Goal: Task Accomplishment & Management: Use online tool/utility

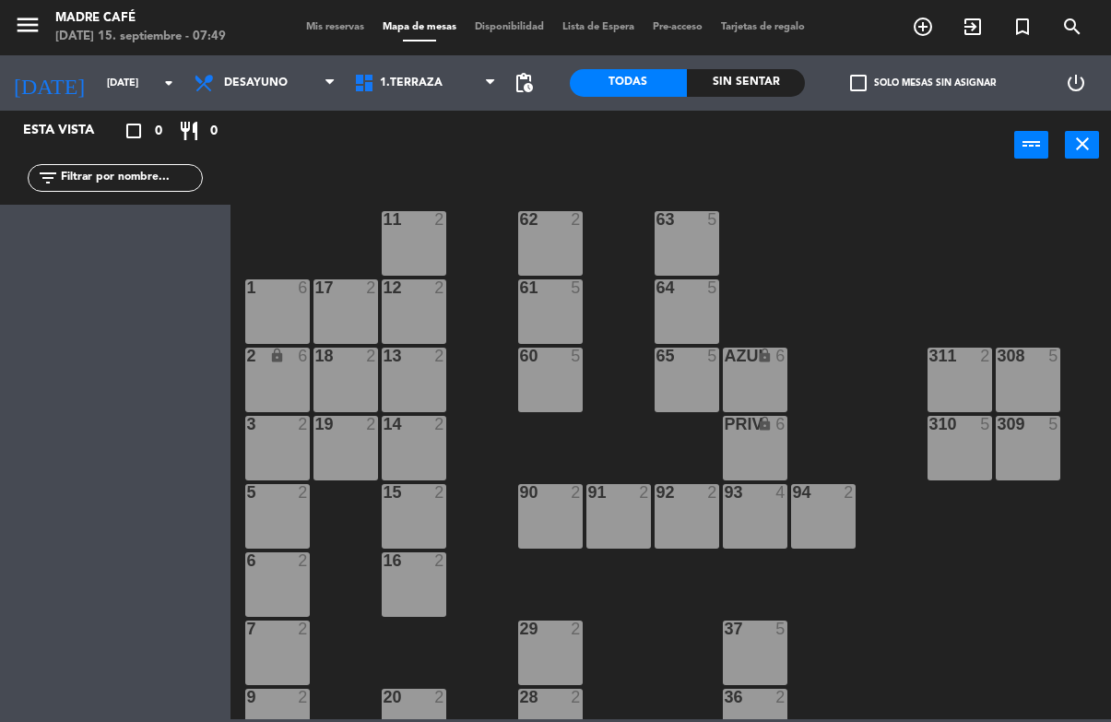
click at [127, 98] on input "[DATE]" at bounding box center [167, 83] width 138 height 30
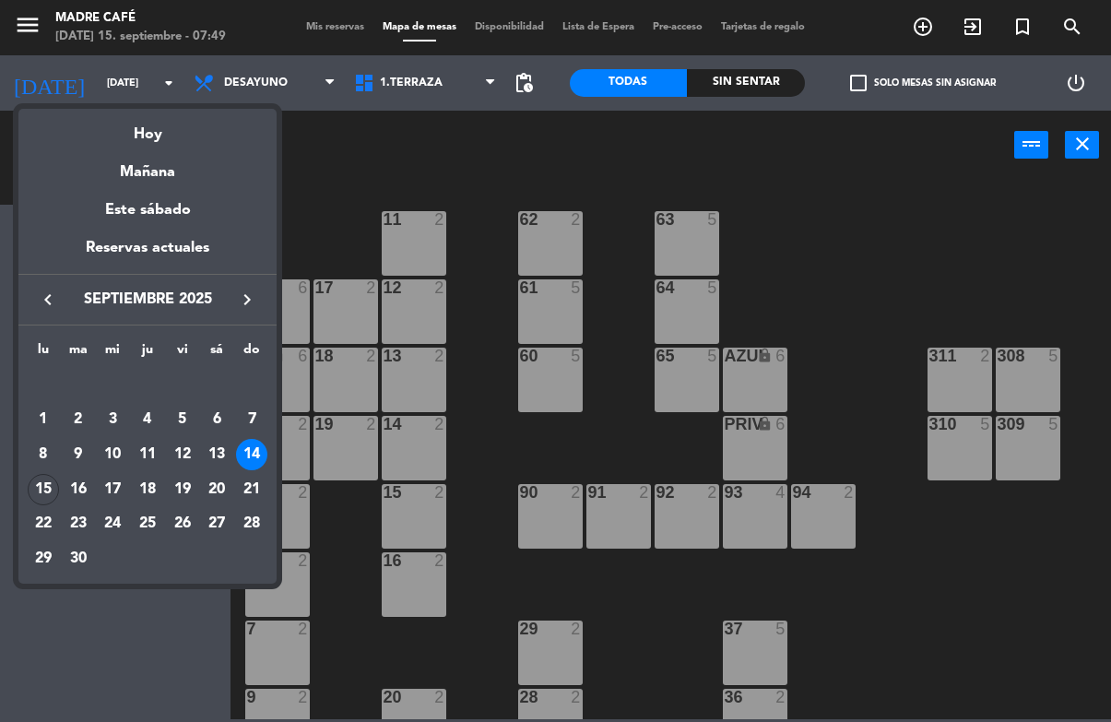
click at [210, 136] on div "Hoy" at bounding box center [147, 128] width 258 height 38
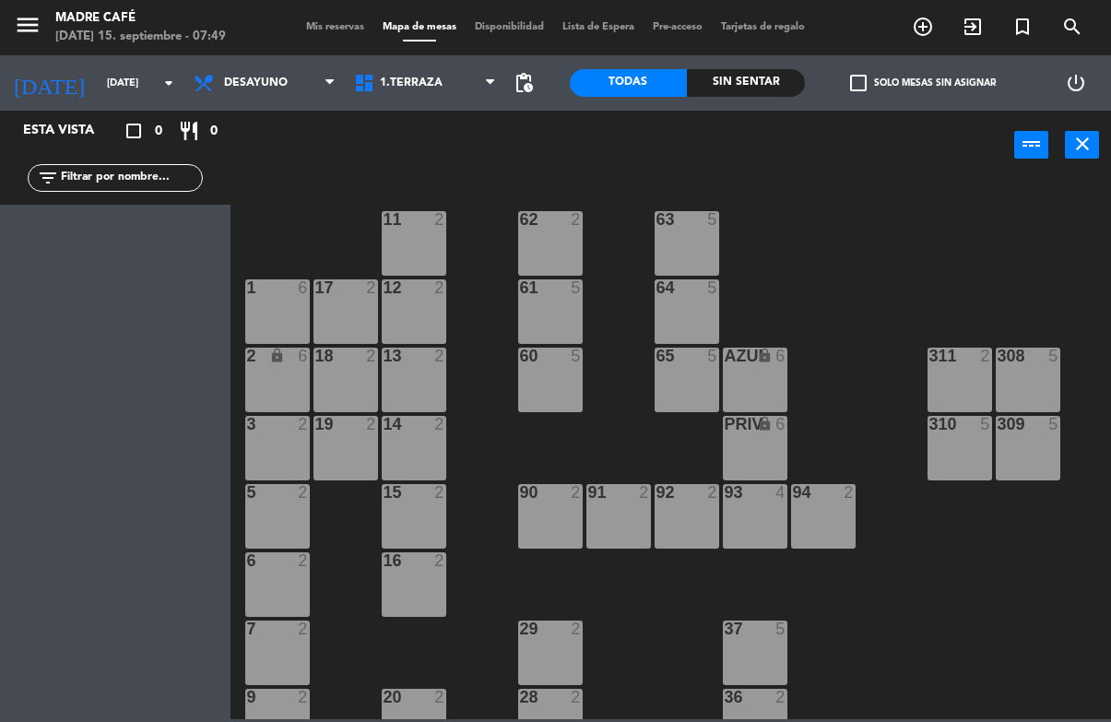
type input "[DATE]"
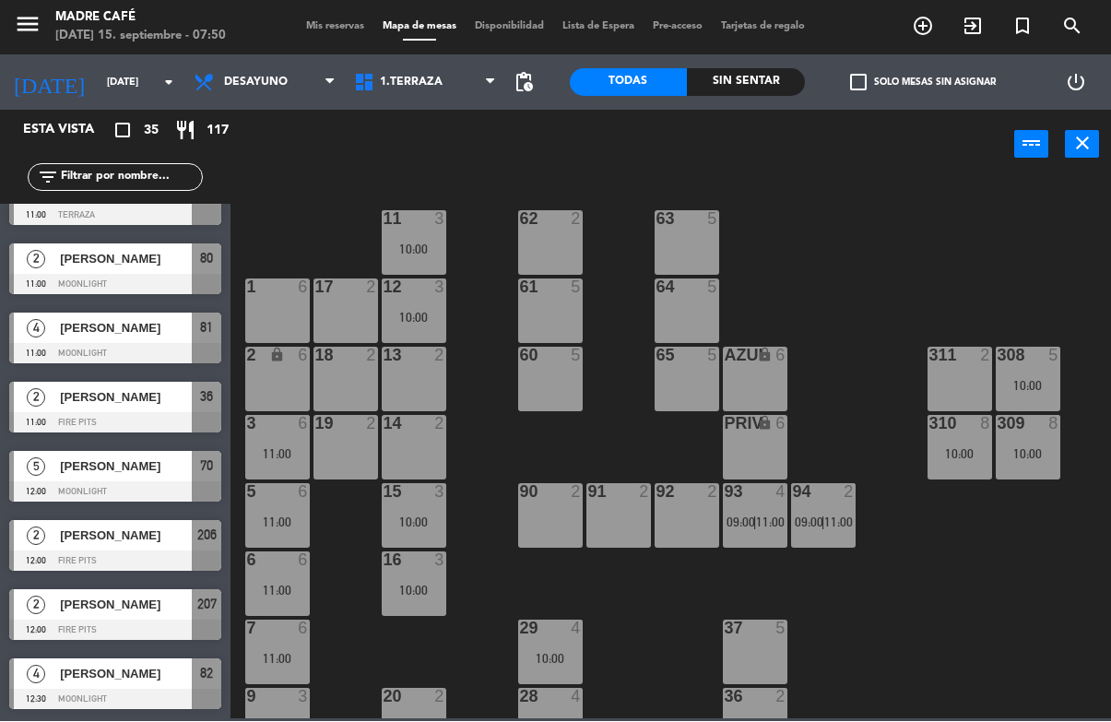
scroll to position [1906, 0]
click at [304, 77] on span "Desayuno" at bounding box center [264, 83] width 160 height 41
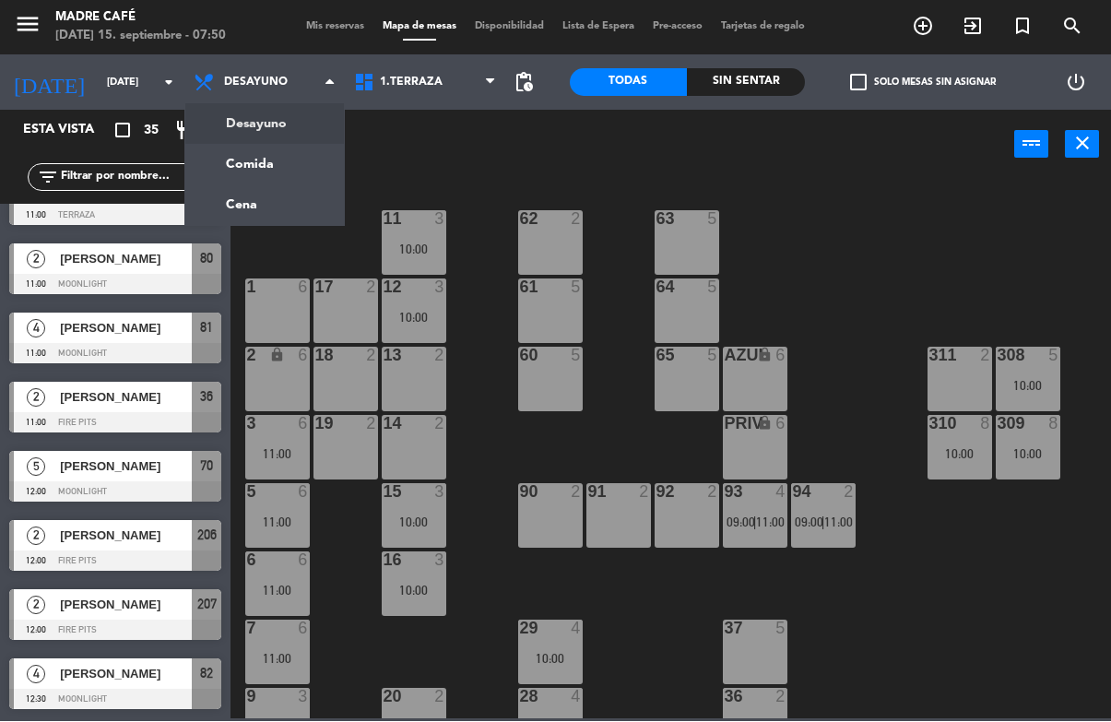
click at [306, 160] on ng-component "menu Madre Café [DATE] 15. septiembre - 07:50 Mis reservas Mapa de mesas Dispon…" at bounding box center [555, 359] width 1111 height 719
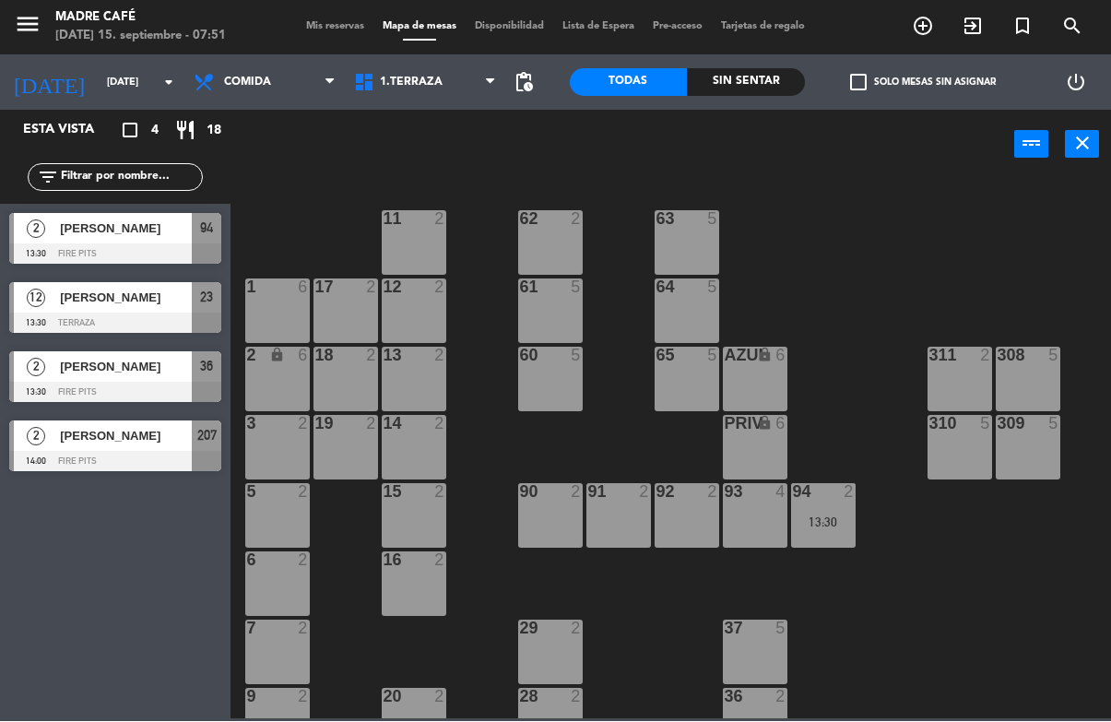
scroll to position [0, 0]
click at [308, 84] on span "Comida" at bounding box center [264, 83] width 160 height 41
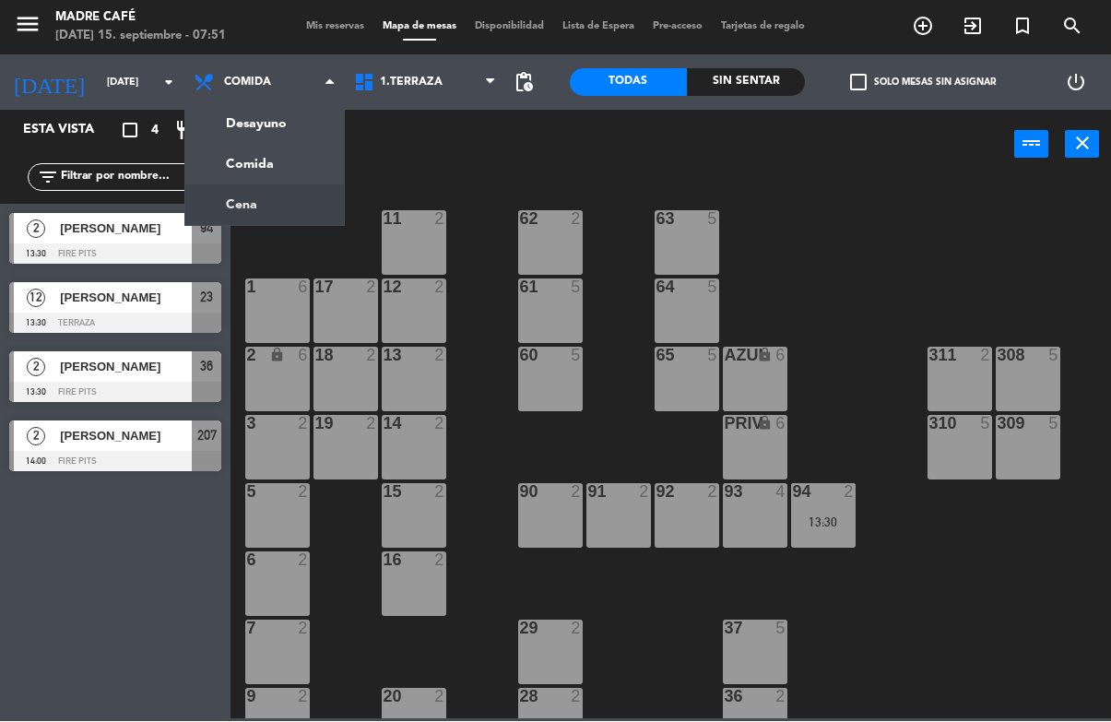
click at [308, 203] on ng-component "menu Madre Café [DATE] 15. septiembre - 07:51 Mis reservas Mapa de mesas Dispon…" at bounding box center [555, 359] width 1111 height 719
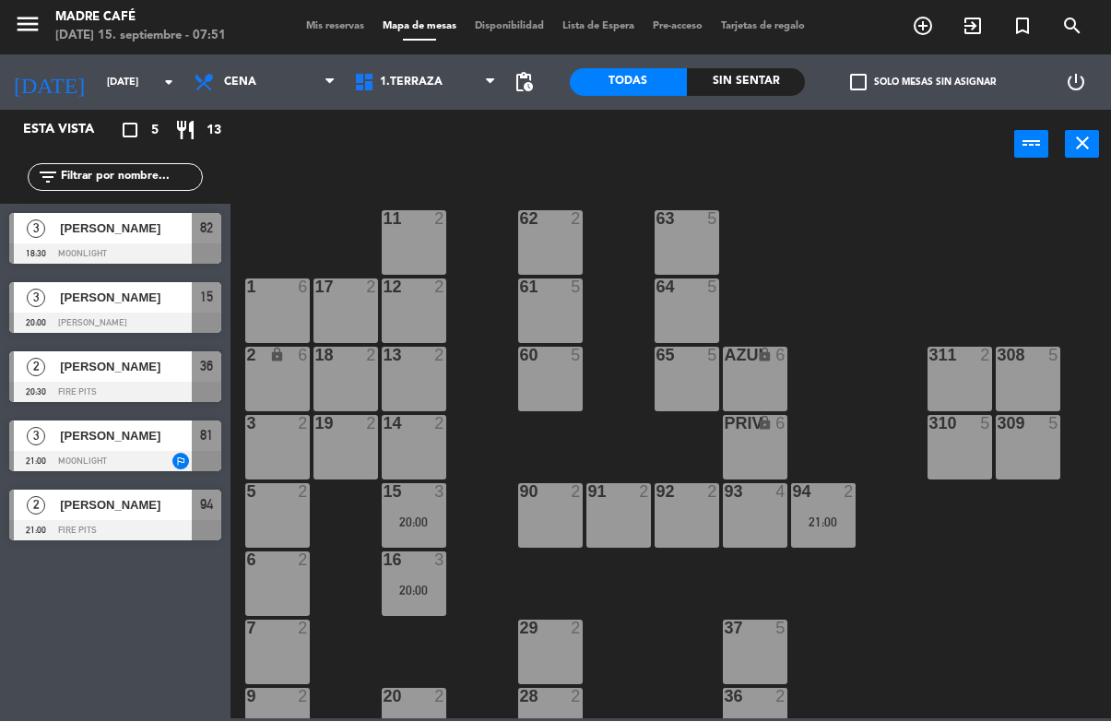
click at [281, 71] on span "Cena" at bounding box center [264, 83] width 160 height 41
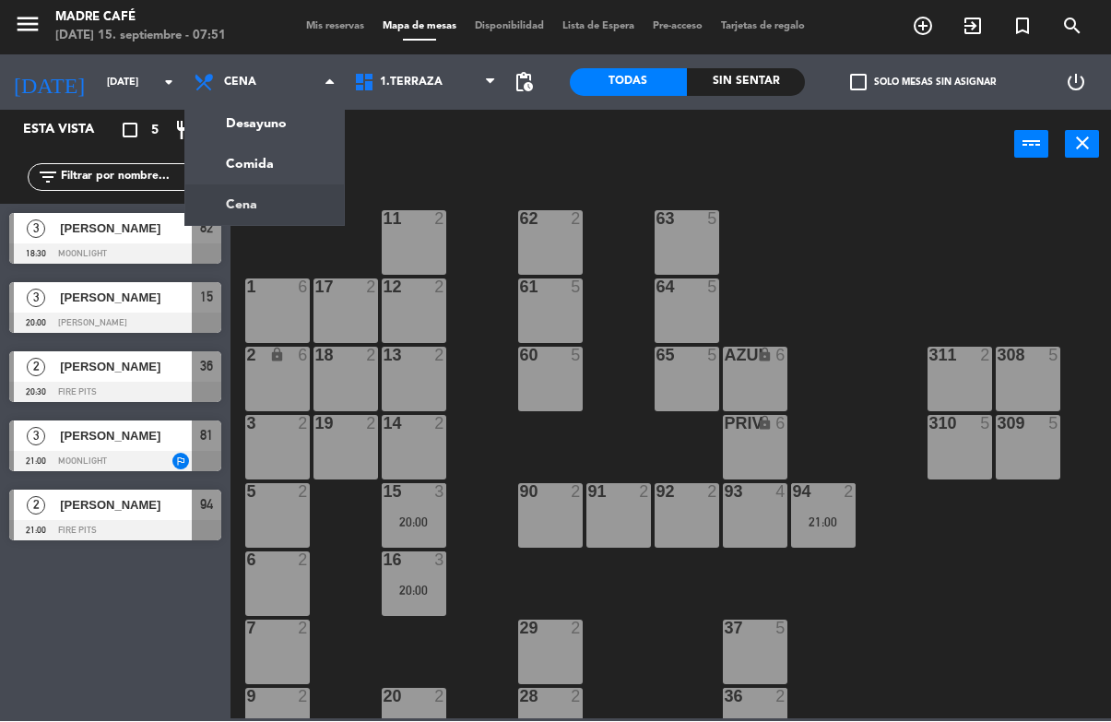
click at [318, 103] on ul "Desayuno Comida Cena" at bounding box center [264, 165] width 160 height 124
click at [313, 121] on ng-component "menu Madre Café [DATE] 15. septiembre - 07:51 Mis reservas Mapa de mesas Dispon…" at bounding box center [555, 359] width 1111 height 719
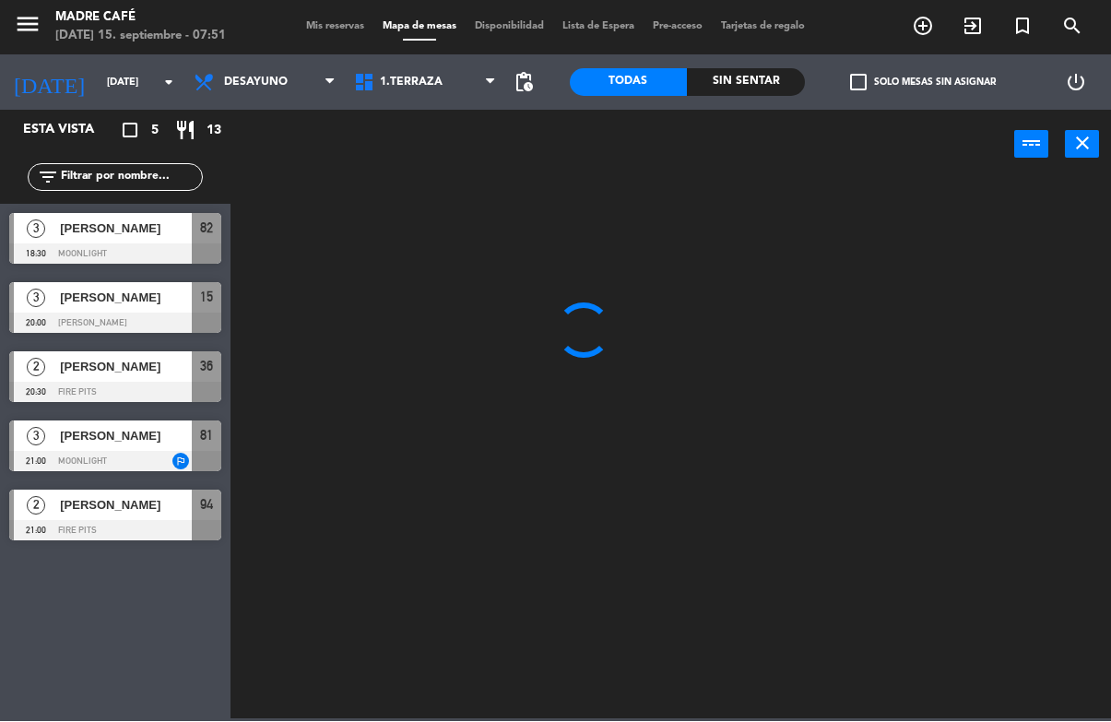
click at [484, 666] on div at bounding box center [676, 448] width 869 height 541
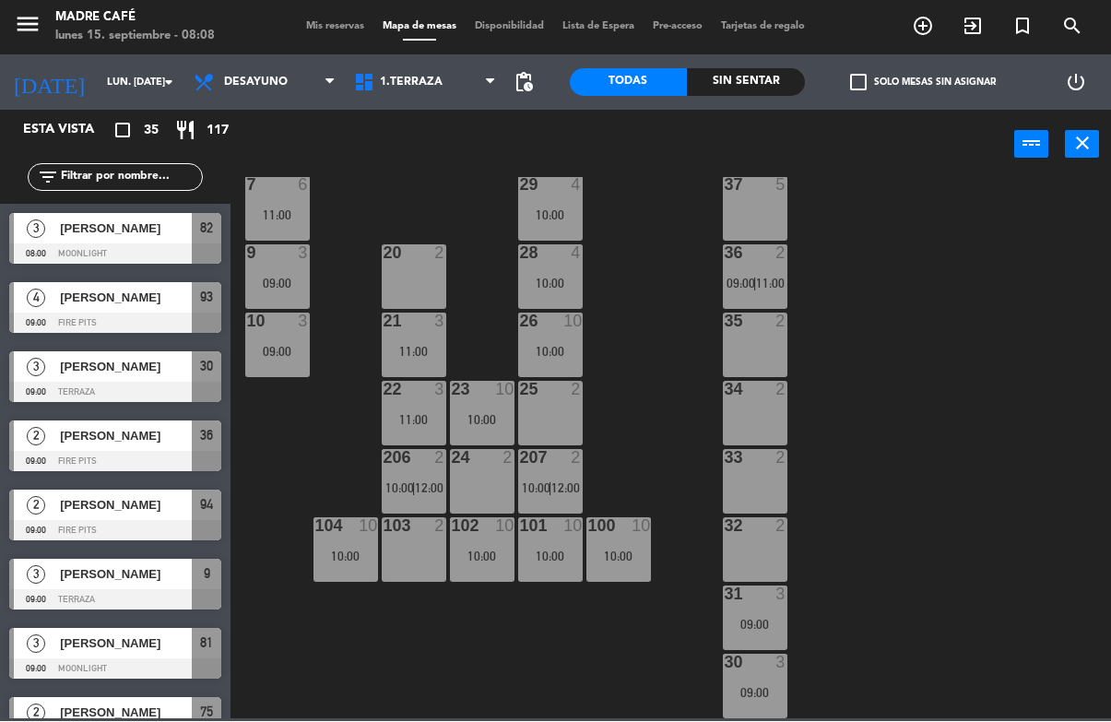
scroll to position [443, 0]
click at [445, 89] on span "1.Terraza" at bounding box center [425, 83] width 160 height 41
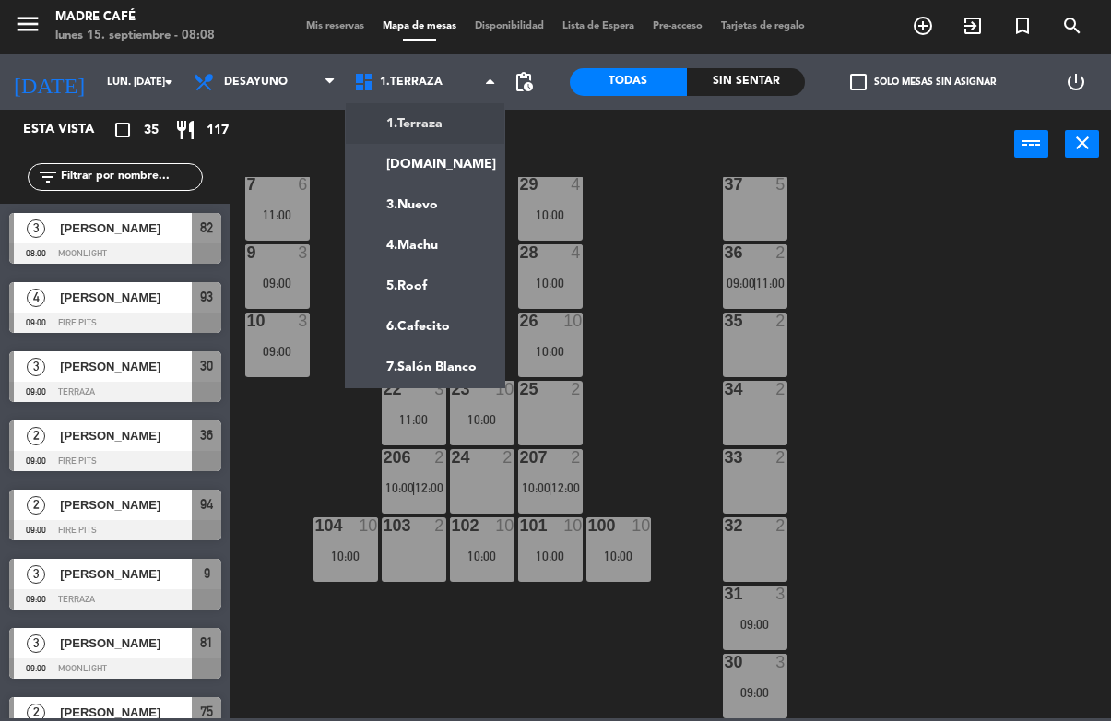
click at [450, 157] on ng-component "menu Madre Café lunes 15. septiembre - 08:08 Mis reservas Mapa de mesas Disponi…" at bounding box center [555, 359] width 1111 height 719
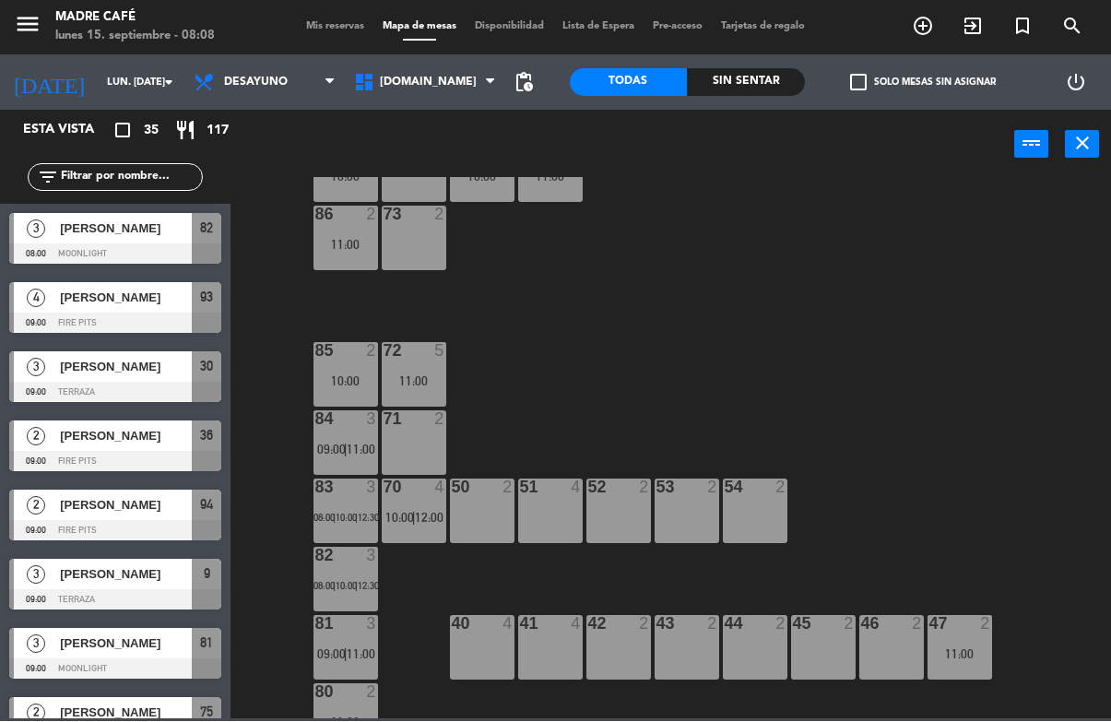
scroll to position [83, 0]
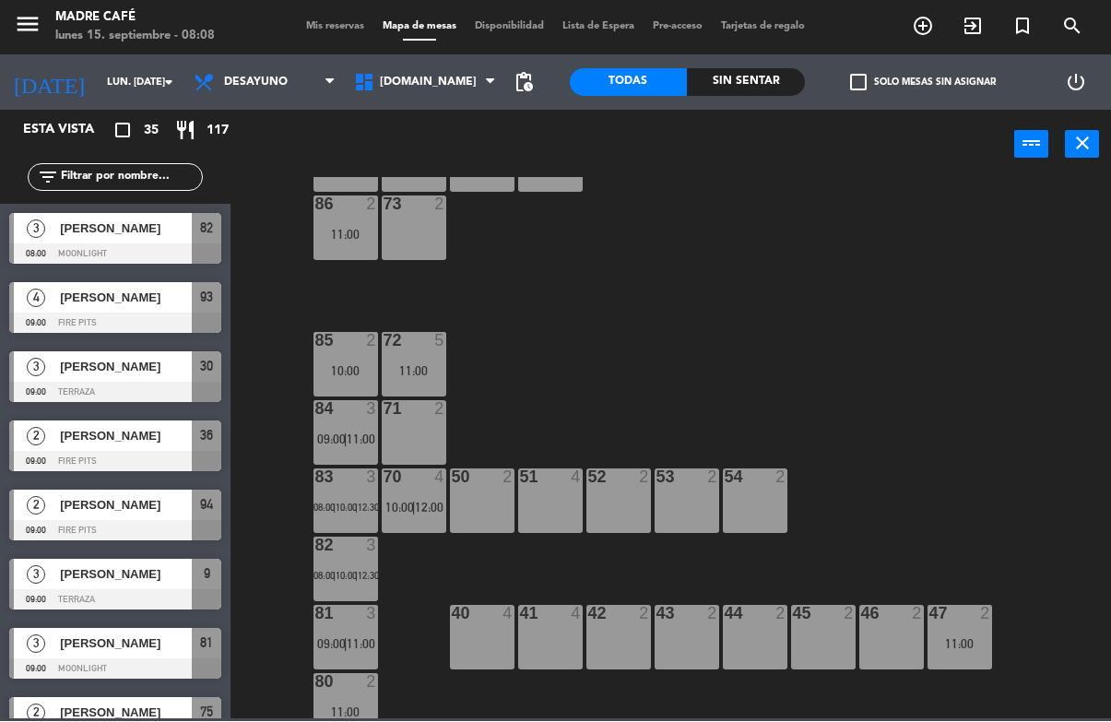
click at [668, 648] on div "43 2" at bounding box center [687, 638] width 65 height 65
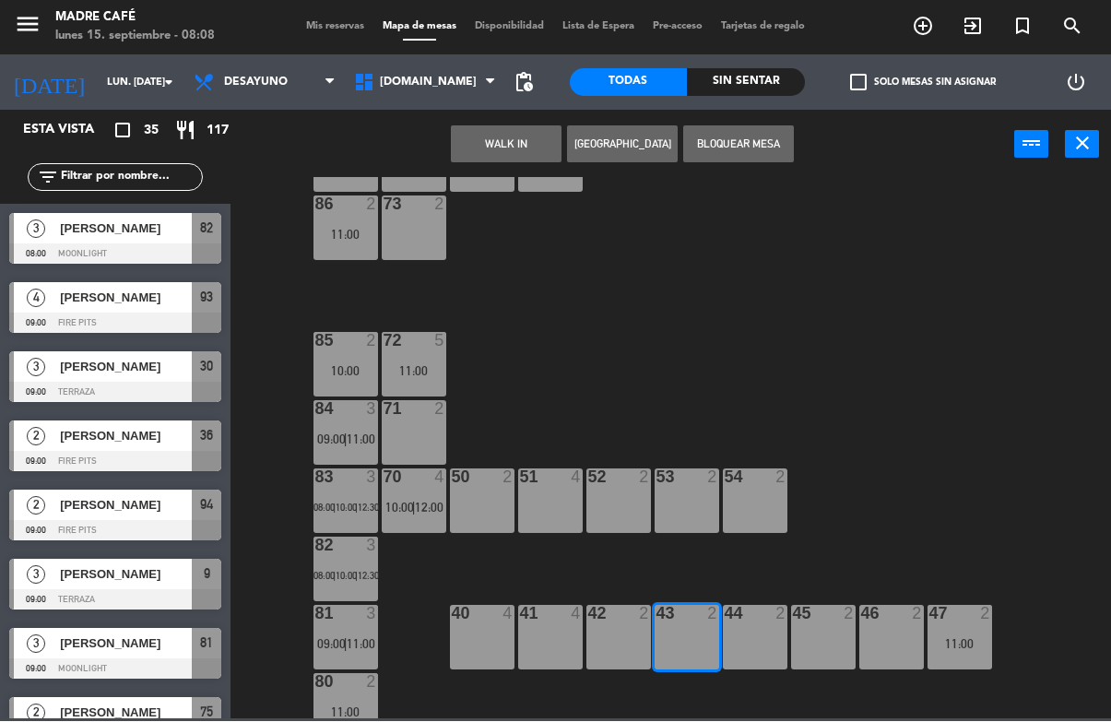
click at [509, 147] on button "WALK IN" at bounding box center [506, 144] width 111 height 37
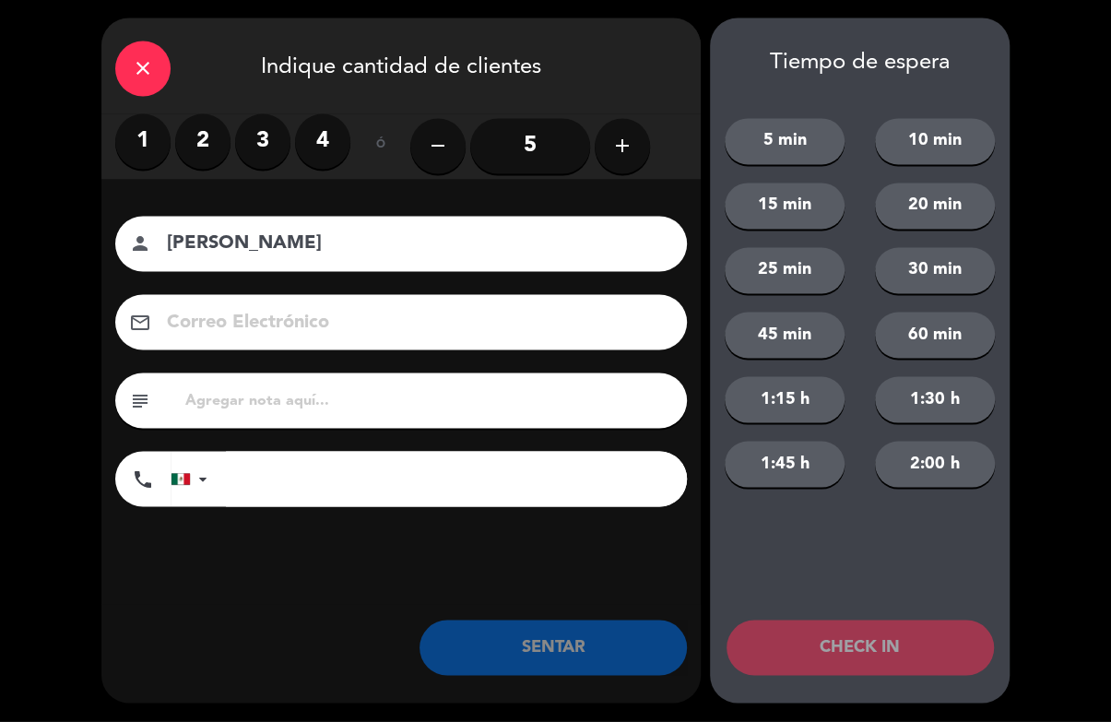
type input "Ely"
click at [192, 135] on label "2" at bounding box center [202, 141] width 55 height 55
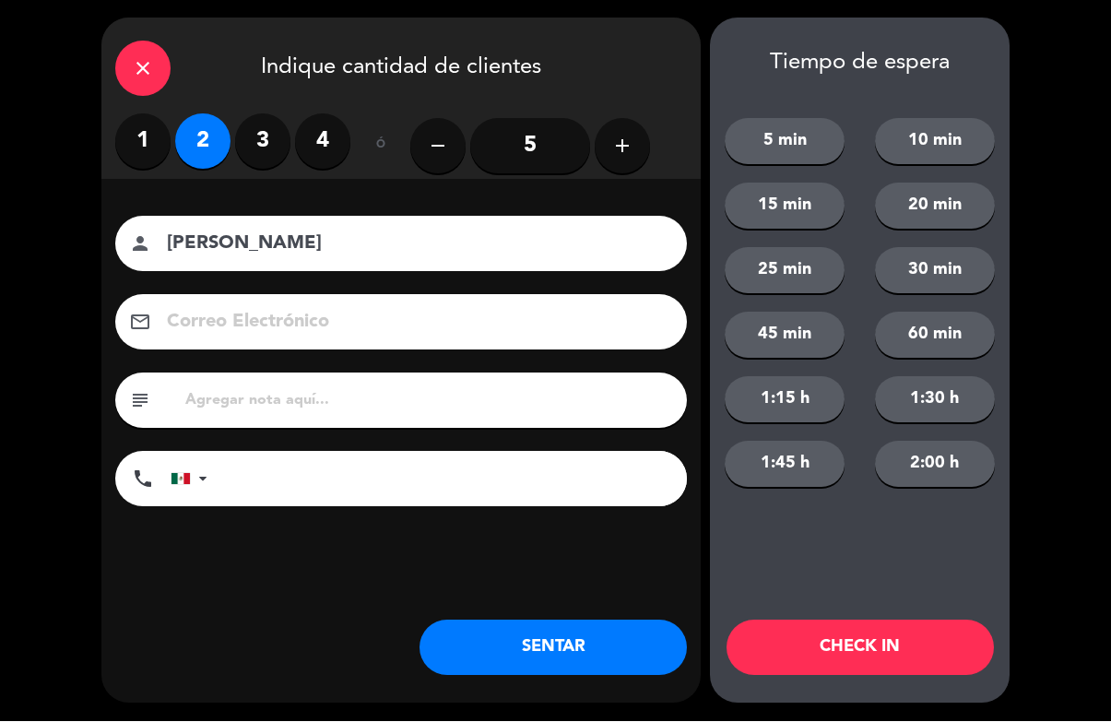
click at [938, 633] on button "CHECK IN" at bounding box center [860, 648] width 267 height 55
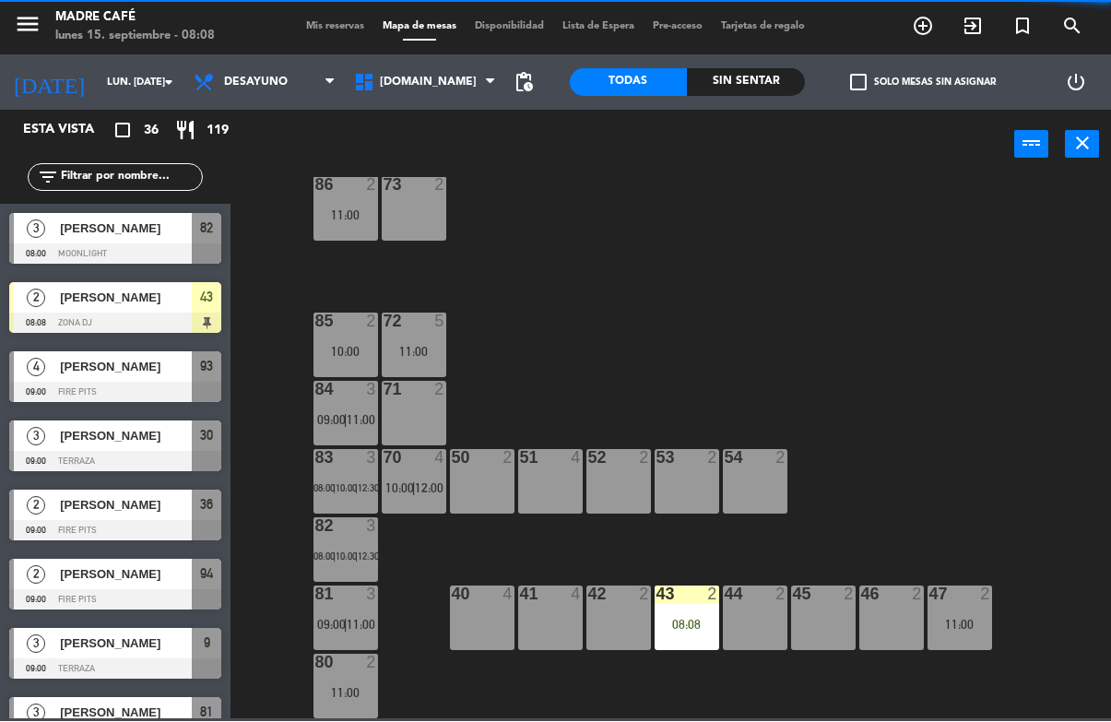
scroll to position [102, 0]
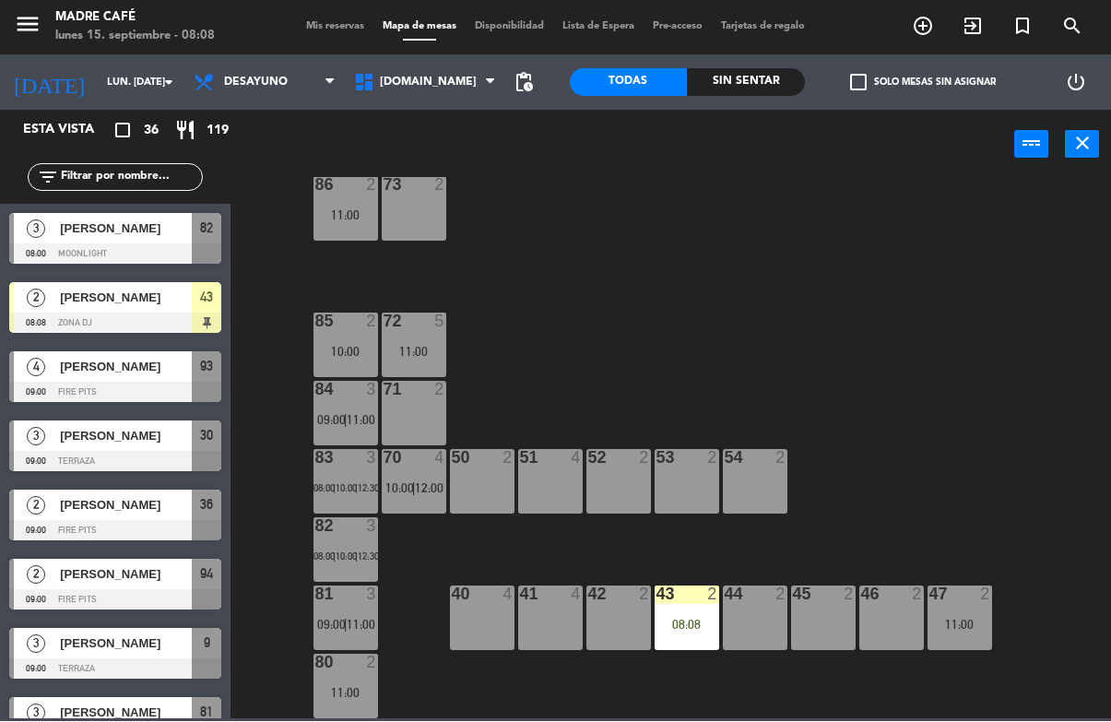
click at [551, 611] on div "41 4" at bounding box center [550, 618] width 65 height 65
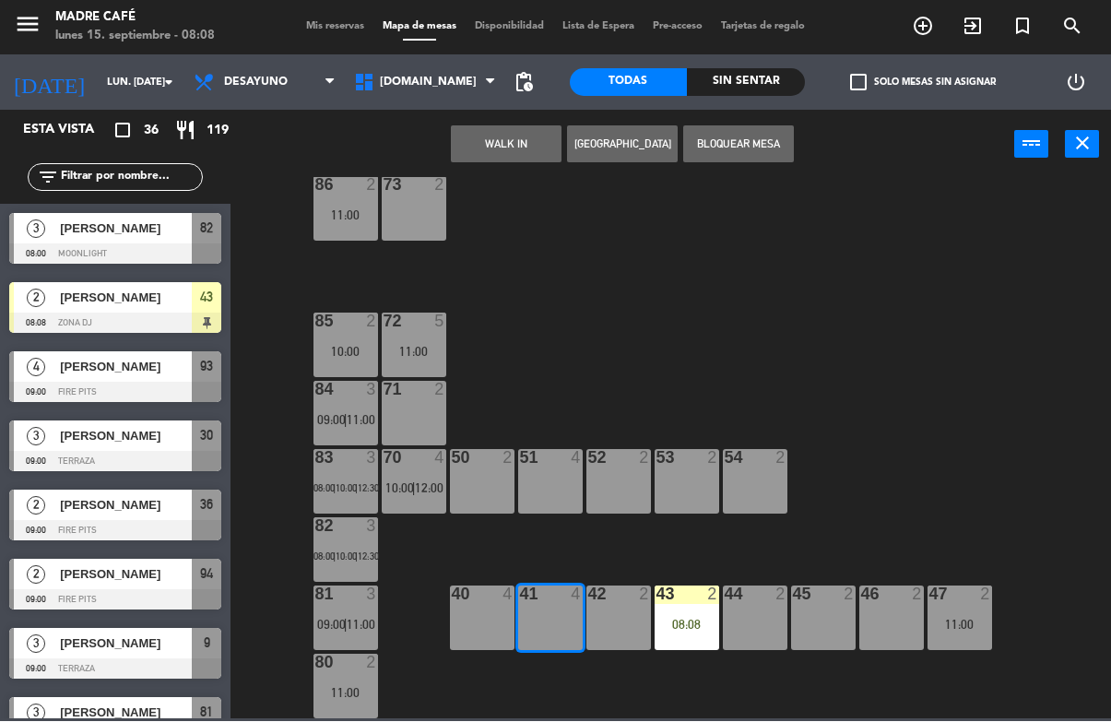
click at [495, 150] on button "WALK IN" at bounding box center [506, 144] width 111 height 37
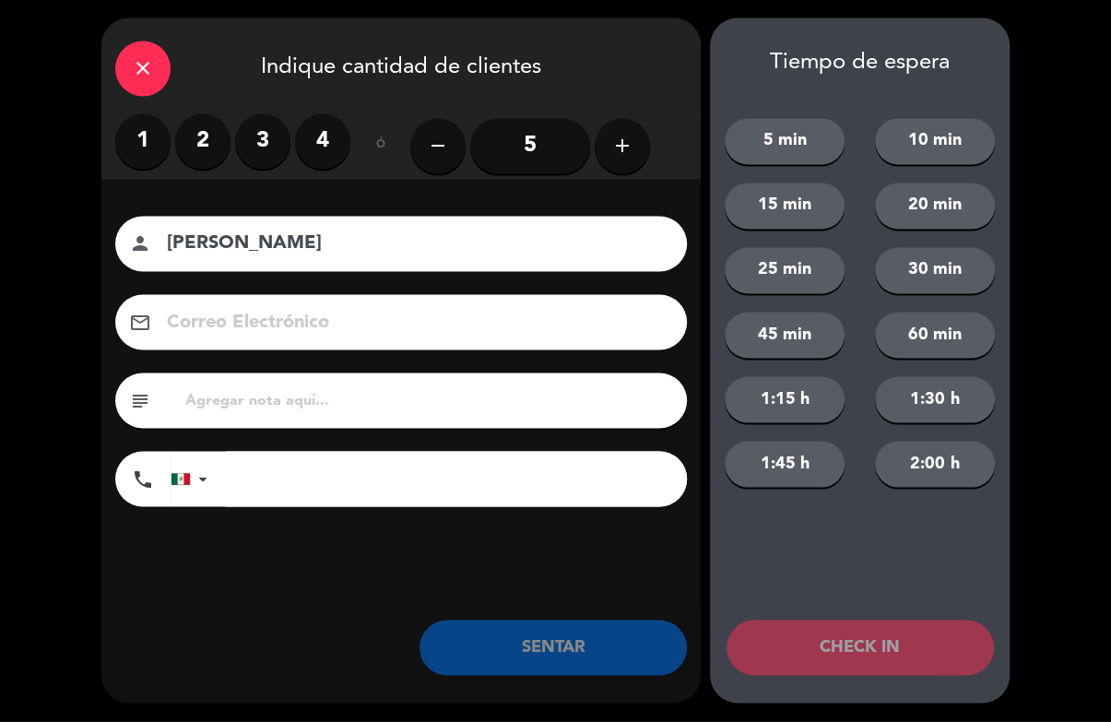
type input "Carmen"
click at [199, 138] on label "2" at bounding box center [202, 141] width 55 height 55
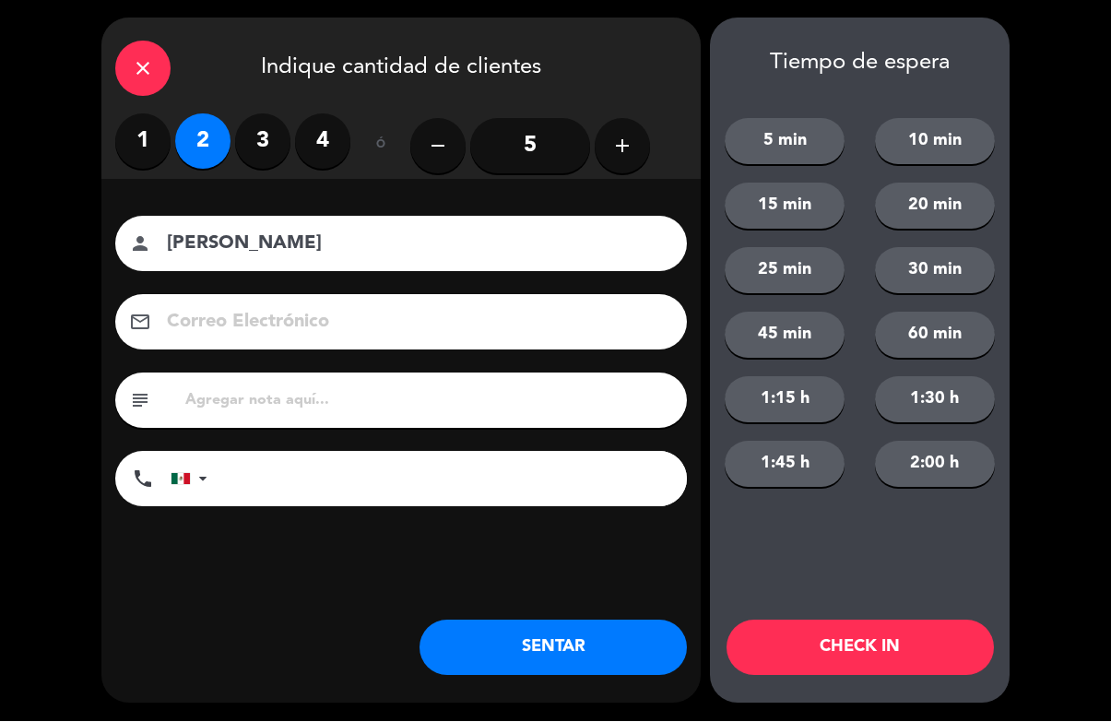
click at [882, 646] on button "CHECK IN" at bounding box center [860, 648] width 267 height 55
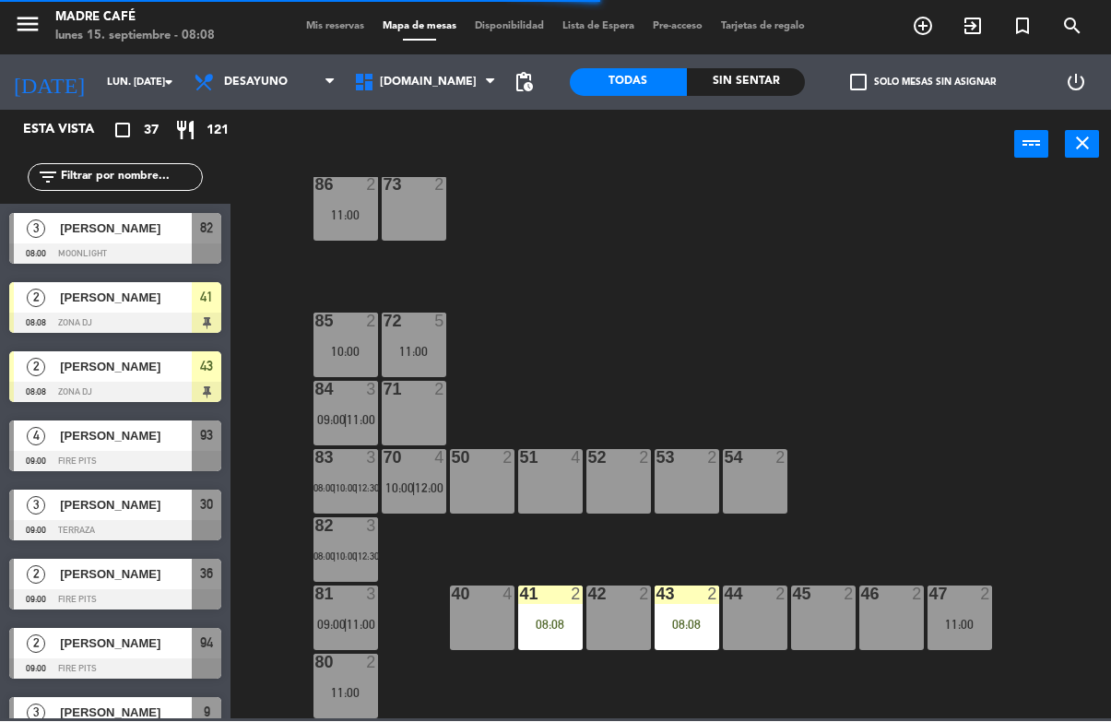
click at [420, 100] on span "[DOMAIN_NAME]" at bounding box center [425, 83] width 160 height 41
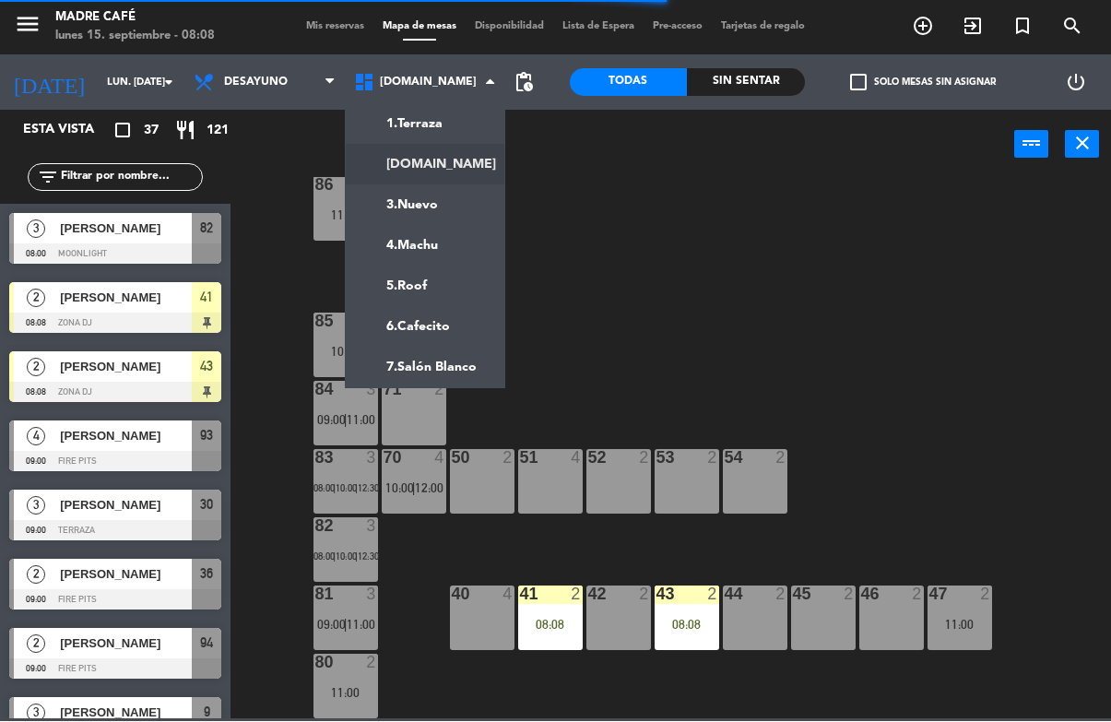
click at [703, 244] on div "87 2 10:00 74 2 75 2 10:00 76 2 11:00 86 2 11:00 73 2 72 5 11:00 85 2 10:00 71 …" at bounding box center [676, 448] width 869 height 541
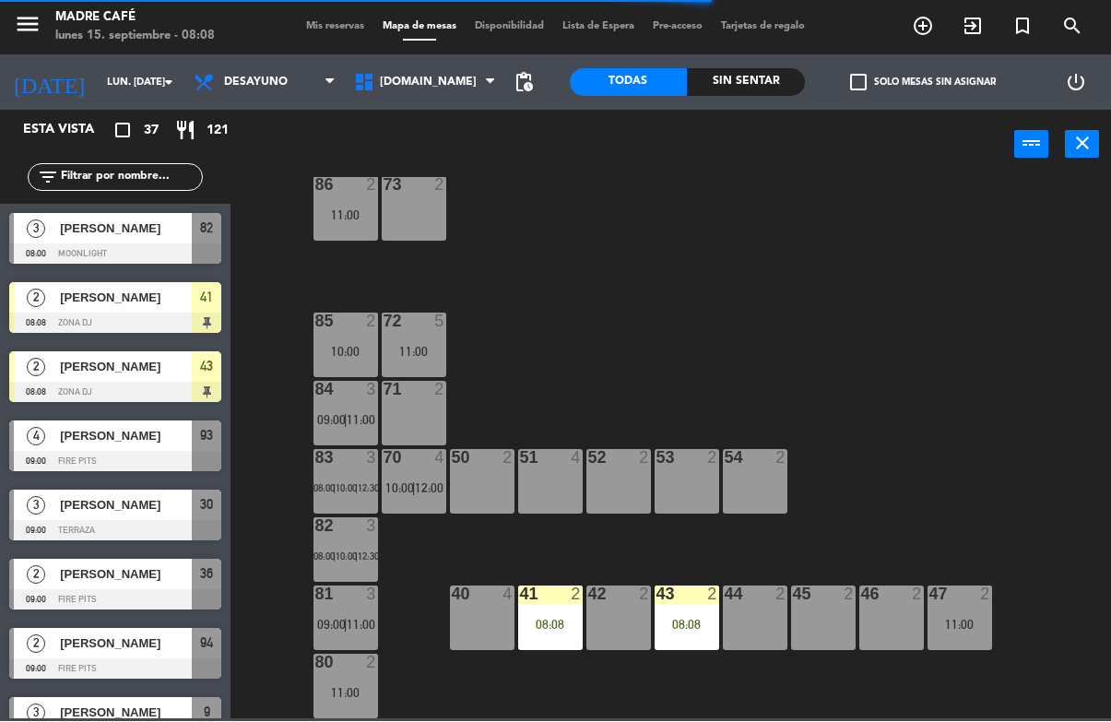
click at [554, 625] on div "08:08" at bounding box center [550, 625] width 65 height 13
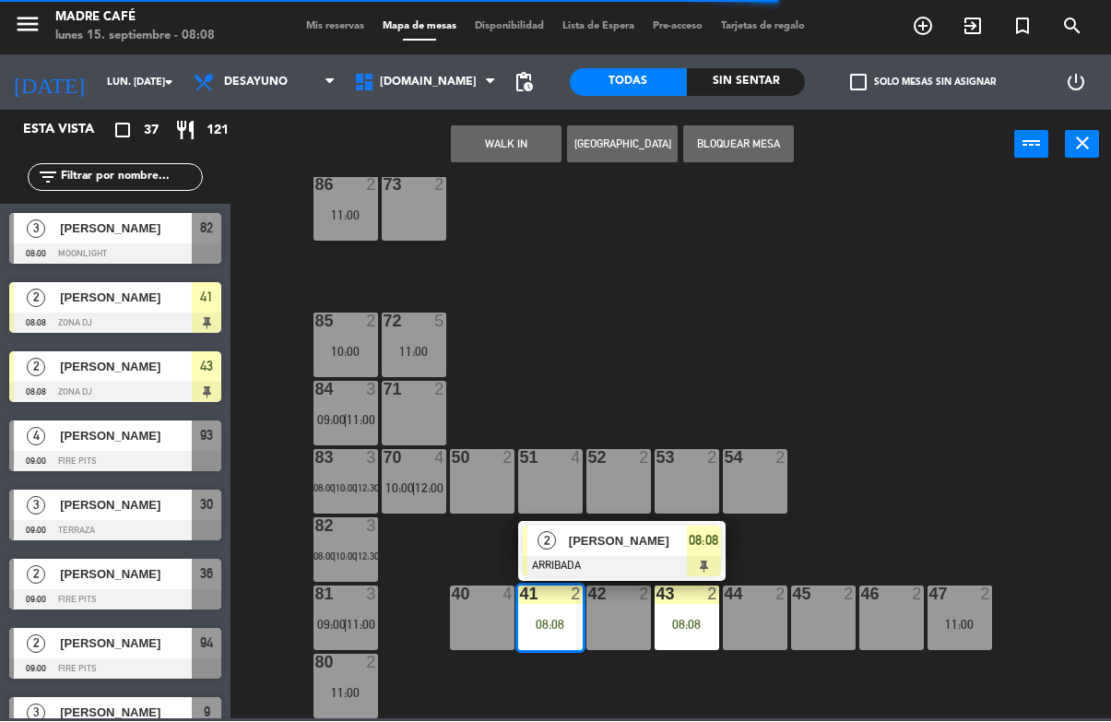
click at [706, 541] on span "08:08" at bounding box center [704, 541] width 30 height 22
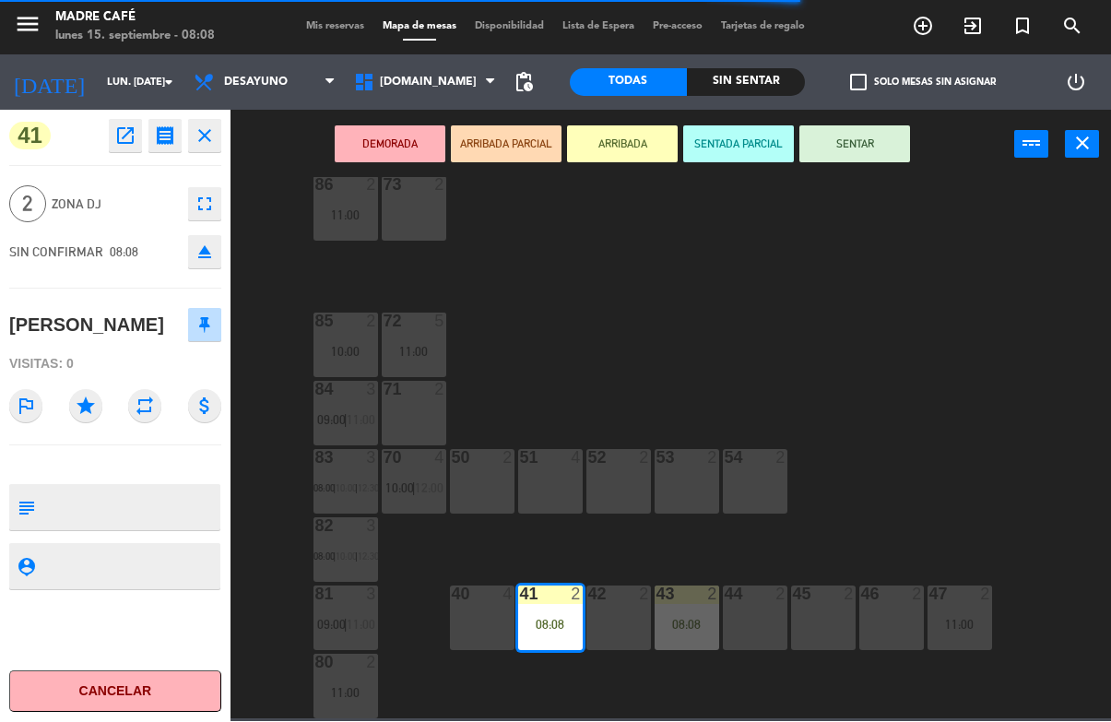
click at [875, 160] on button "SENTAR" at bounding box center [854, 144] width 111 height 37
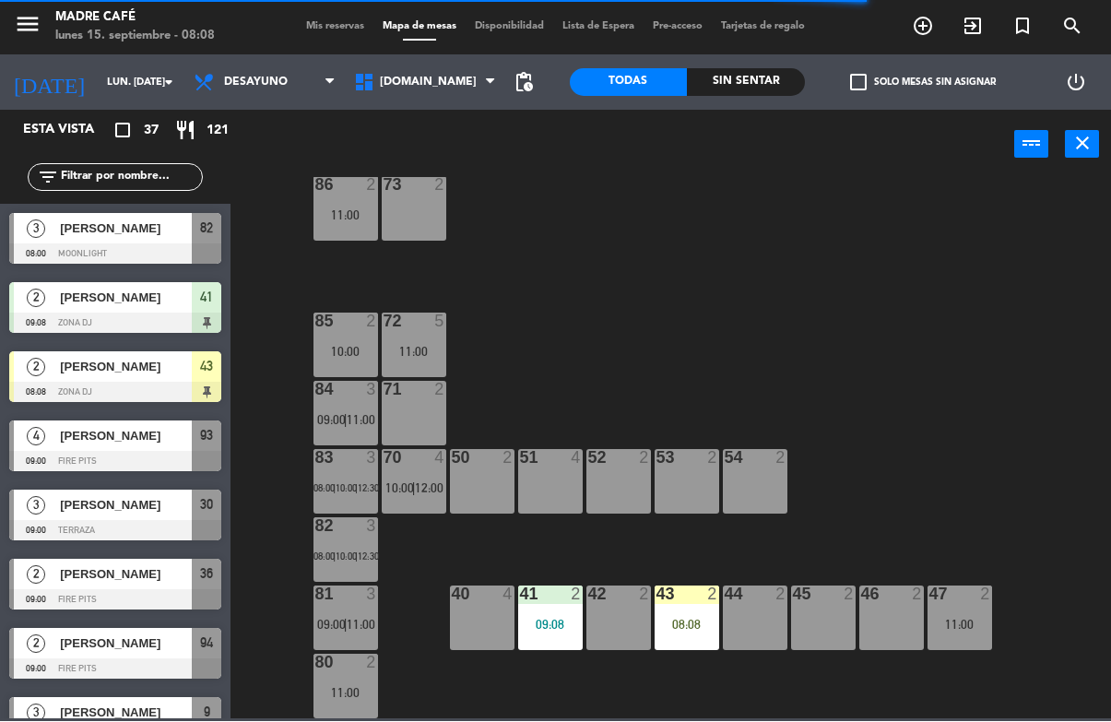
click at [695, 624] on div "08:08" at bounding box center [687, 625] width 65 height 13
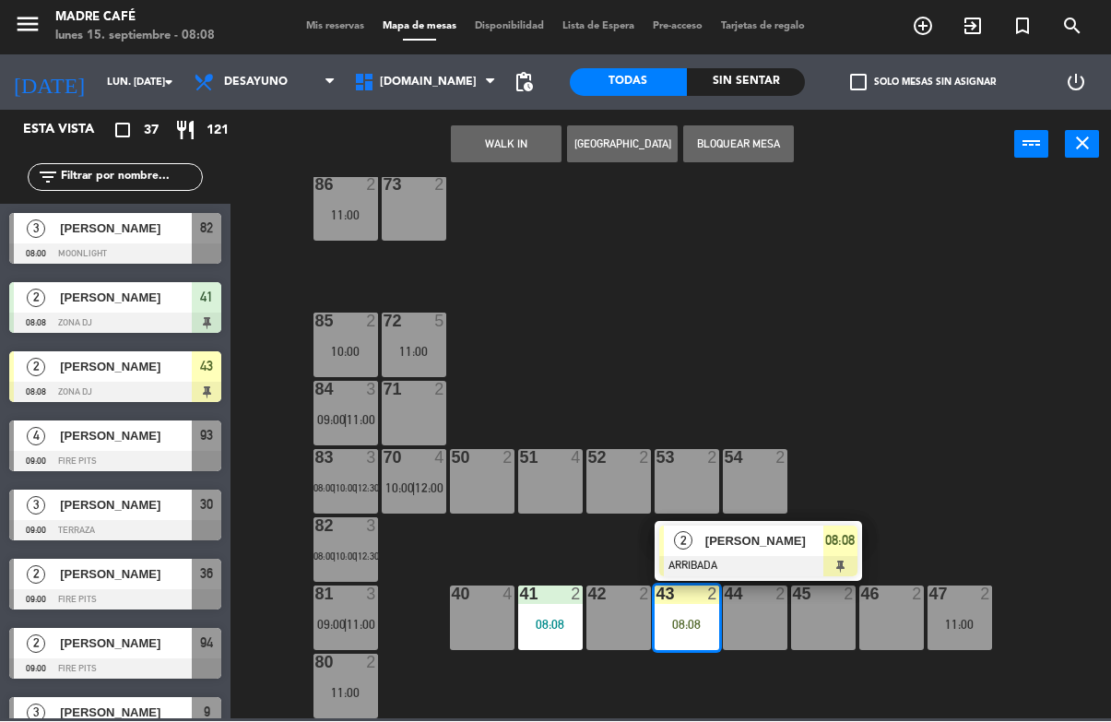
click at [832, 567] on div at bounding box center [758, 567] width 198 height 20
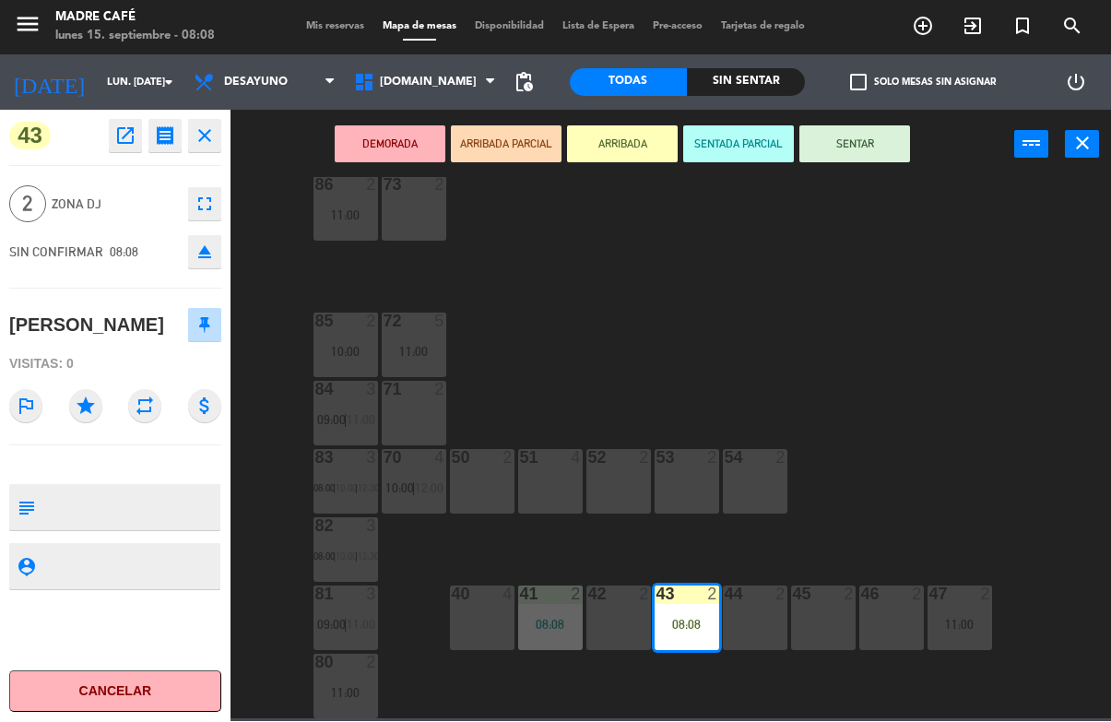
click at [875, 147] on button "SENTAR" at bounding box center [854, 144] width 111 height 37
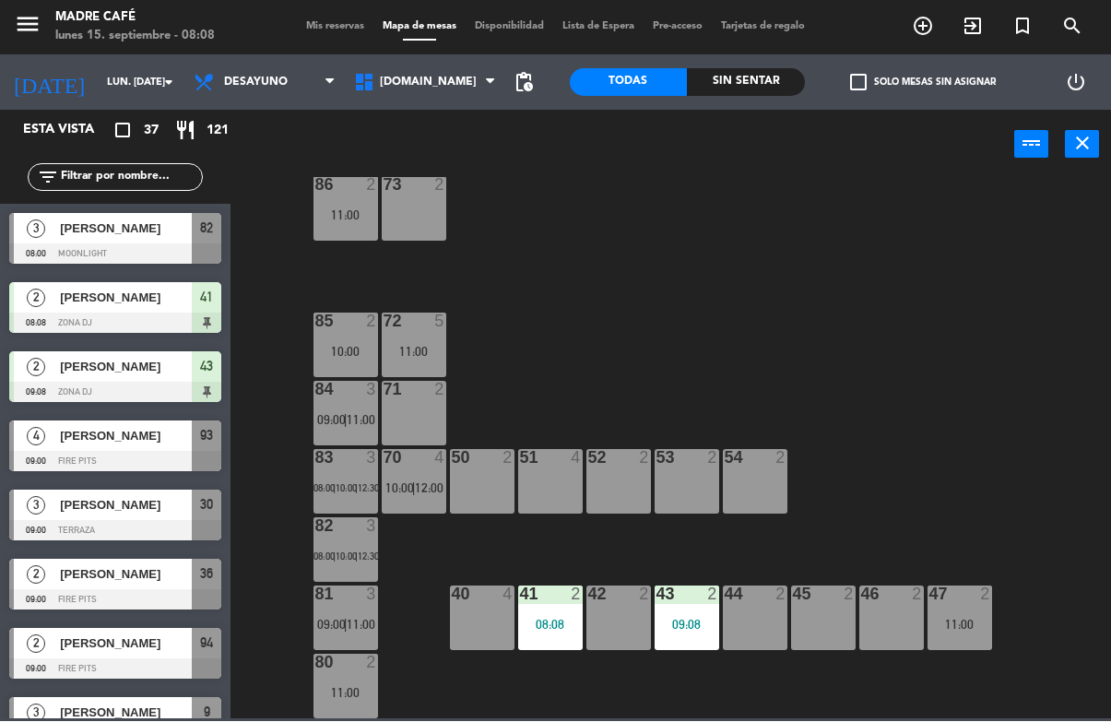
click at [411, 72] on span "[DOMAIN_NAME]" at bounding box center [425, 83] width 160 height 41
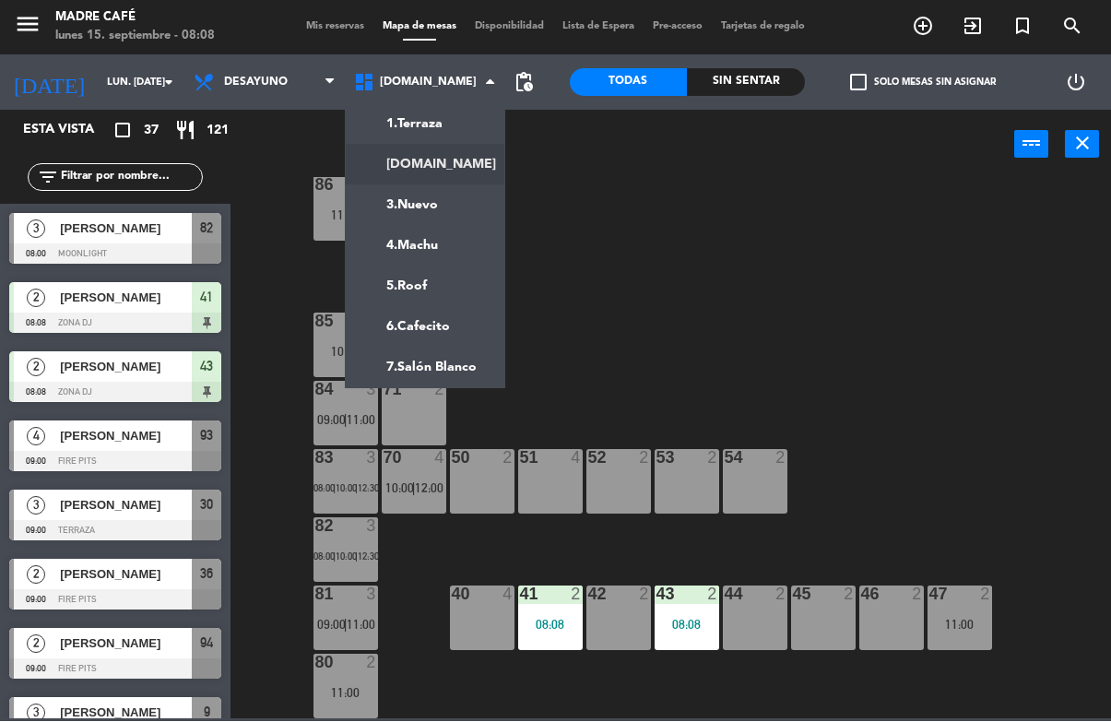
click at [450, 120] on ng-component "menu Madre Café lunes 15. septiembre - 08:08 Mis reservas Mapa de mesas Disponi…" at bounding box center [555, 359] width 1111 height 719
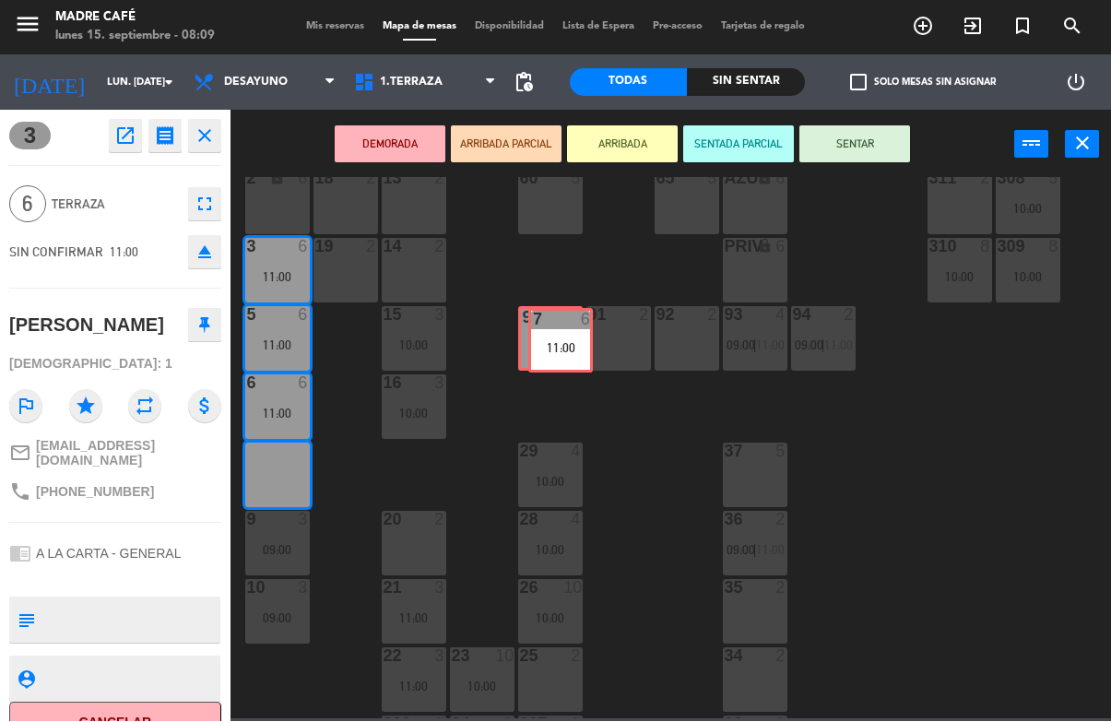
scroll to position [0, 0]
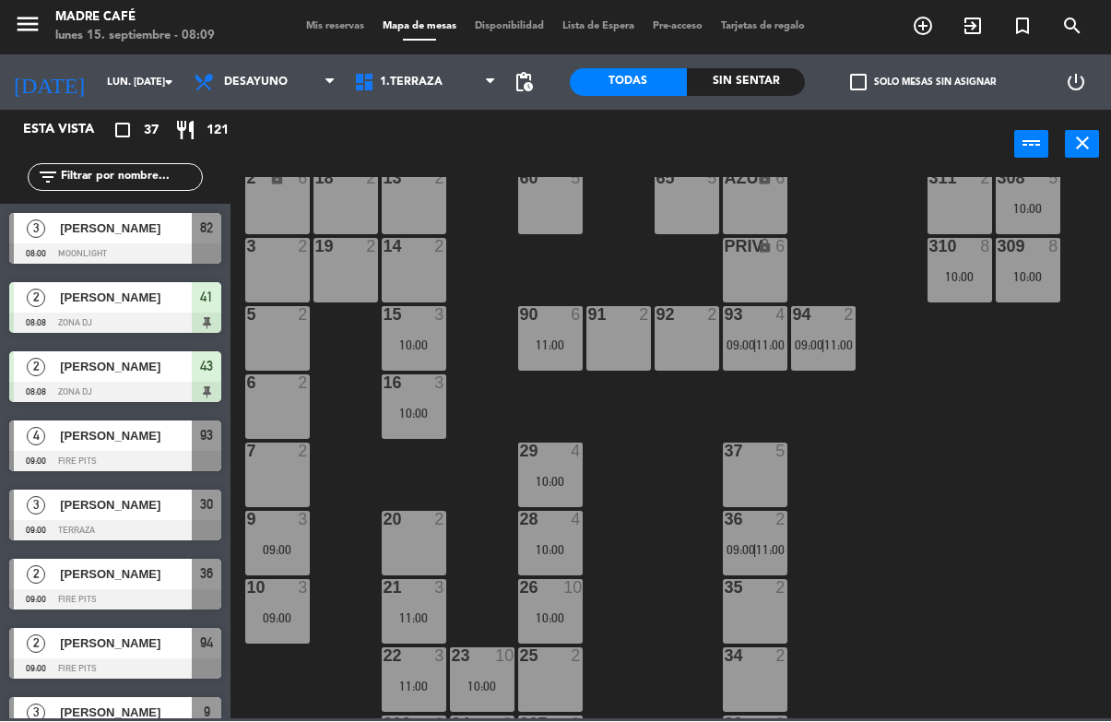
click at [284, 483] on div "7 2" at bounding box center [277, 475] width 65 height 65
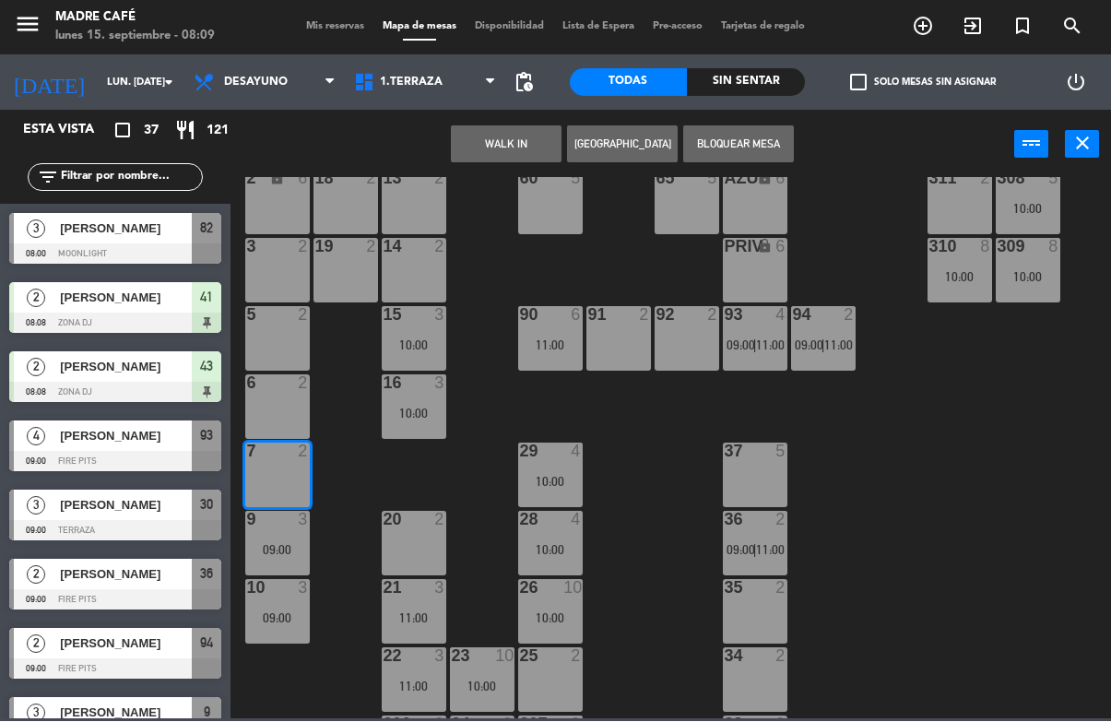
click at [517, 150] on button "WALK IN" at bounding box center [506, 144] width 111 height 37
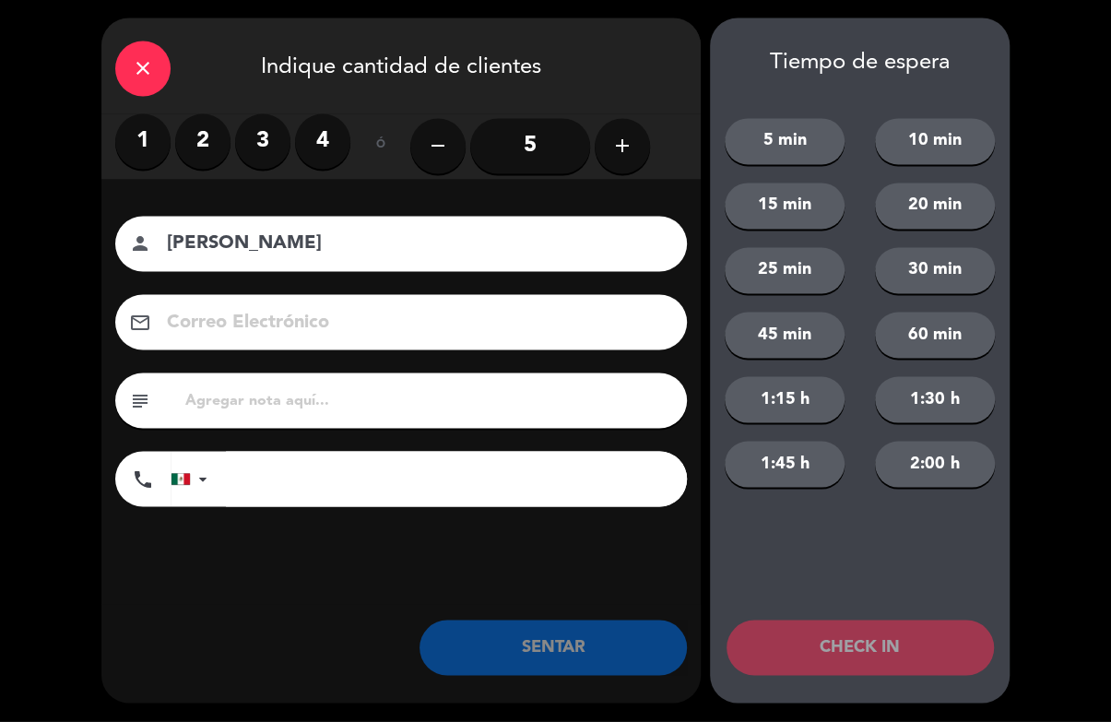
type input "Emiliano"
click at [211, 141] on label "2" at bounding box center [202, 141] width 55 height 55
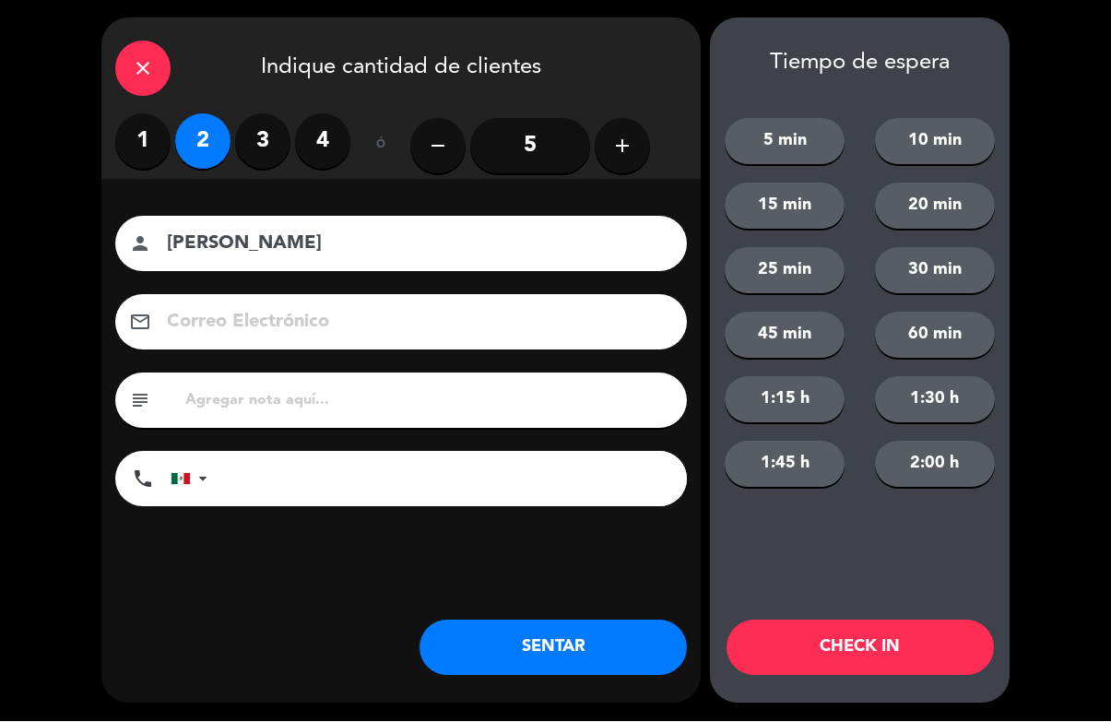
click at [919, 643] on button "CHECK IN" at bounding box center [860, 648] width 267 height 55
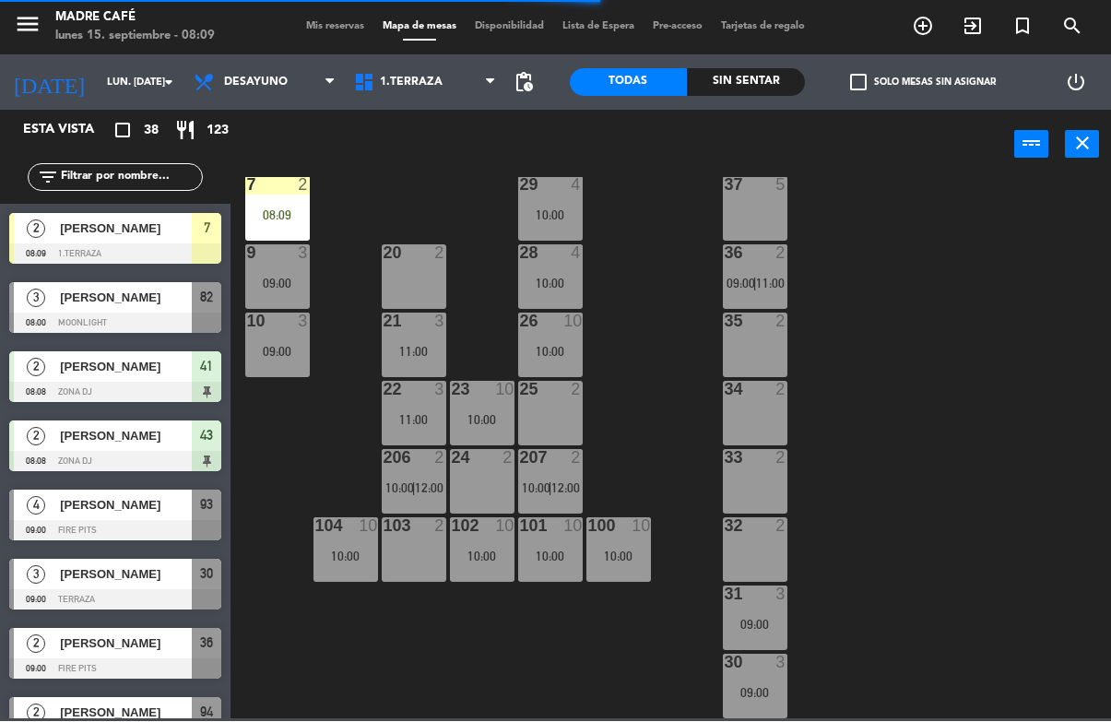
scroll to position [443, 0]
click at [760, 485] on div "33 2" at bounding box center [755, 482] width 65 height 65
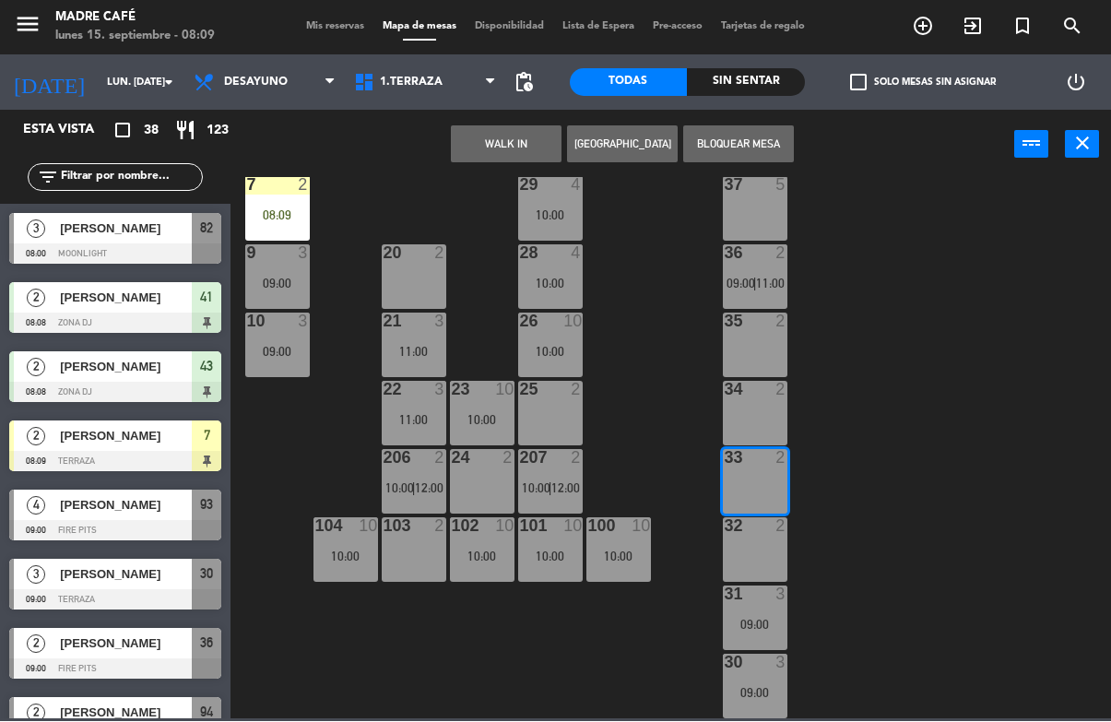
click at [524, 132] on button "WALK IN" at bounding box center [506, 144] width 111 height 37
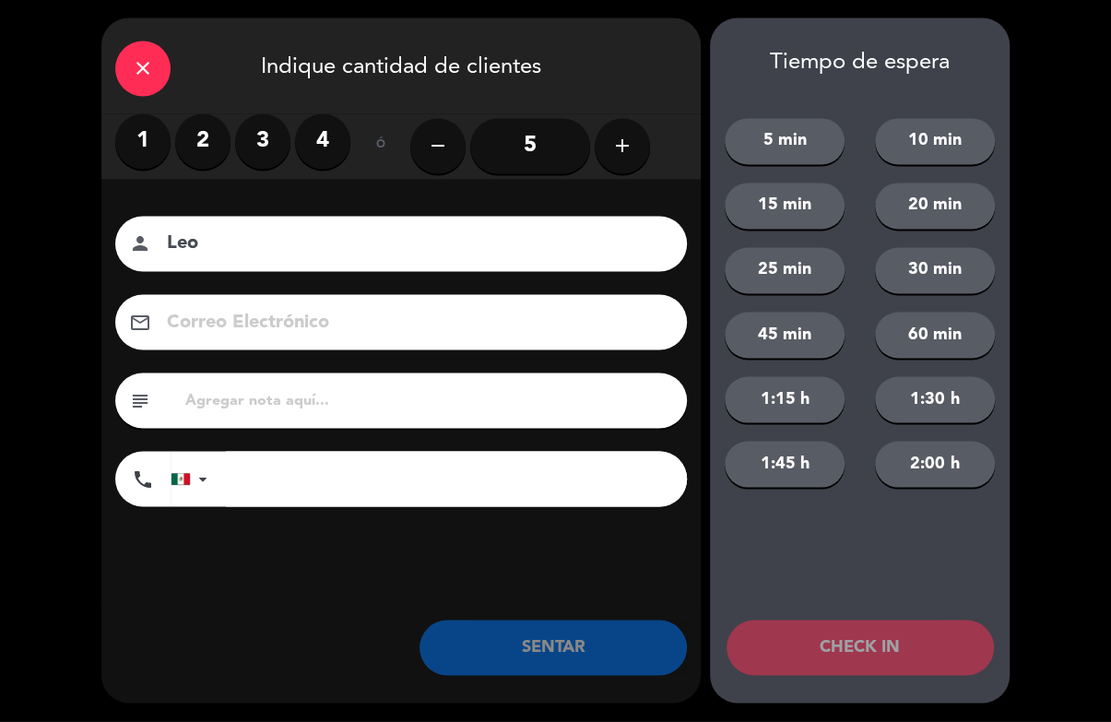
type input "Leo"
click at [161, 151] on label "1" at bounding box center [142, 141] width 55 height 55
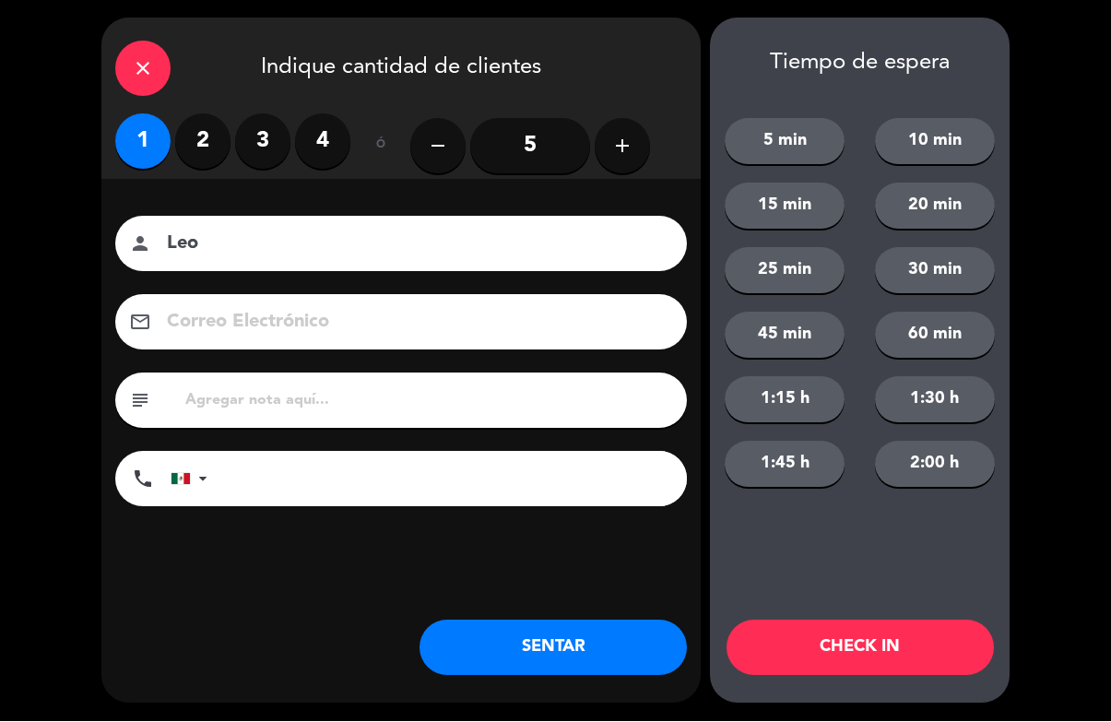
click at [854, 663] on button "CHECK IN" at bounding box center [860, 648] width 267 height 55
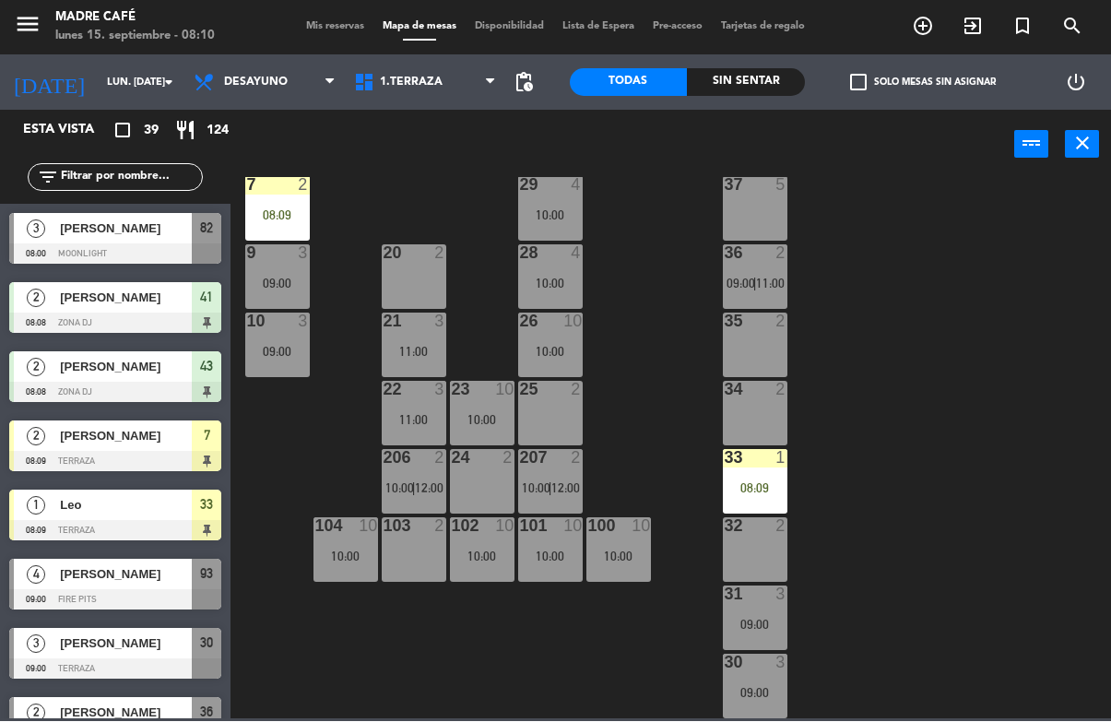
click at [764, 551] on div "32 2" at bounding box center [755, 550] width 65 height 65
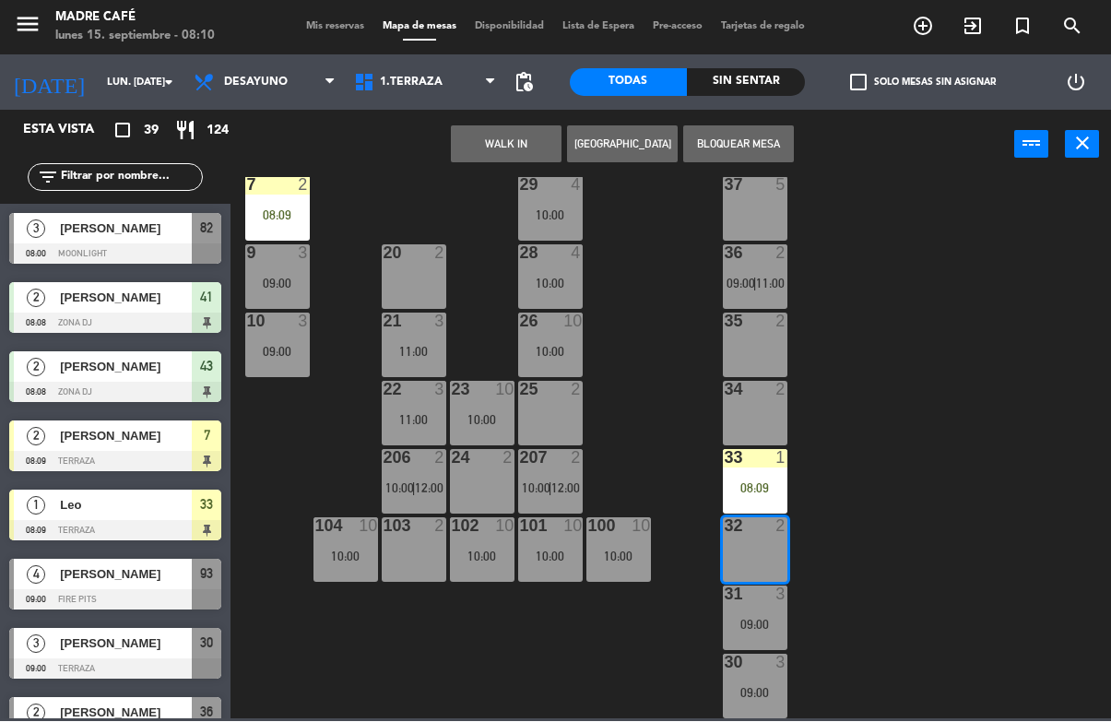
click at [488, 144] on button "WALK IN" at bounding box center [506, 144] width 111 height 37
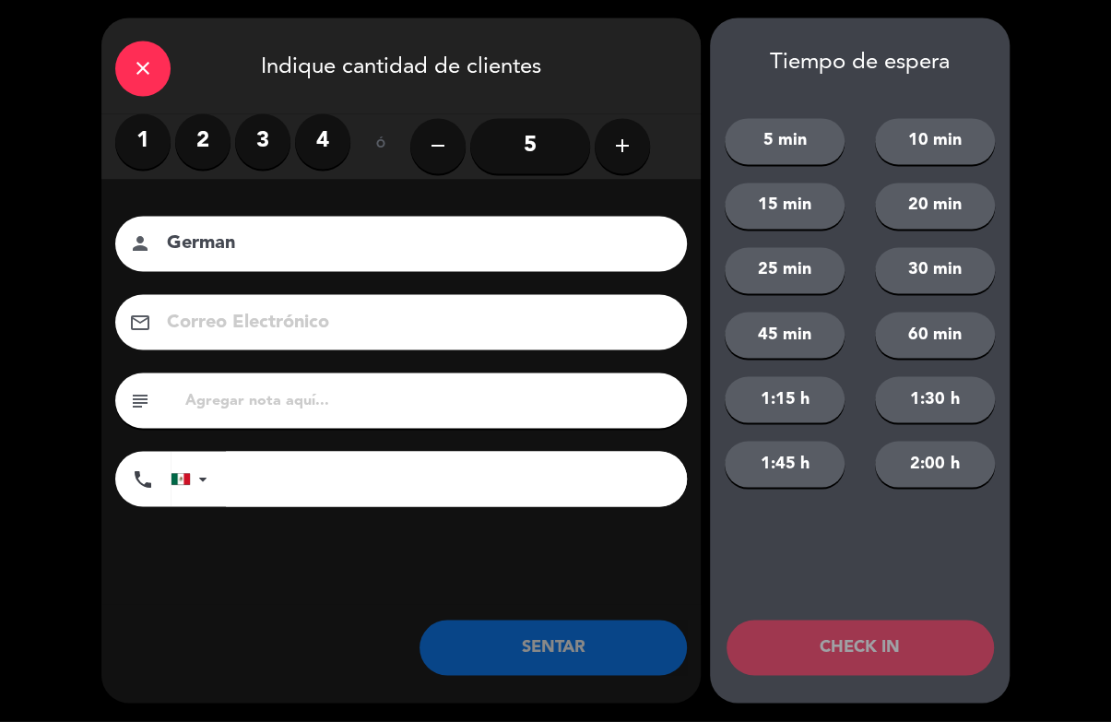
type input "German"
click at [193, 152] on label "2" at bounding box center [202, 141] width 55 height 55
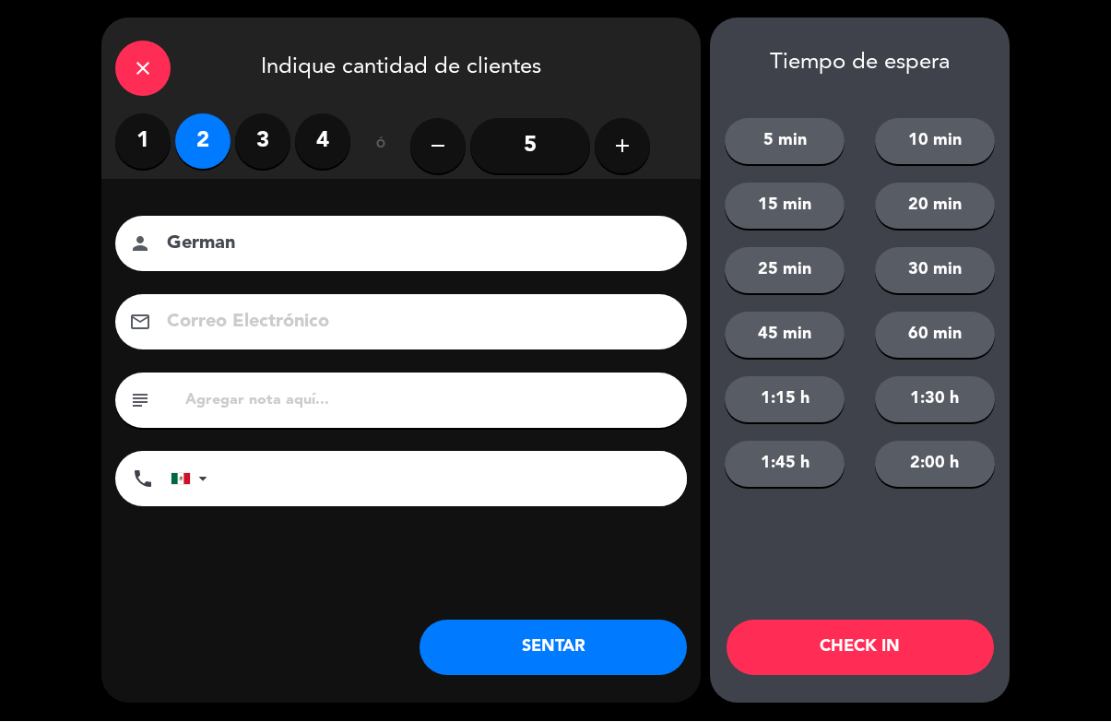
click at [916, 650] on button "CHECK IN" at bounding box center [860, 648] width 267 height 55
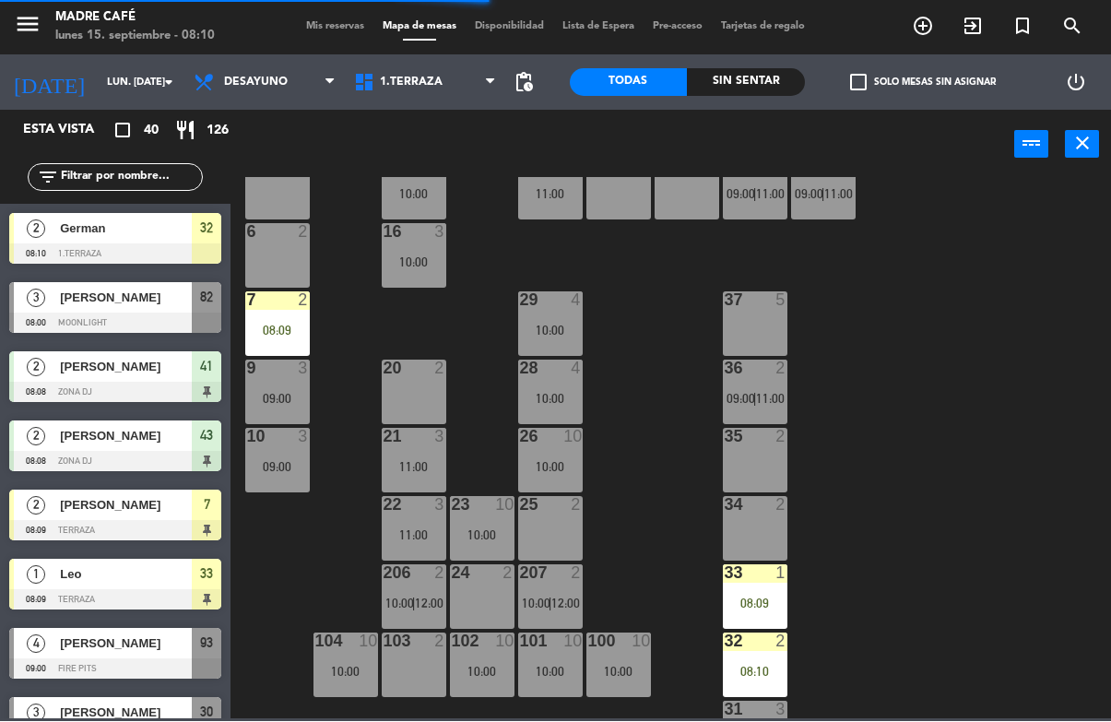
scroll to position [315, 0]
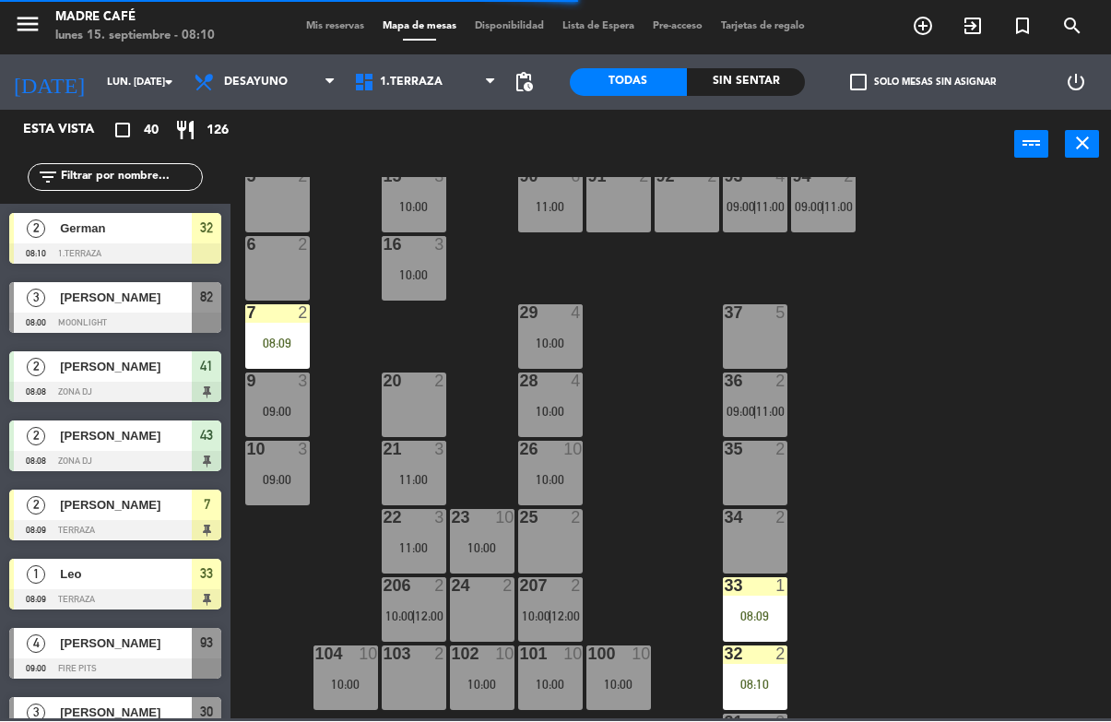
click at [419, 413] on div "20 2" at bounding box center [414, 405] width 65 height 65
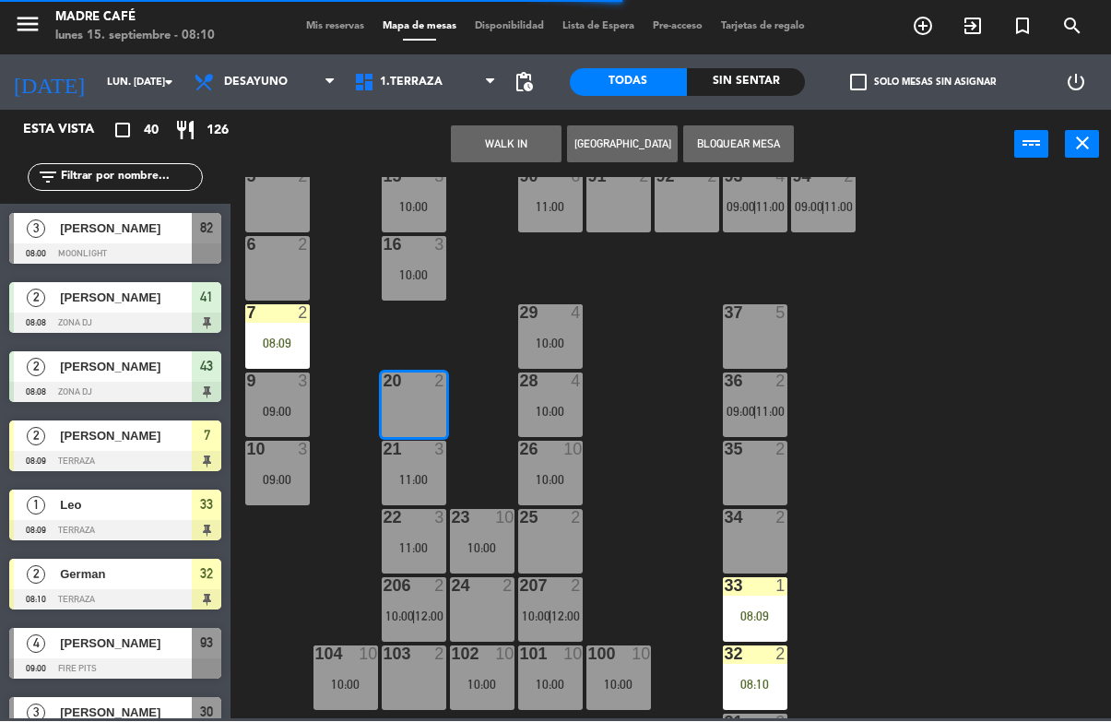
click at [497, 149] on button "WALK IN" at bounding box center [506, 144] width 111 height 37
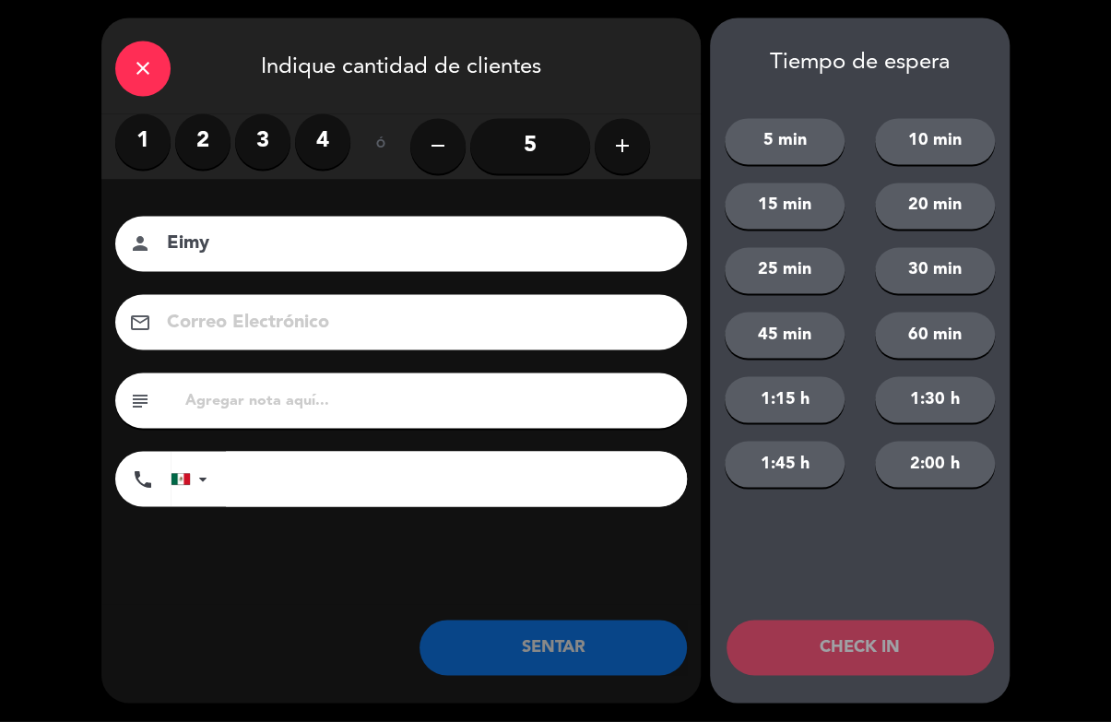
type input "Eimy"
click at [196, 142] on label "2" at bounding box center [202, 141] width 55 height 55
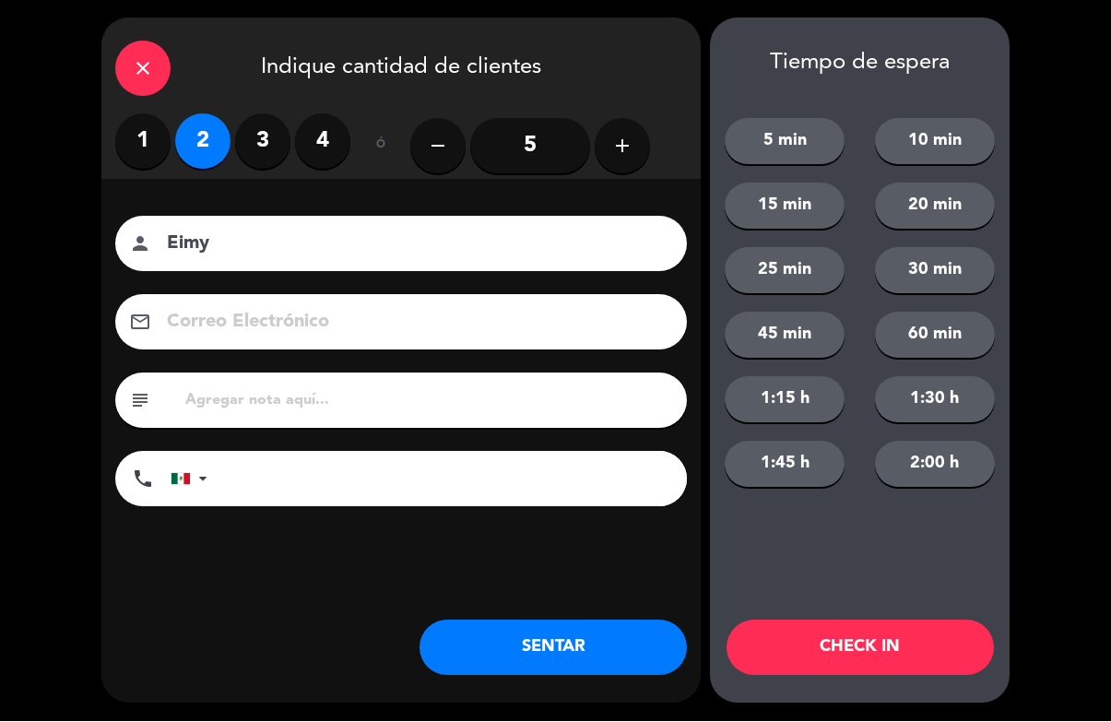
click at [867, 648] on button "CHECK IN" at bounding box center [860, 648] width 267 height 55
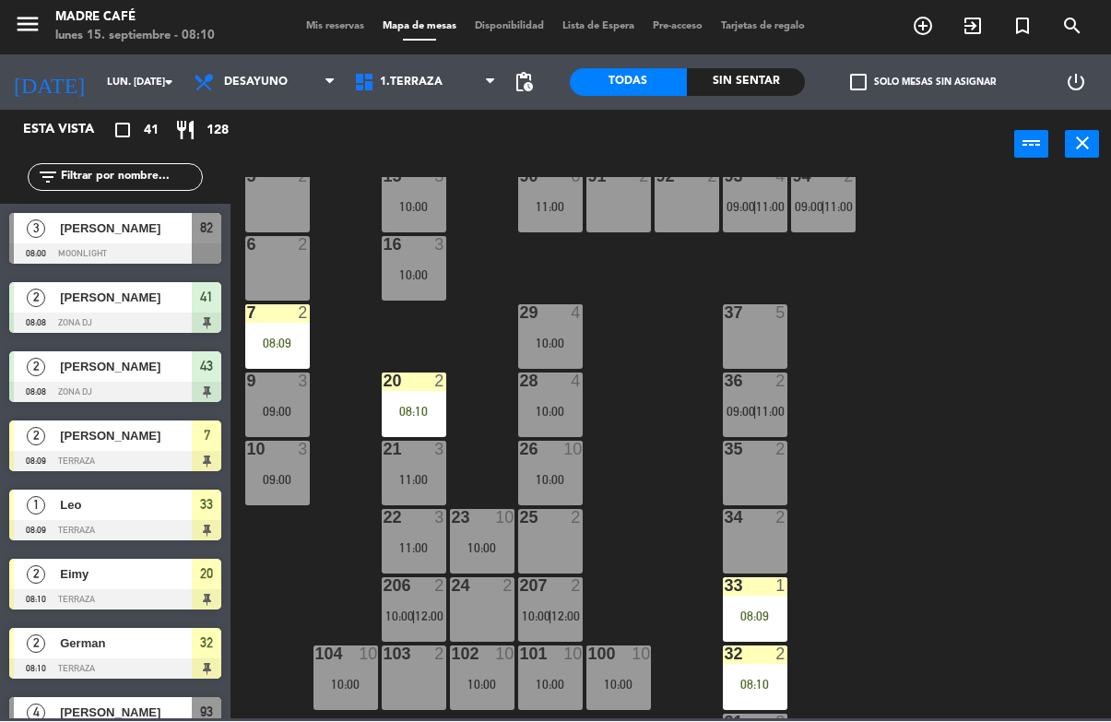
click at [303, 327] on div "7 2 08:09" at bounding box center [277, 337] width 65 height 65
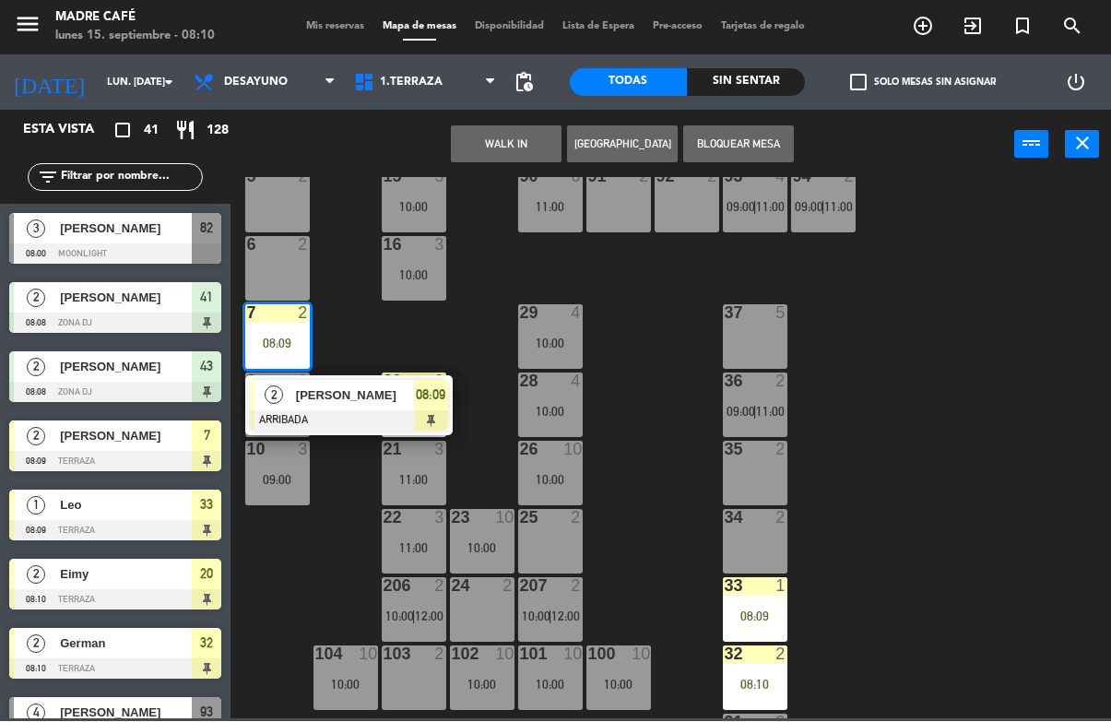
click at [442, 415] on div at bounding box center [349, 421] width 198 height 20
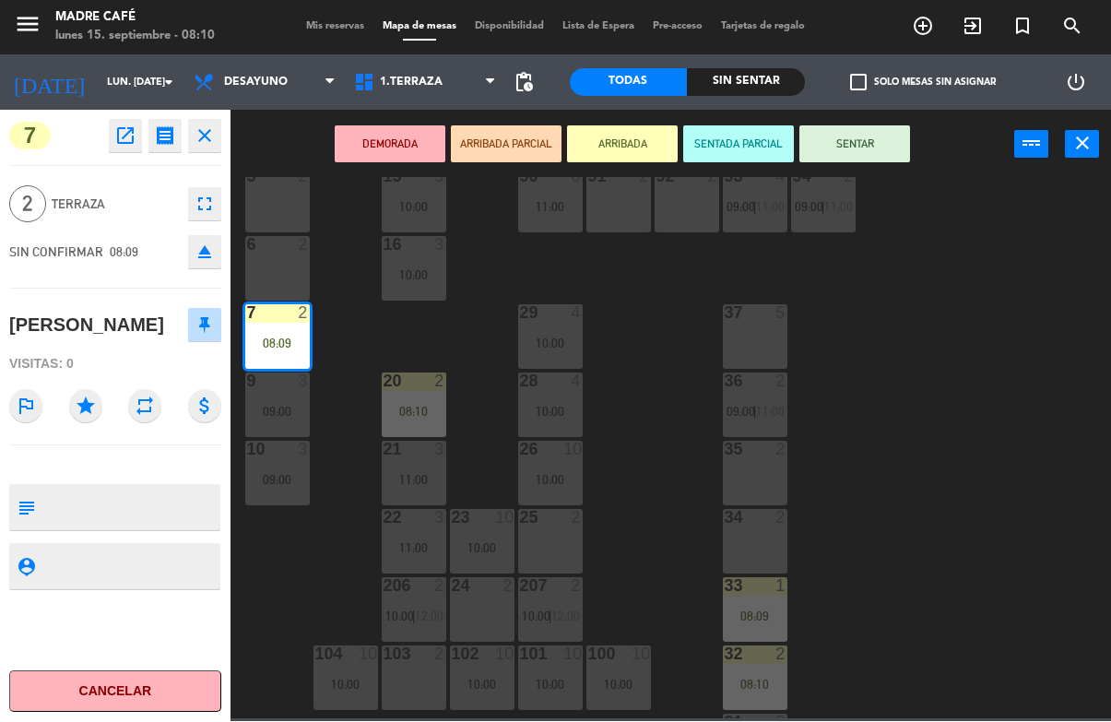
click at [899, 136] on button "SENTAR" at bounding box center [854, 144] width 111 height 37
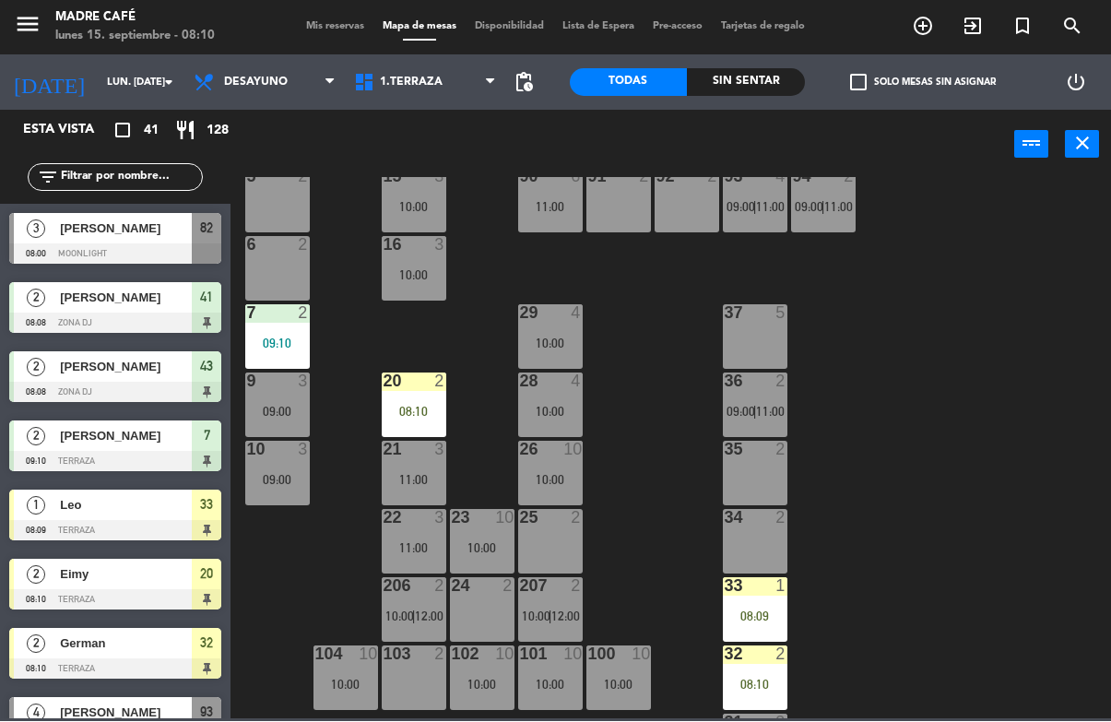
click at [429, 411] on div "08:10" at bounding box center [414, 412] width 65 height 13
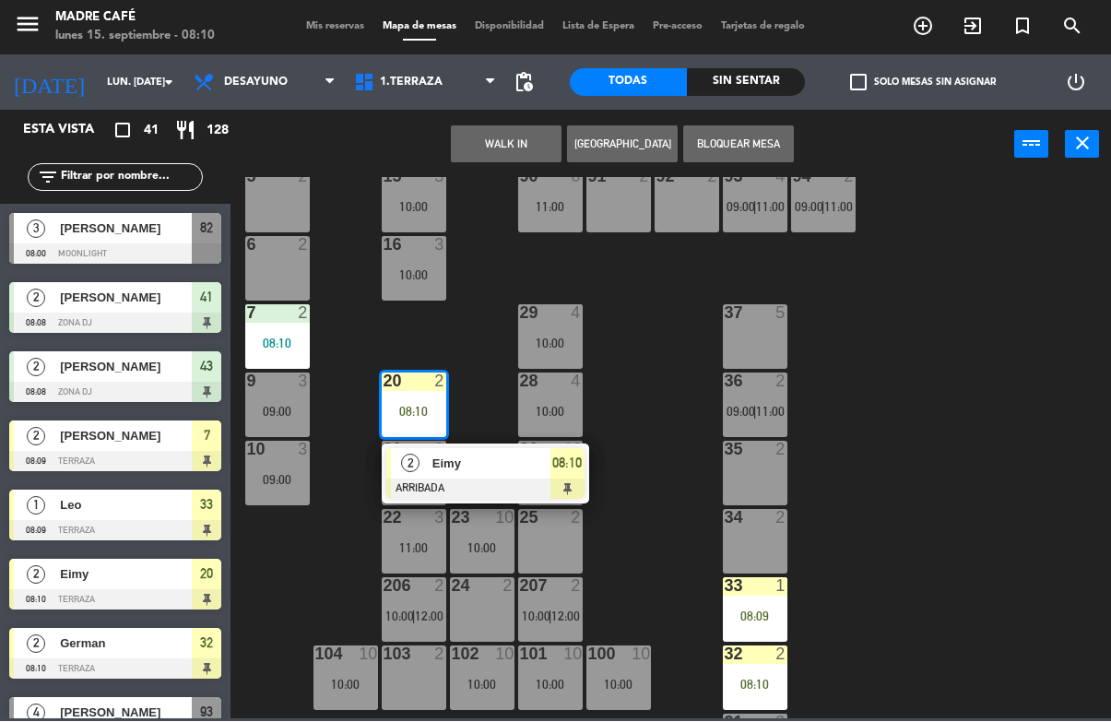
click at [566, 477] on div "08:10" at bounding box center [567, 464] width 34 height 30
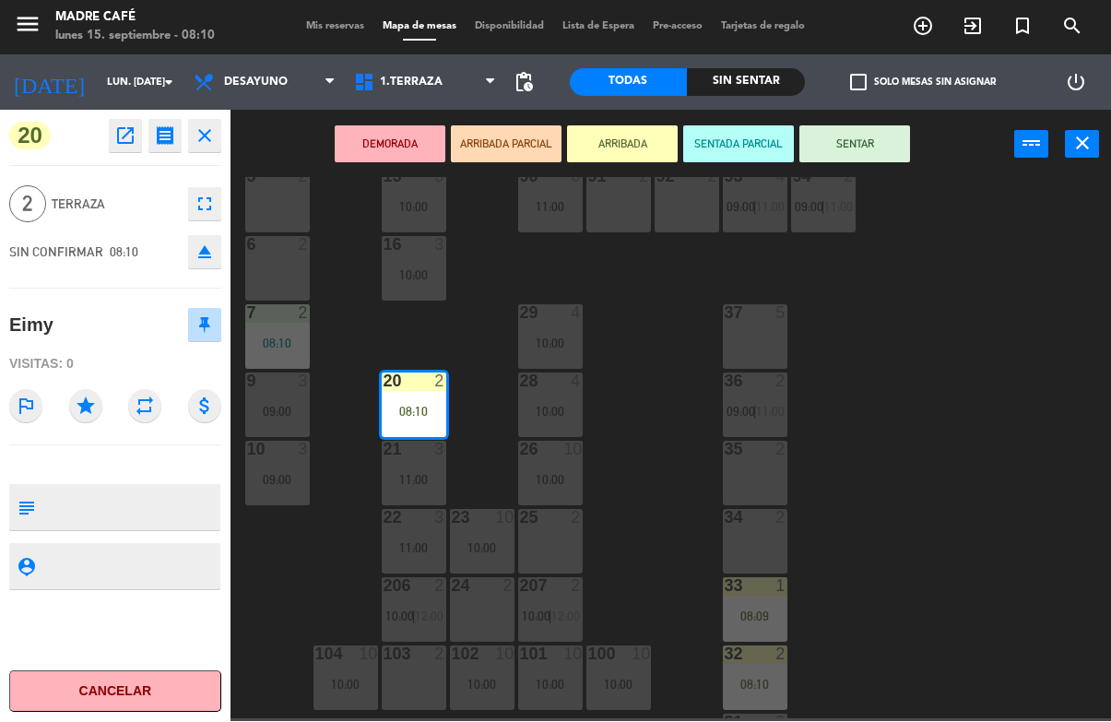
click at [883, 151] on button "SENTAR" at bounding box center [854, 144] width 111 height 37
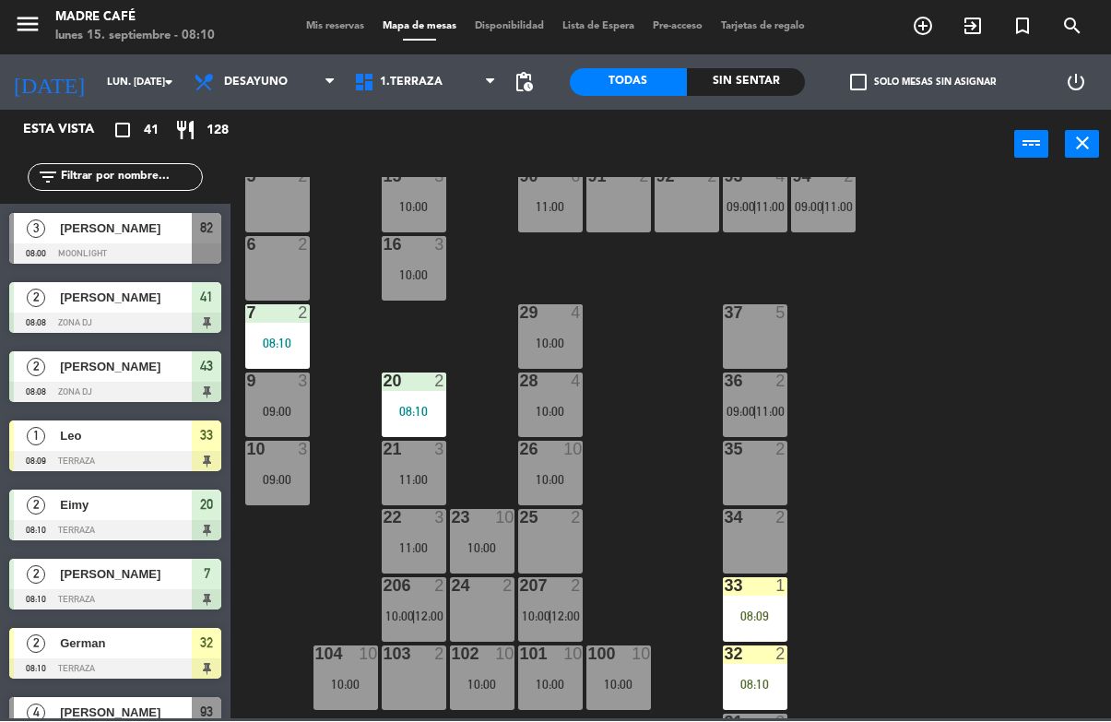
click at [737, 610] on div "08:09" at bounding box center [755, 616] width 65 height 13
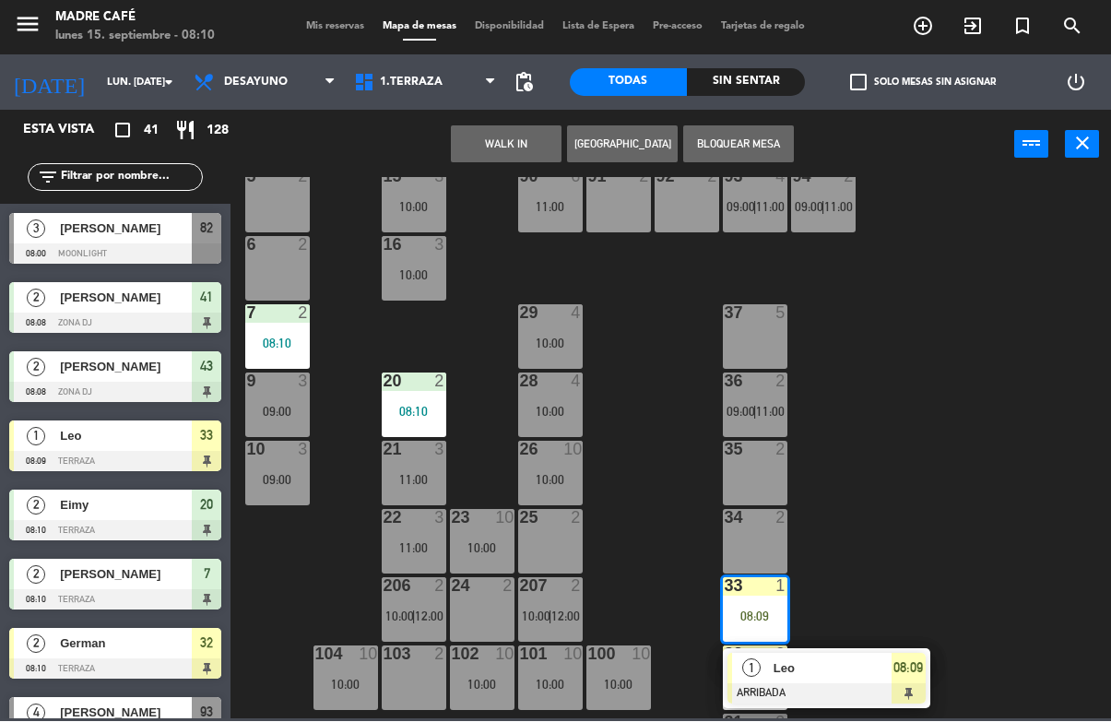
click at [878, 680] on div "Leo" at bounding box center [832, 669] width 120 height 30
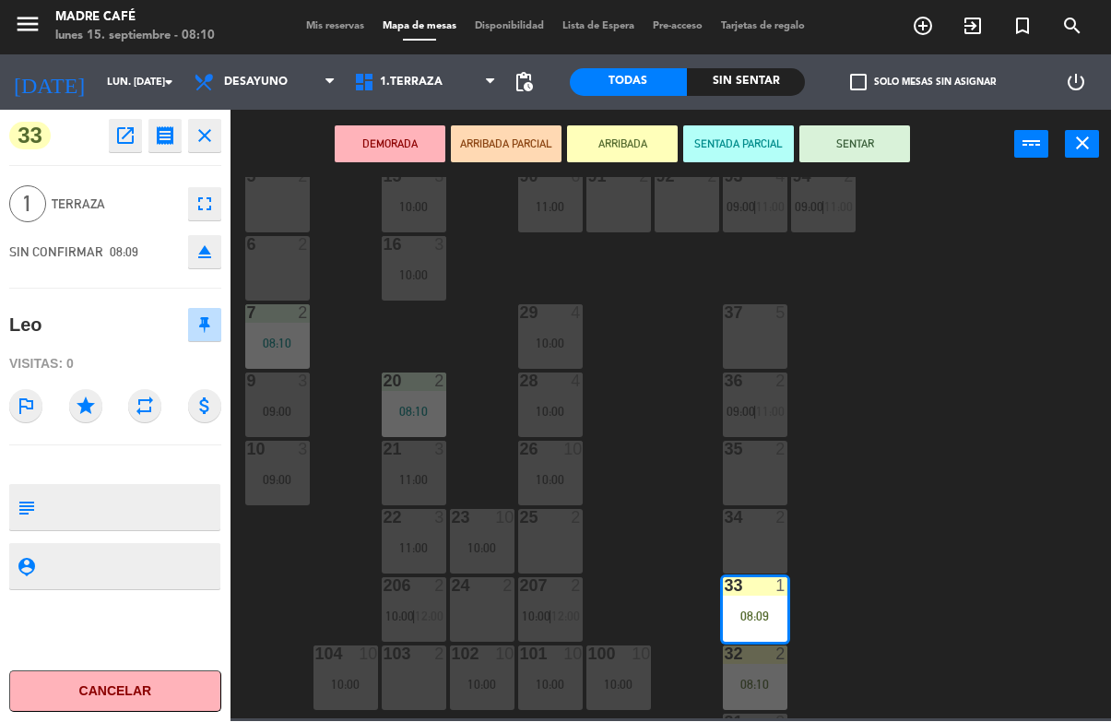
click at [889, 144] on button "SENTAR" at bounding box center [854, 144] width 111 height 37
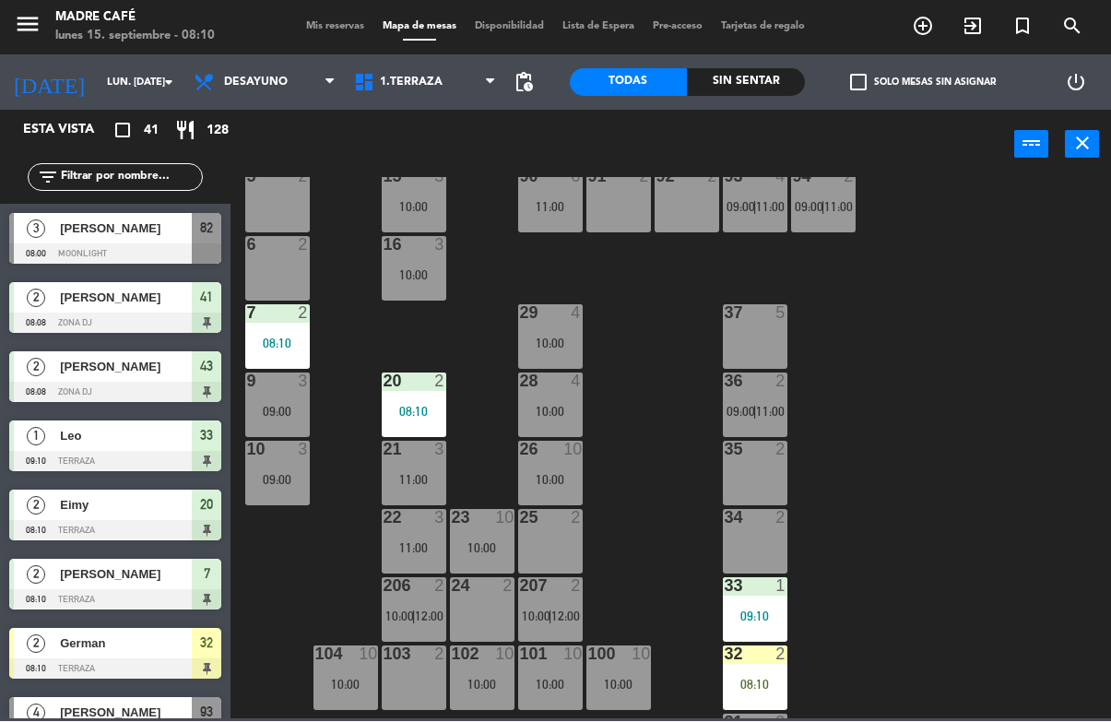
click at [755, 680] on div "08:10" at bounding box center [755, 685] width 65 height 13
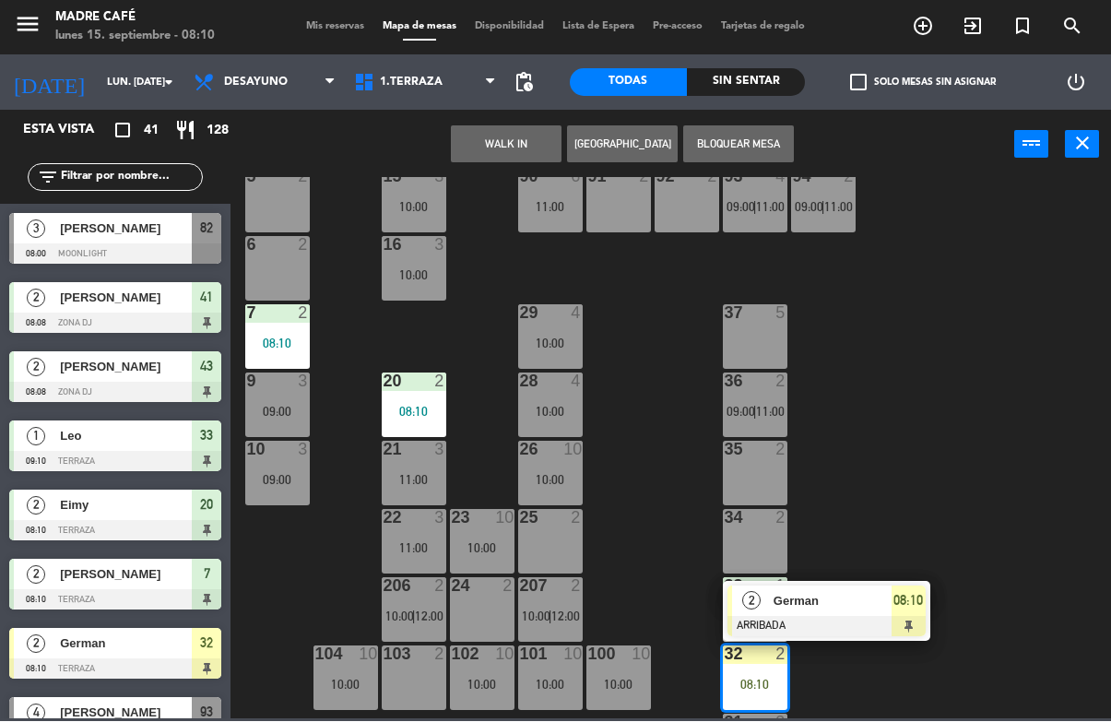
click at [902, 617] on div at bounding box center [826, 627] width 198 height 20
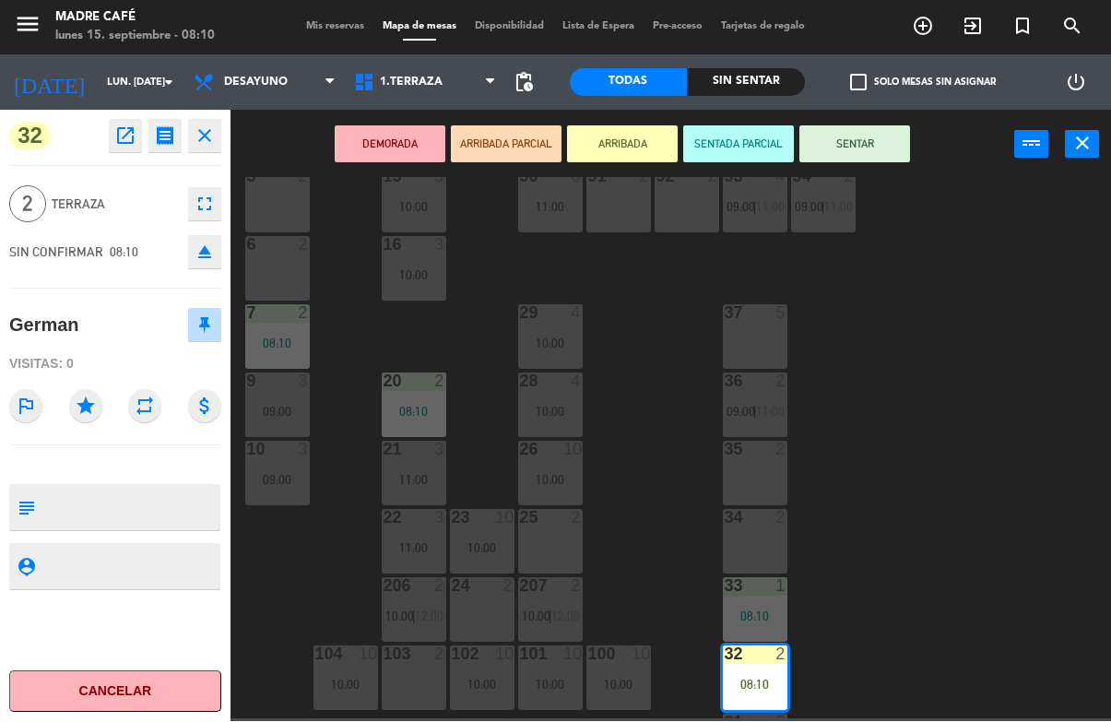
click at [883, 155] on button "SENTAR" at bounding box center [854, 144] width 111 height 37
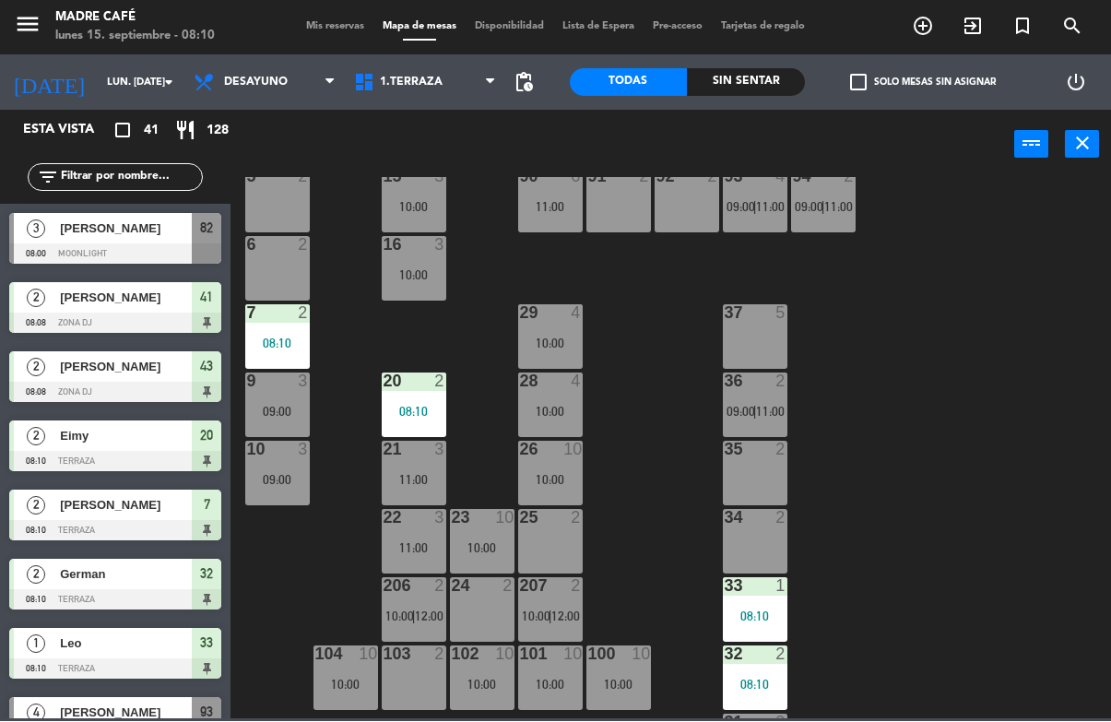
scroll to position [0, 0]
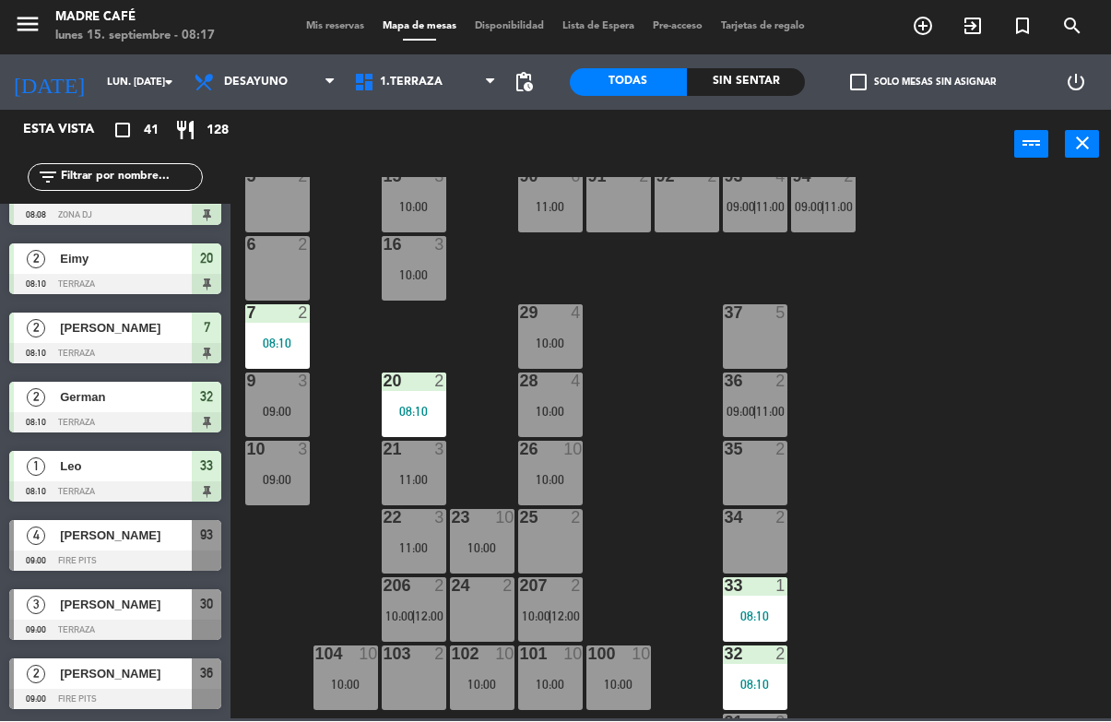
click at [88, 187] on input "text" at bounding box center [130, 178] width 143 height 20
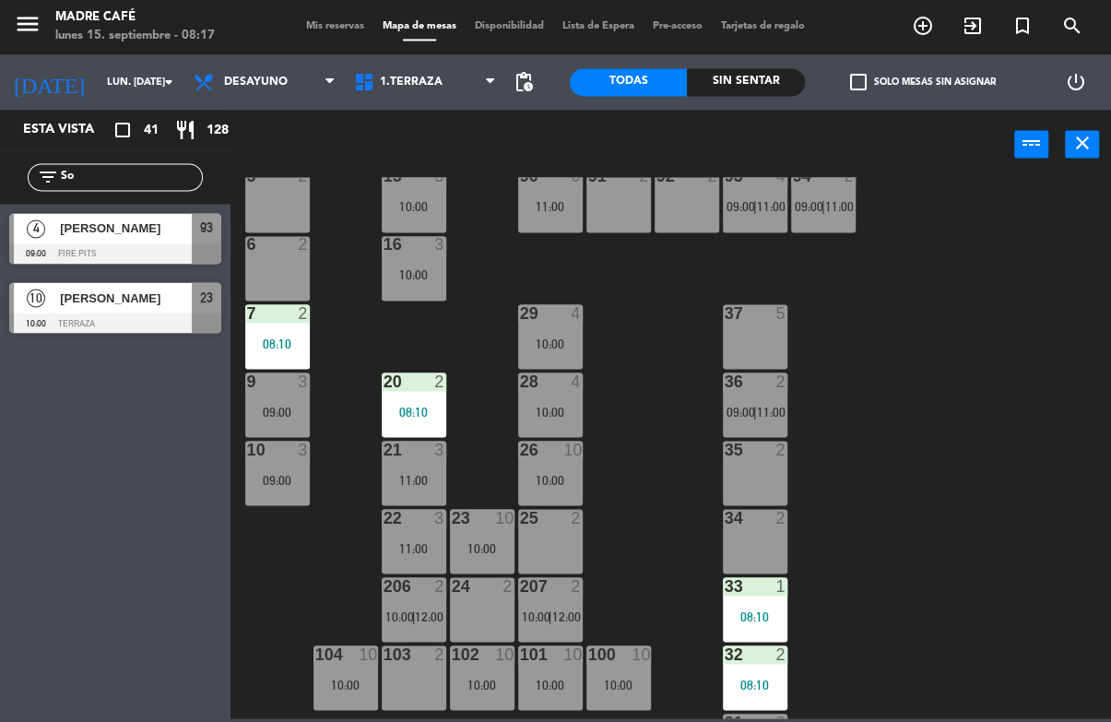
scroll to position [41, 0]
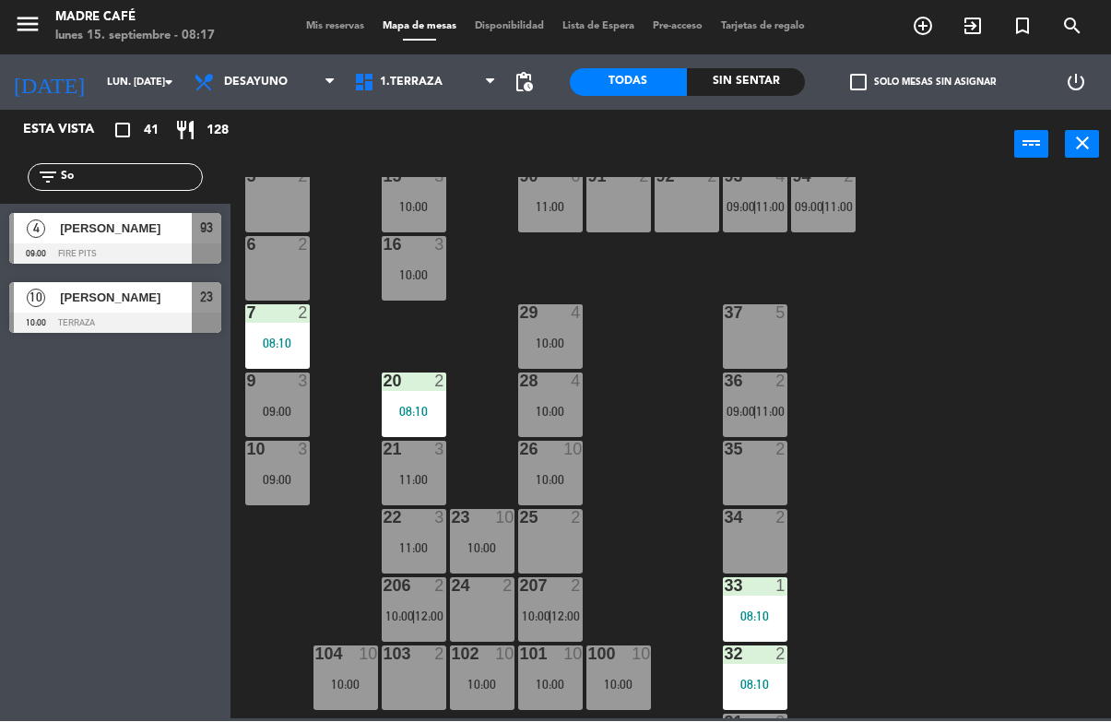
type input "So"
click at [70, 266] on div "4 alfonso medina 09:00 Fire Pits 93" at bounding box center [115, 239] width 230 height 69
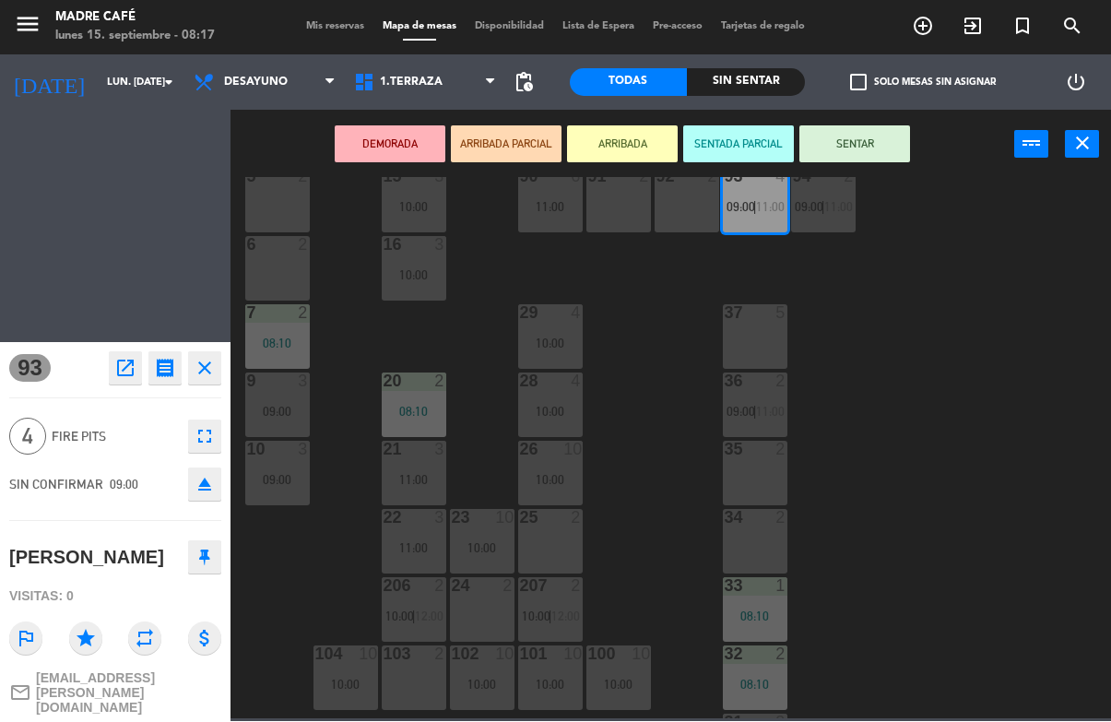
scroll to position [0, 0]
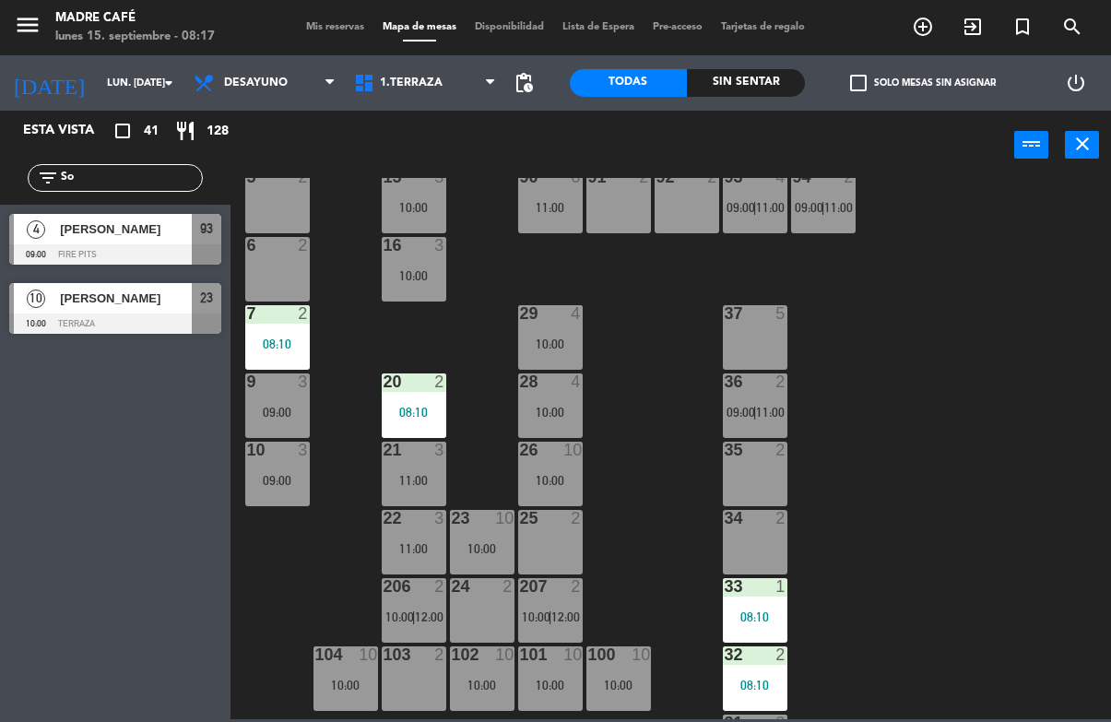
click at [84, 297] on span "[PERSON_NAME]" at bounding box center [126, 298] width 132 height 19
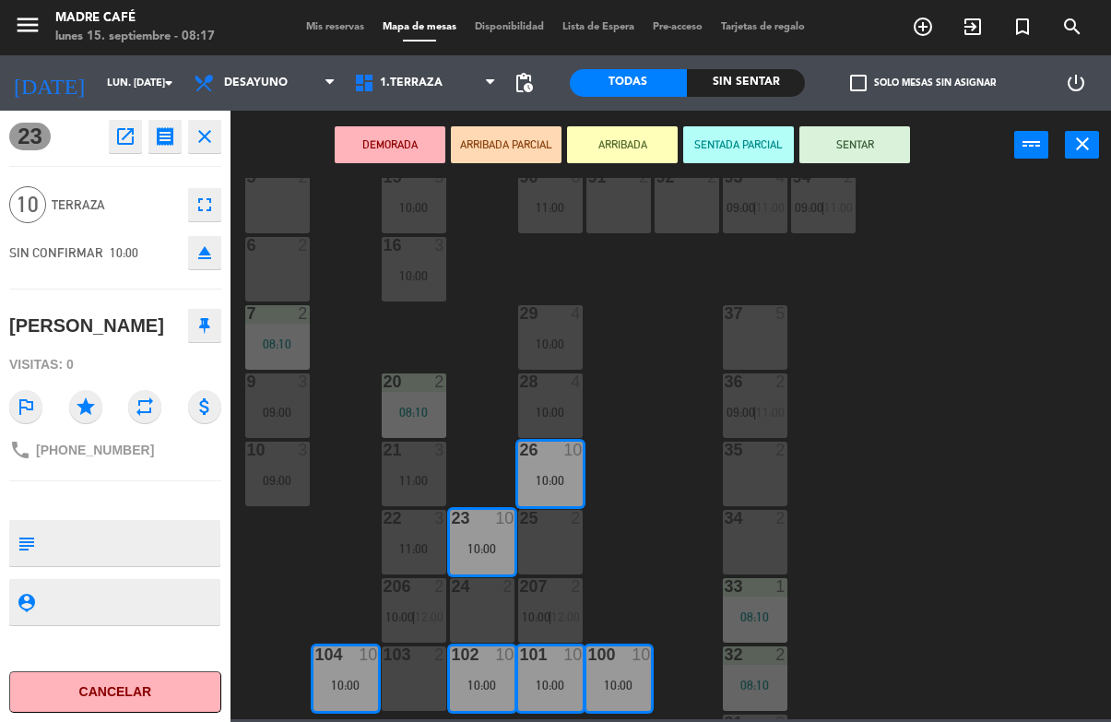
click at [404, 149] on button "DEMORADA" at bounding box center [390, 144] width 111 height 37
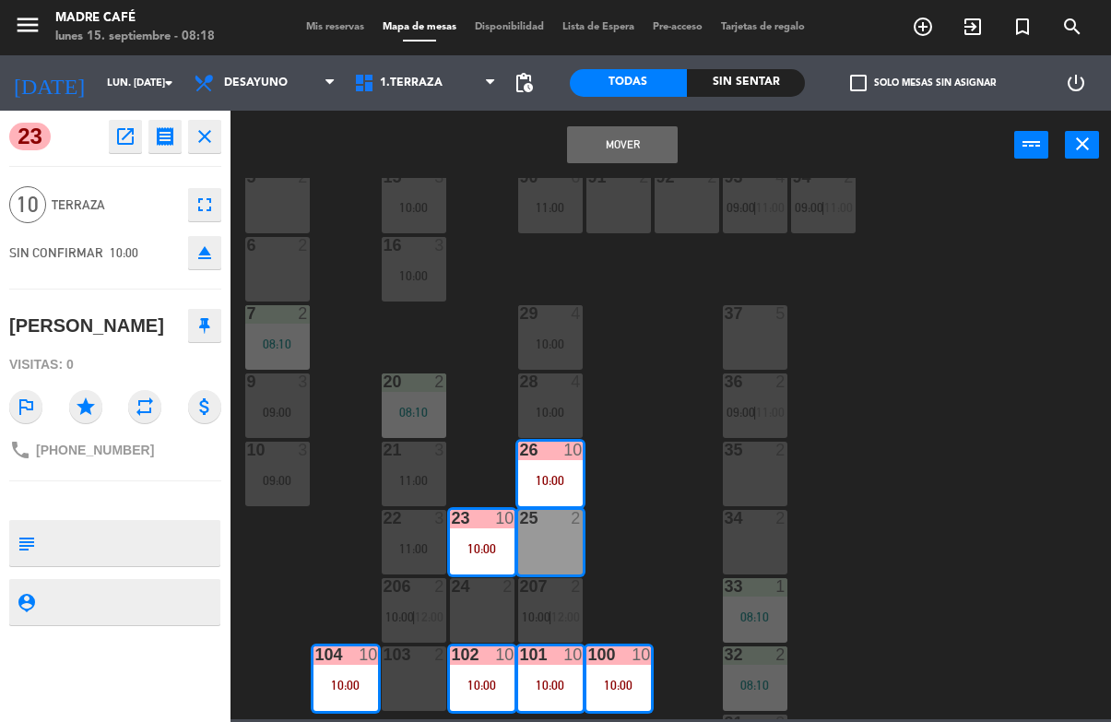
click at [656, 148] on button "Mover" at bounding box center [622, 144] width 111 height 37
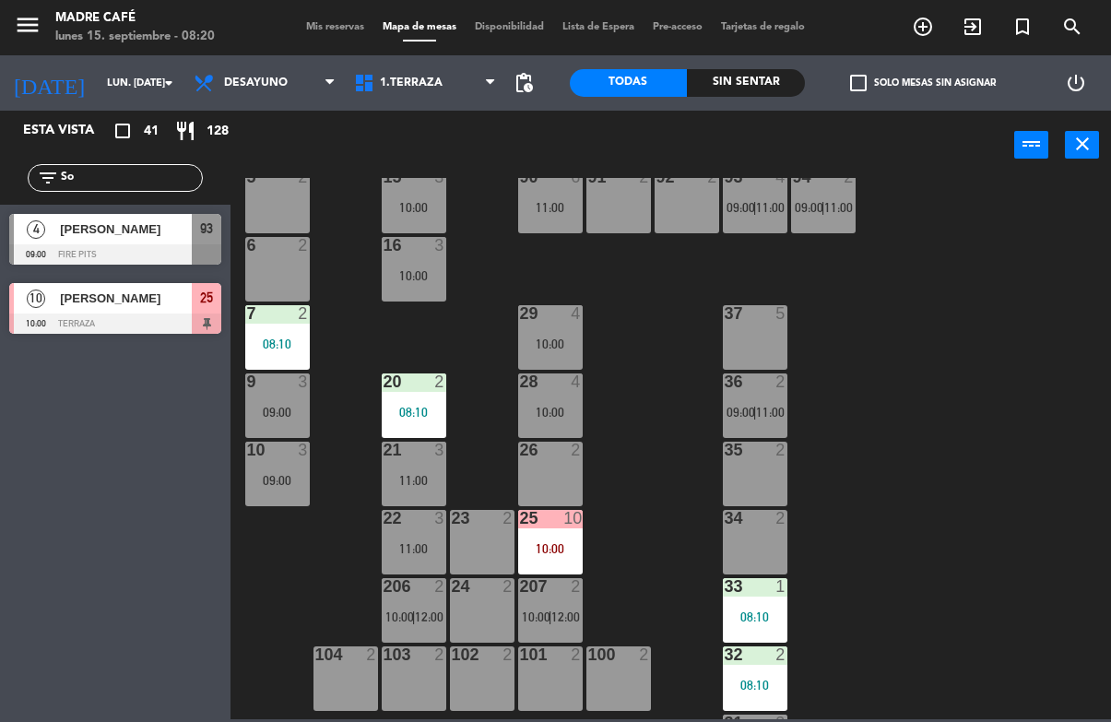
click at [112, 182] on input "So" at bounding box center [130, 178] width 143 height 20
type input "S"
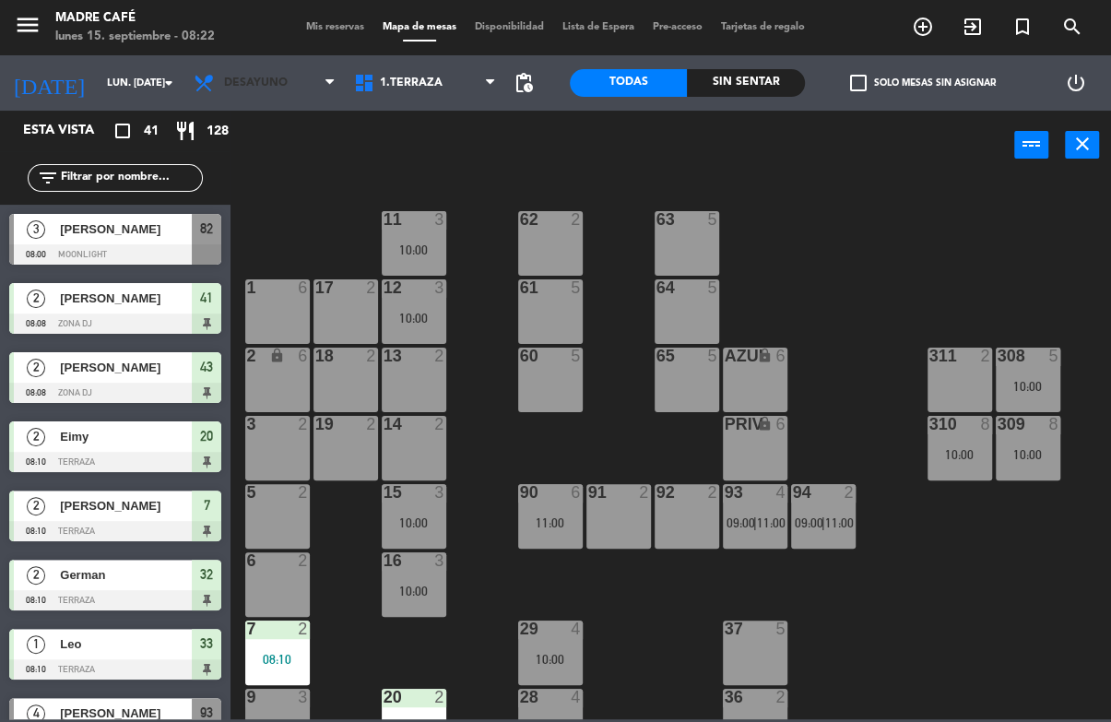
click at [249, 96] on span "Desayuno" at bounding box center [264, 83] width 160 height 41
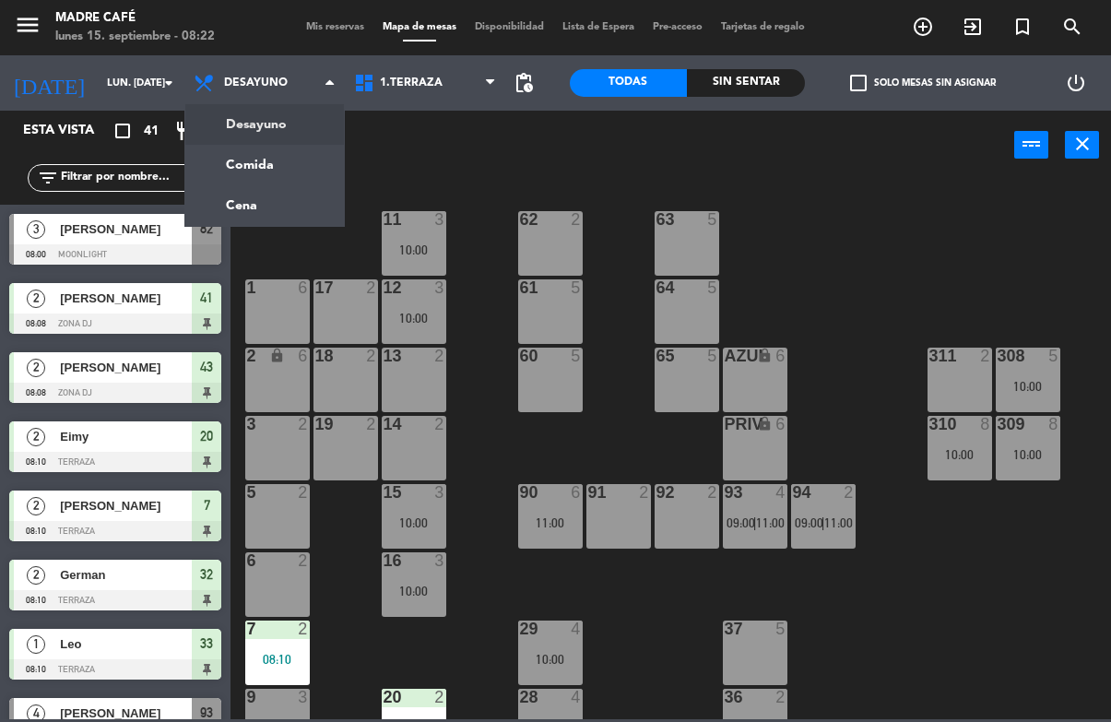
click at [136, 91] on input "[DATE]" at bounding box center [167, 83] width 138 height 30
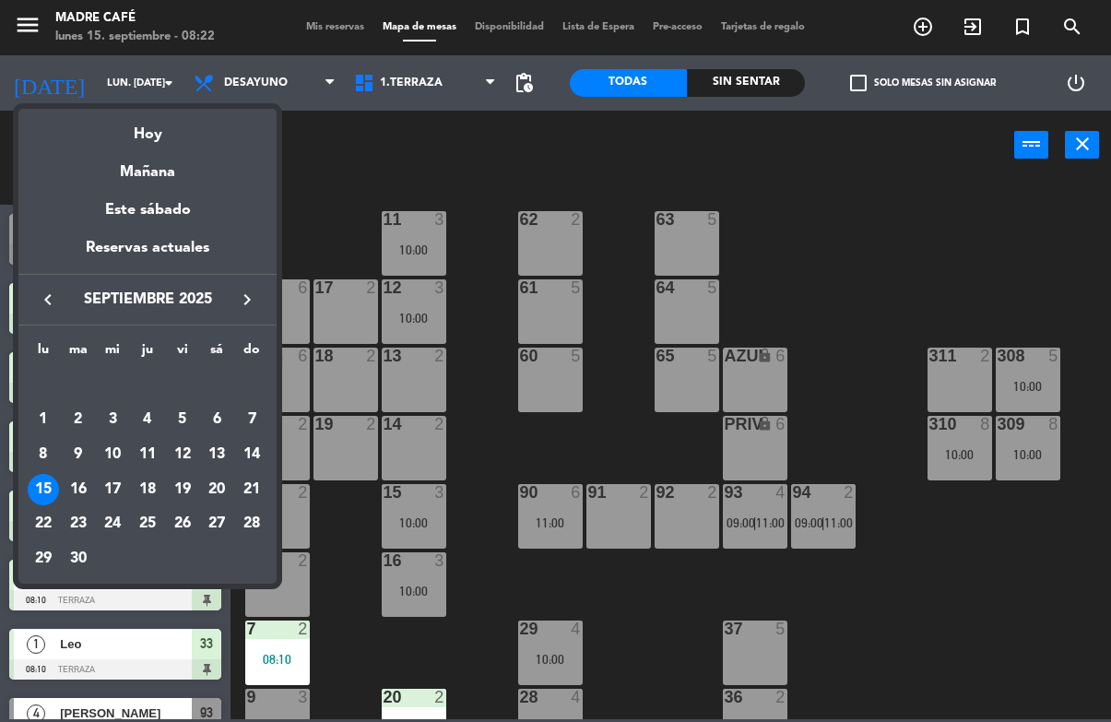
click at [73, 471] on td "9" at bounding box center [78, 454] width 35 height 35
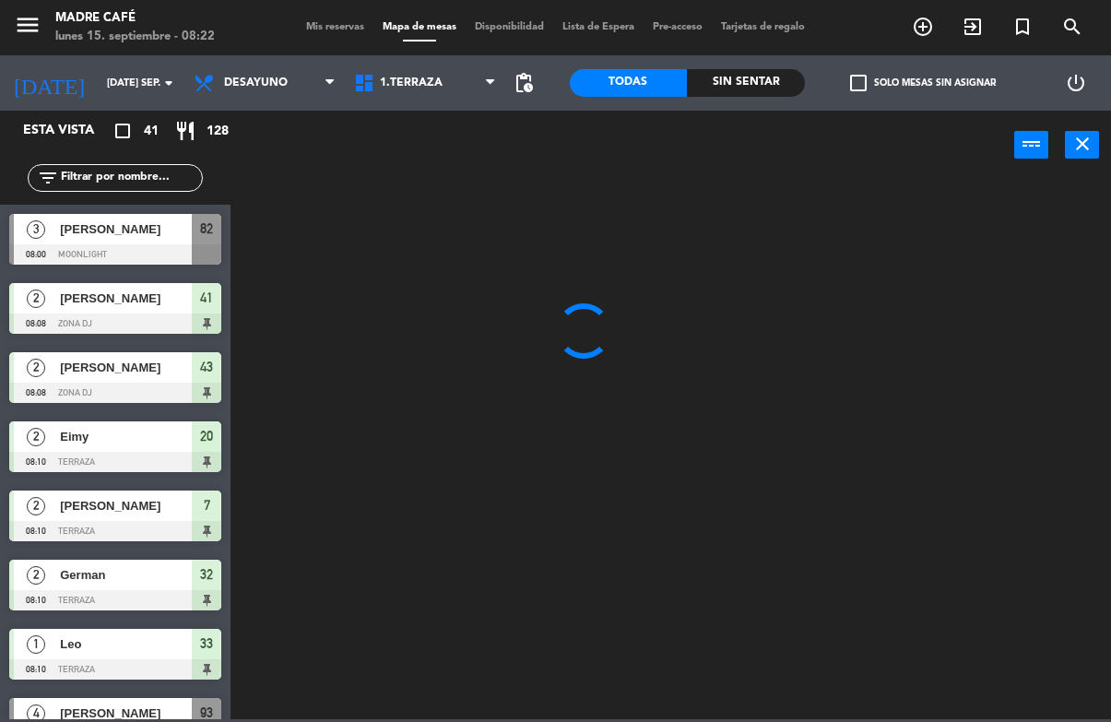
click at [111, 79] on input "mar. 9 sep." at bounding box center [167, 83] width 138 height 30
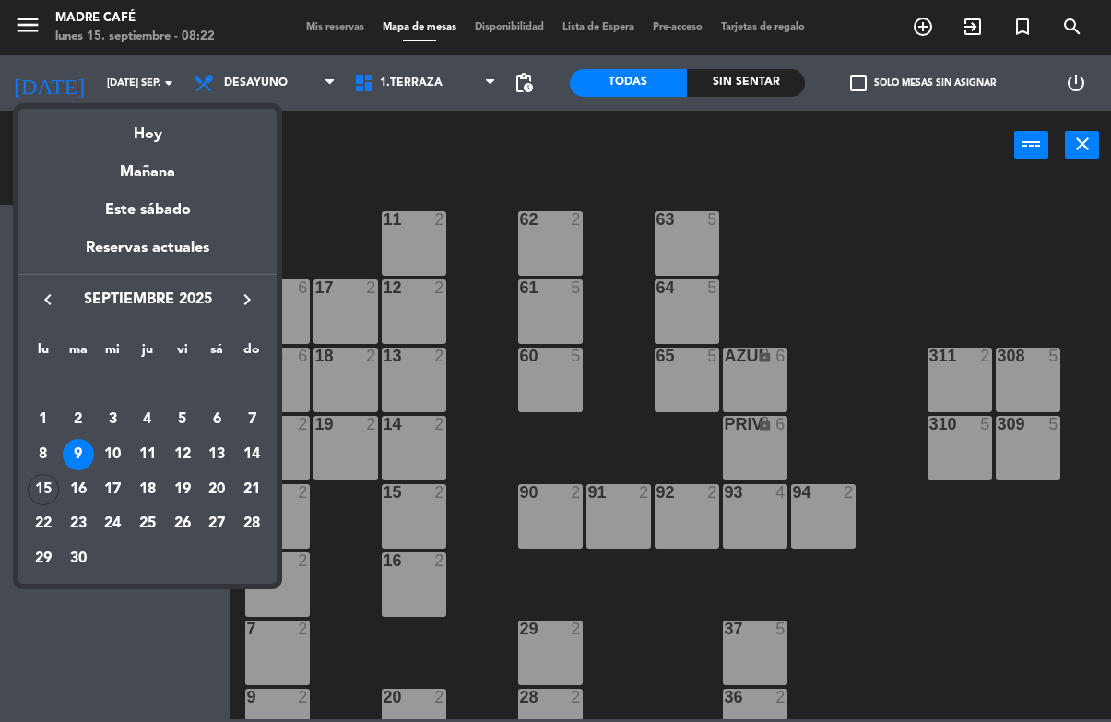
click at [85, 482] on div "16" at bounding box center [78, 489] width 31 height 31
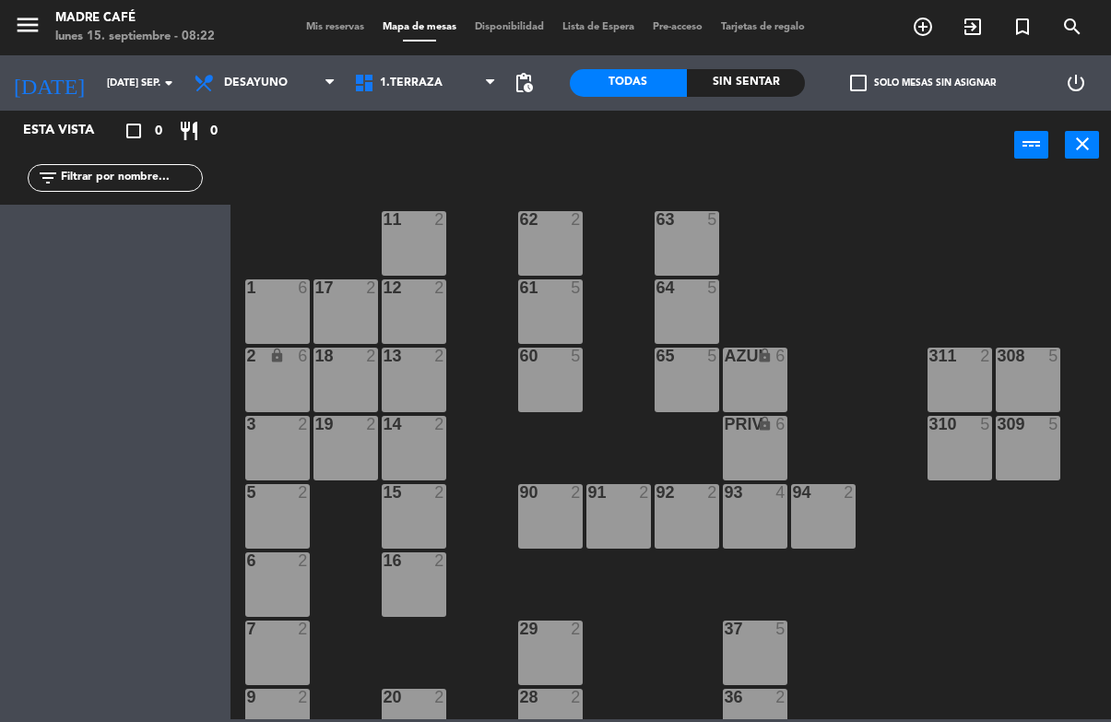
type input "mar. 16 sep."
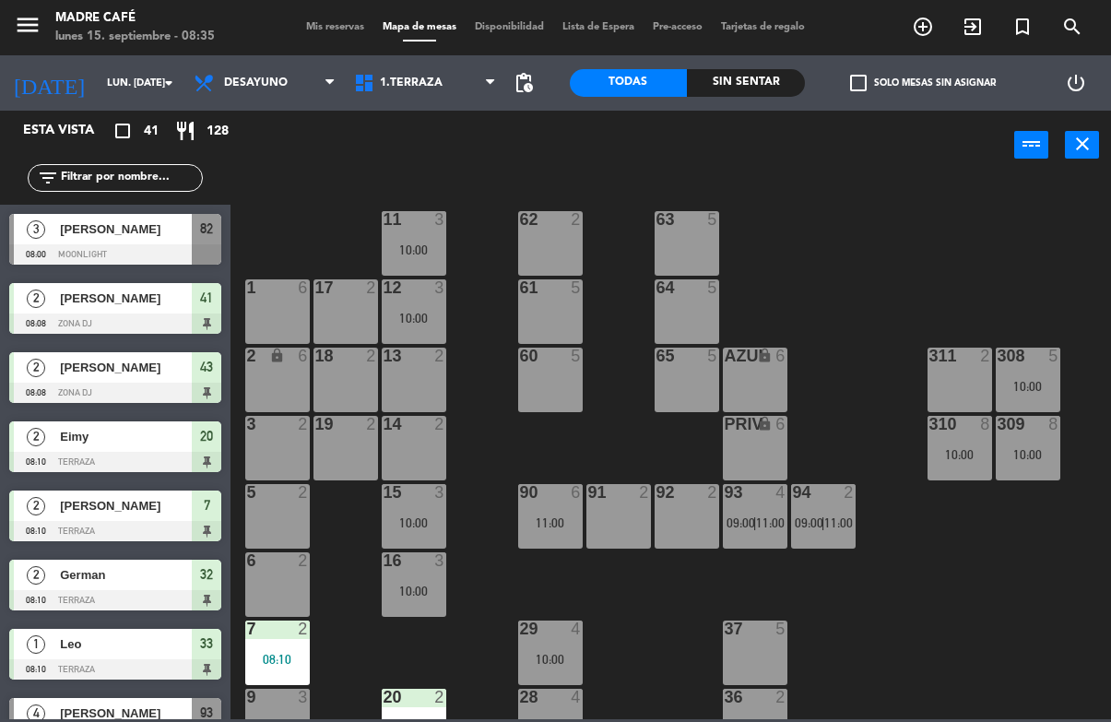
click at [189, 242] on div "JoAnn Esquivel" at bounding box center [125, 229] width 134 height 30
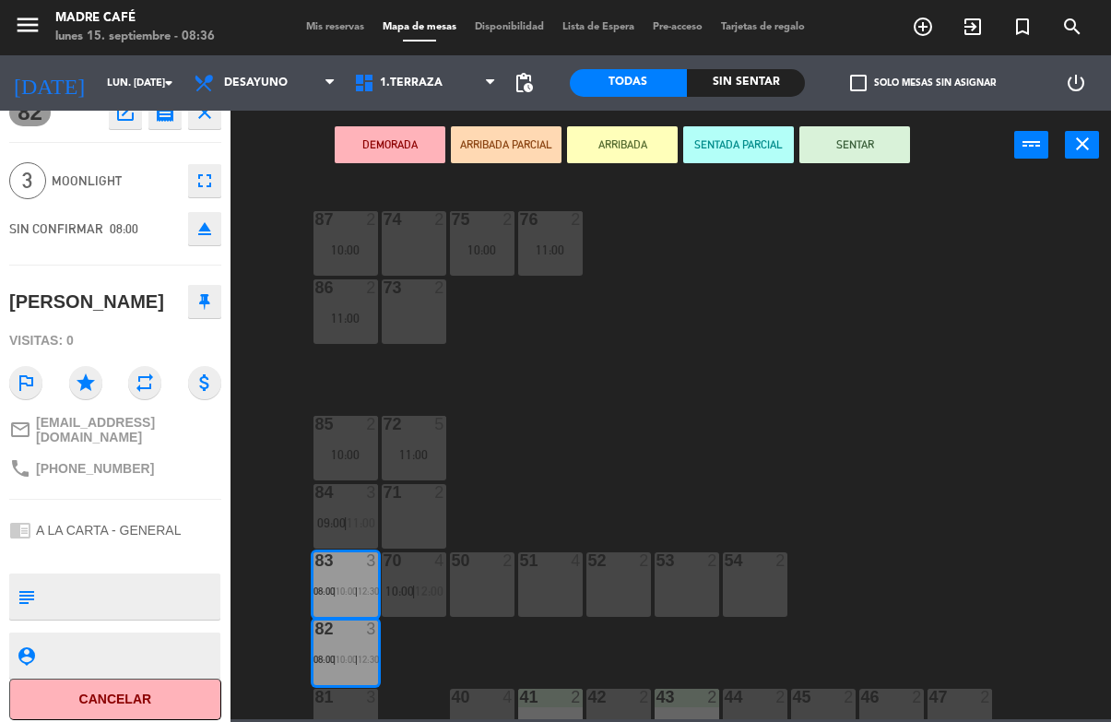
scroll to position [23, 0]
click at [134, 703] on button "Cancelar" at bounding box center [115, 700] width 212 height 41
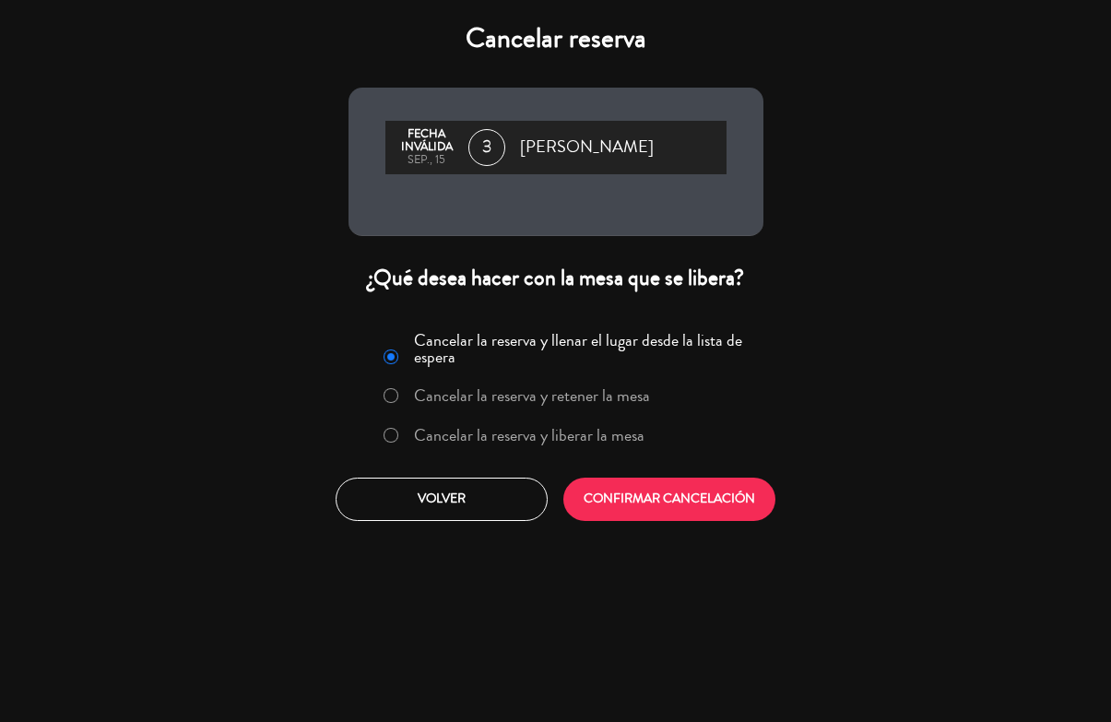
click at [472, 453] on label "Cancelar la reserva y liberar la mesa" at bounding box center [514, 436] width 280 height 33
click at [617, 517] on button "CONFIRMAR CANCELACIÓN" at bounding box center [669, 499] width 212 height 43
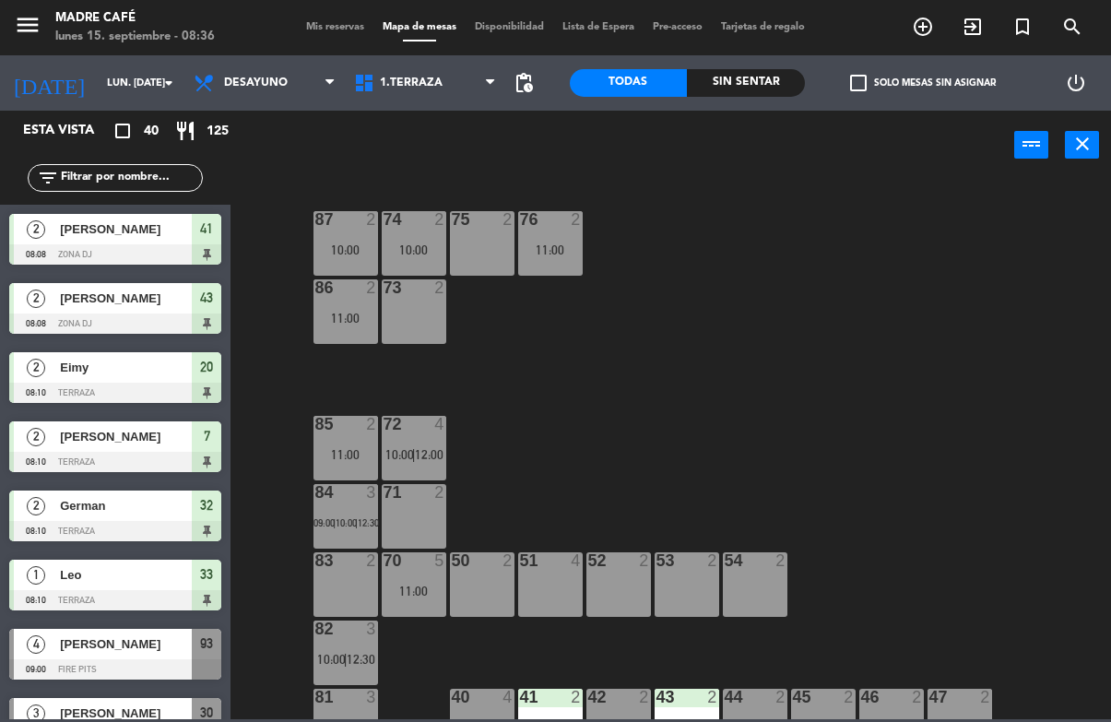
scroll to position [0, 0]
click at [186, 183] on input "text" at bounding box center [130, 178] width 143 height 20
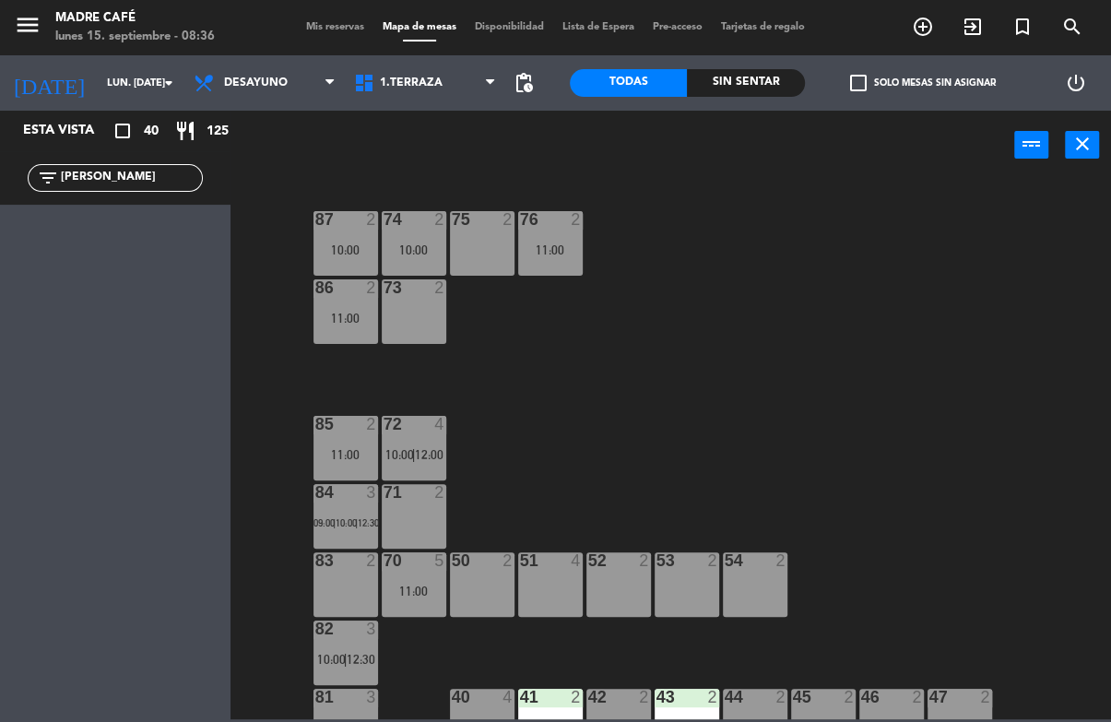
type input "Pam"
click at [824, 228] on div "87 2 10:00 74 2 10:00 75 2 76 2 11:00 86 2 11:00 73 2 72 4 10:00 | 12:00 85 2 1…" at bounding box center [676, 448] width 869 height 541
click at [179, 201] on div "filter_list Pam" at bounding box center [115, 177] width 230 height 53
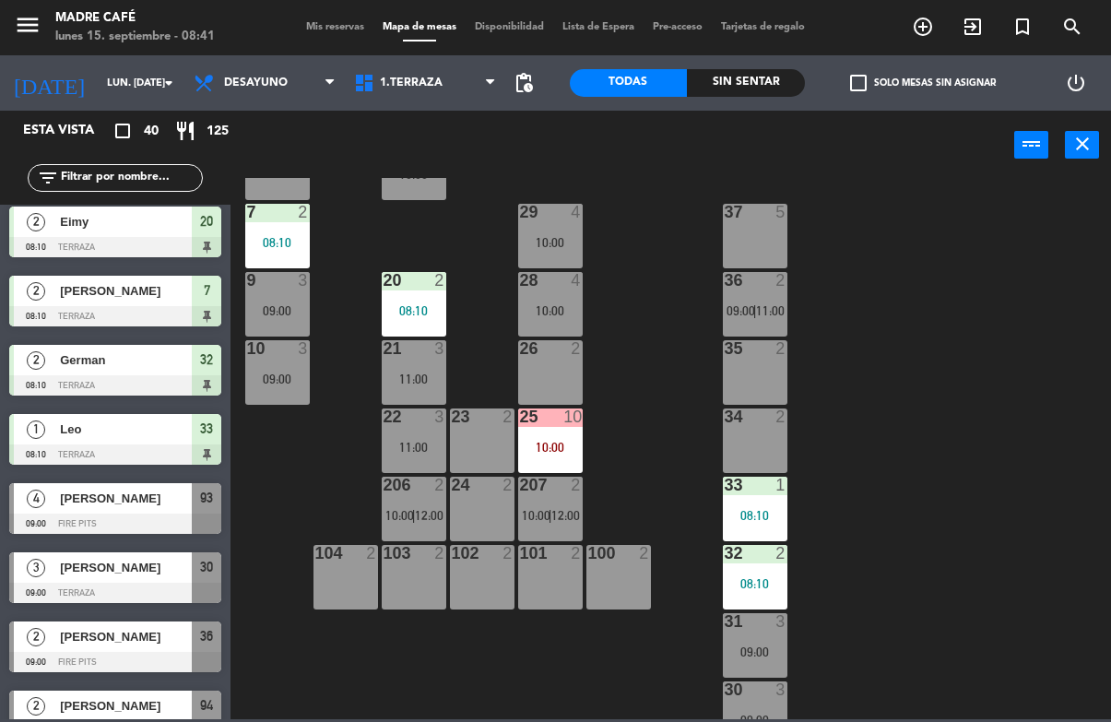
scroll to position [418, 0]
click at [548, 451] on div "10:00" at bounding box center [550, 446] width 65 height 13
click at [651, 409] on div "11 3 10:00 63 5 62 2 12 3 10:00 1 6 61 5 64 5 17 2 13 2 2 lock 6 60 5 65 5 308 …" at bounding box center [676, 448] width 869 height 541
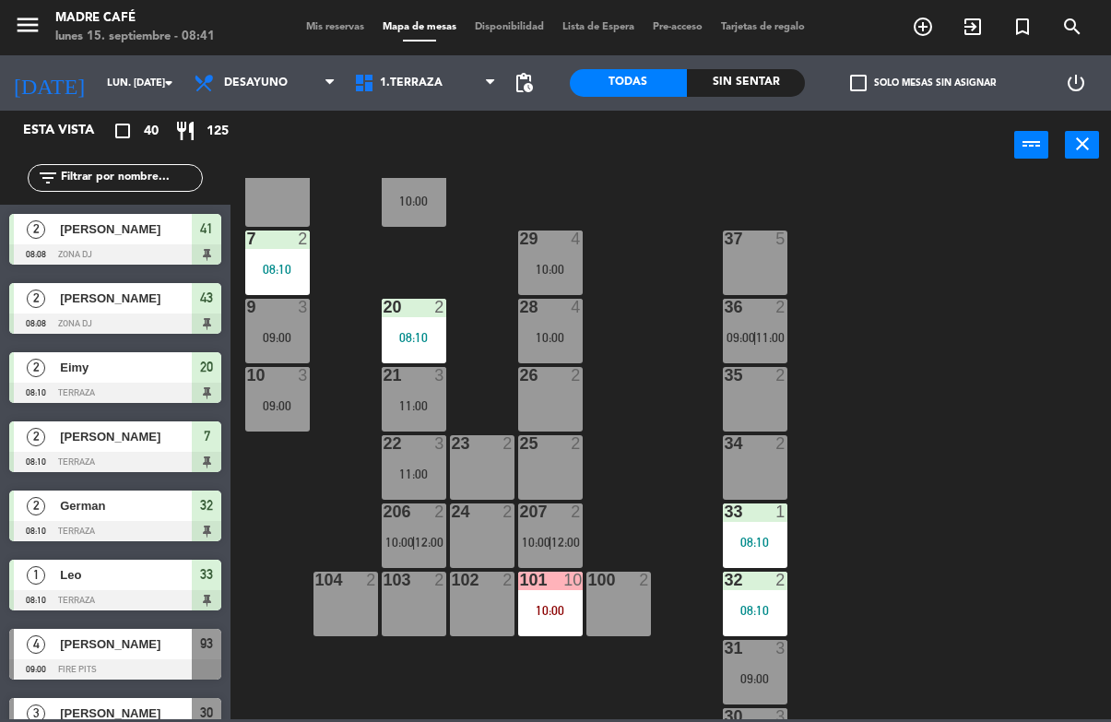
scroll to position [0, 0]
click at [553, 456] on div "25 2" at bounding box center [550, 467] width 65 height 65
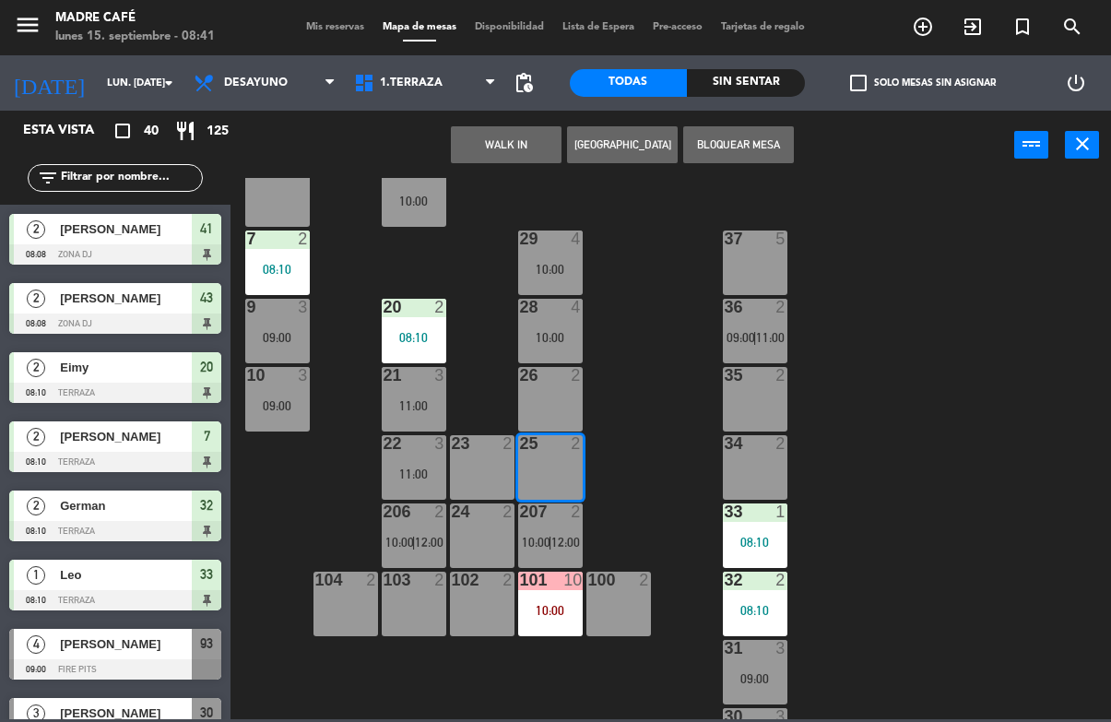
click at [522, 146] on button "WALK IN" at bounding box center [506, 144] width 111 height 37
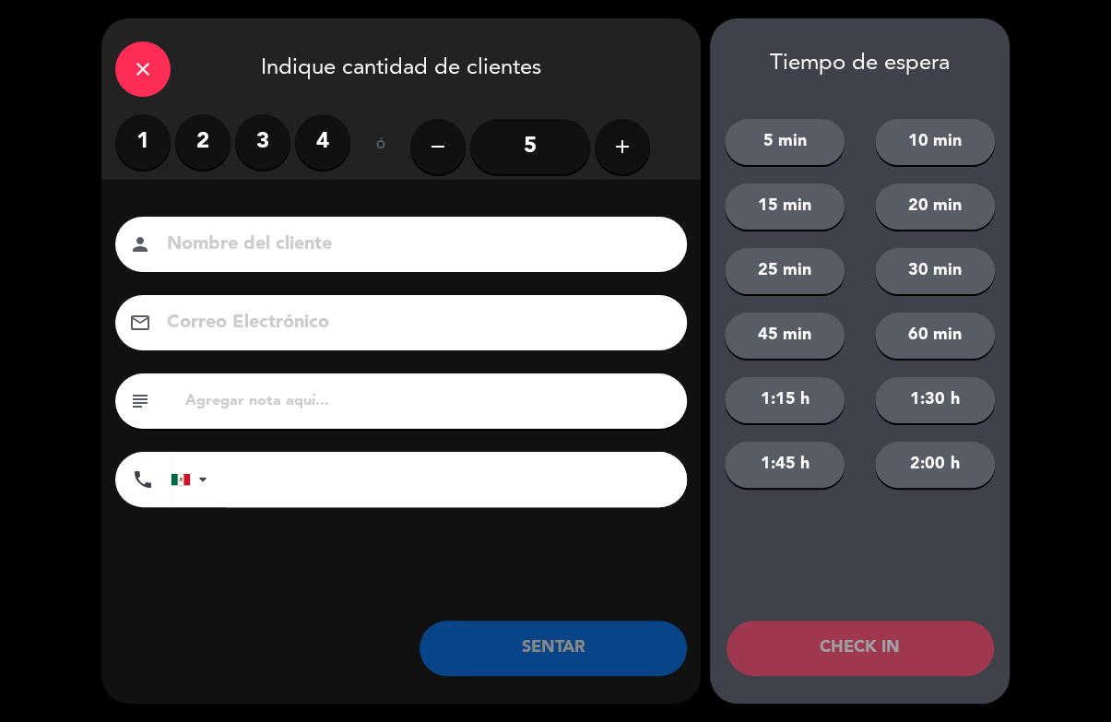
click at [325, 134] on label "4" at bounding box center [322, 141] width 55 height 55
click at [352, 241] on input at bounding box center [414, 245] width 498 height 32
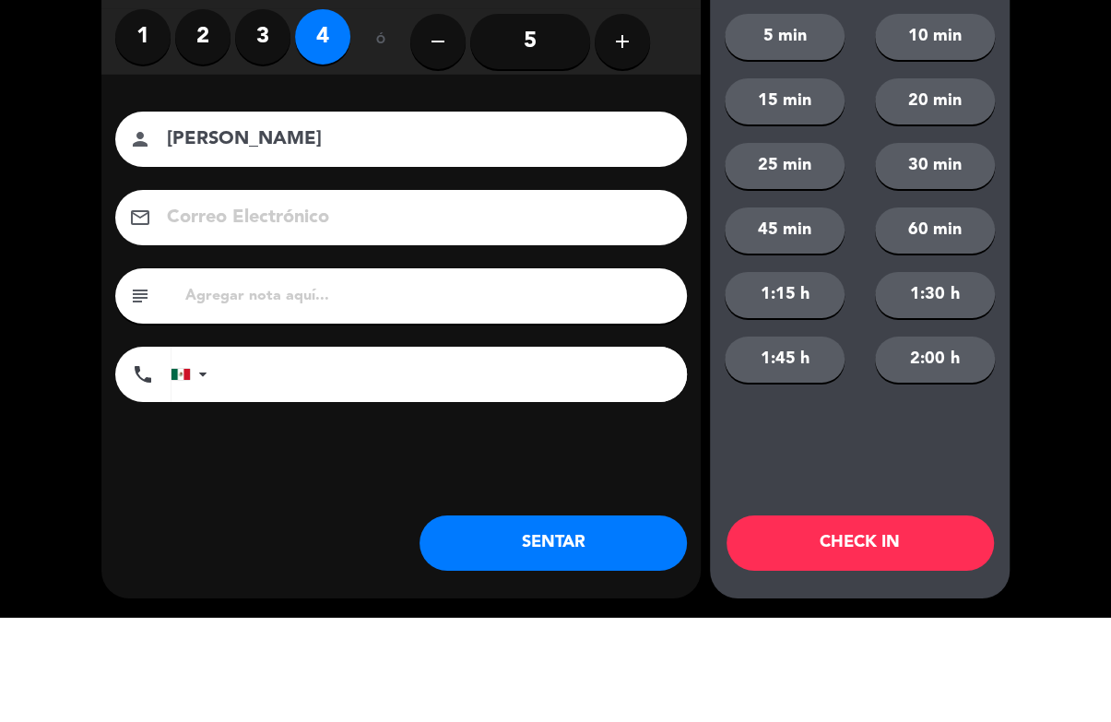
type input "Martha"
click at [1077, 232] on div "close Indique cantidad de clientes 1 2 3 4 ó remove 5 add Nombre del cliente pe…" at bounding box center [555, 361] width 1111 height 722
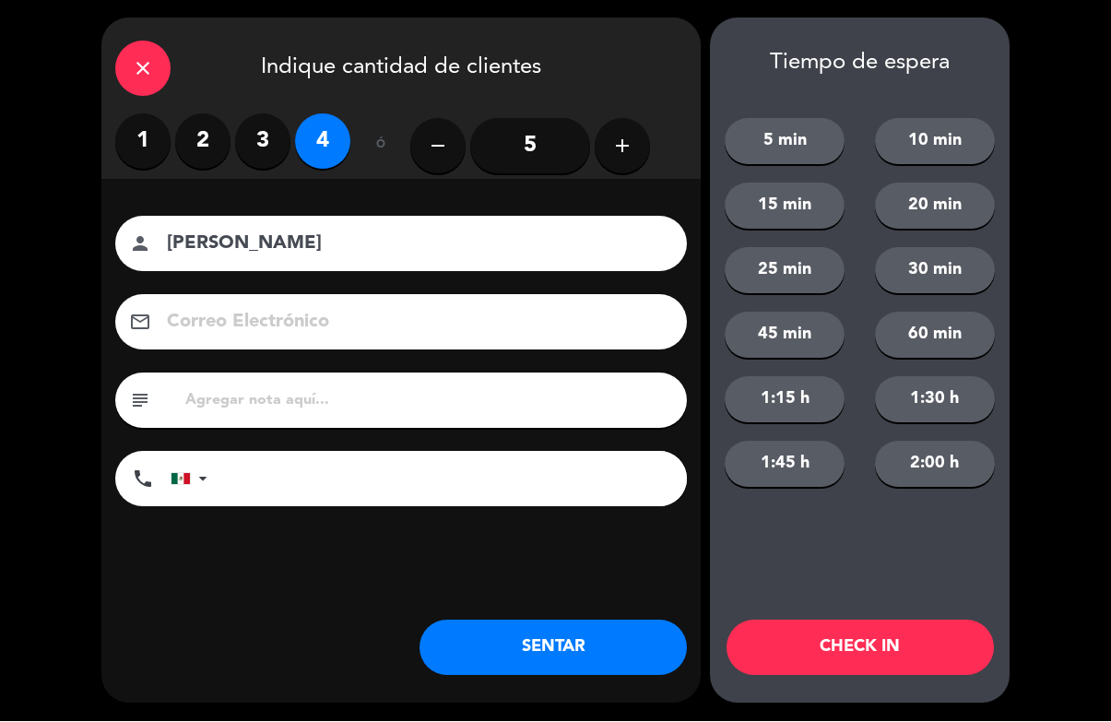
click at [865, 650] on button "CHECK IN" at bounding box center [860, 648] width 267 height 55
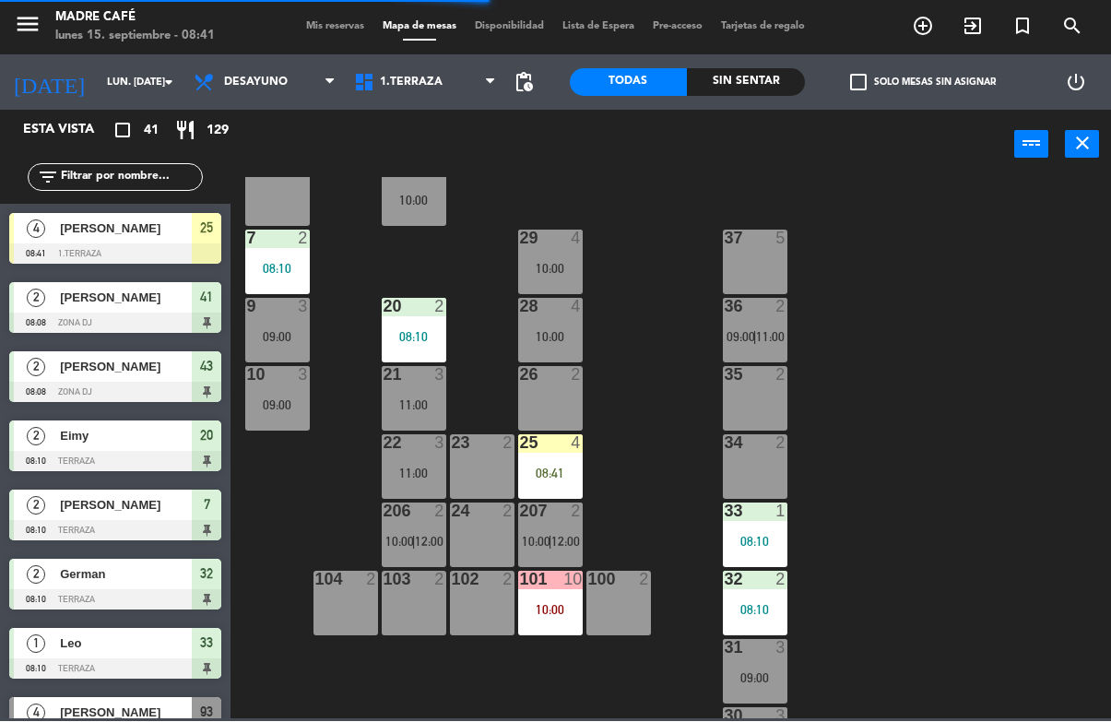
click at [561, 470] on div "08:41" at bounding box center [550, 473] width 65 height 13
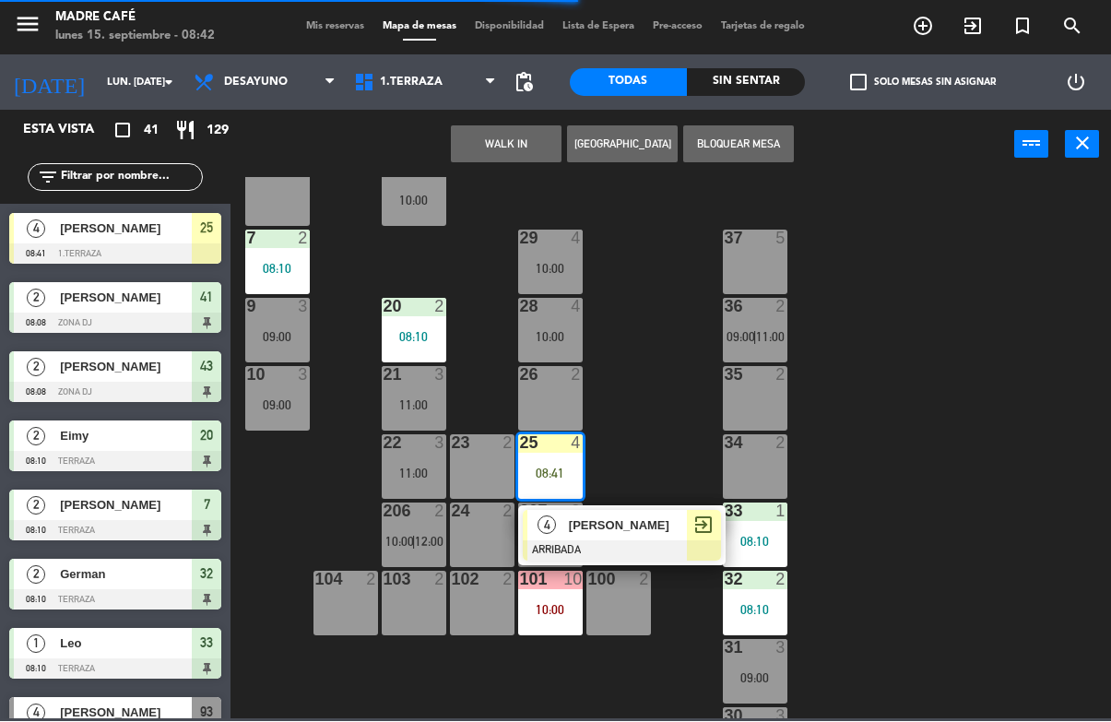
click at [640, 523] on span "Martha" at bounding box center [628, 525] width 118 height 19
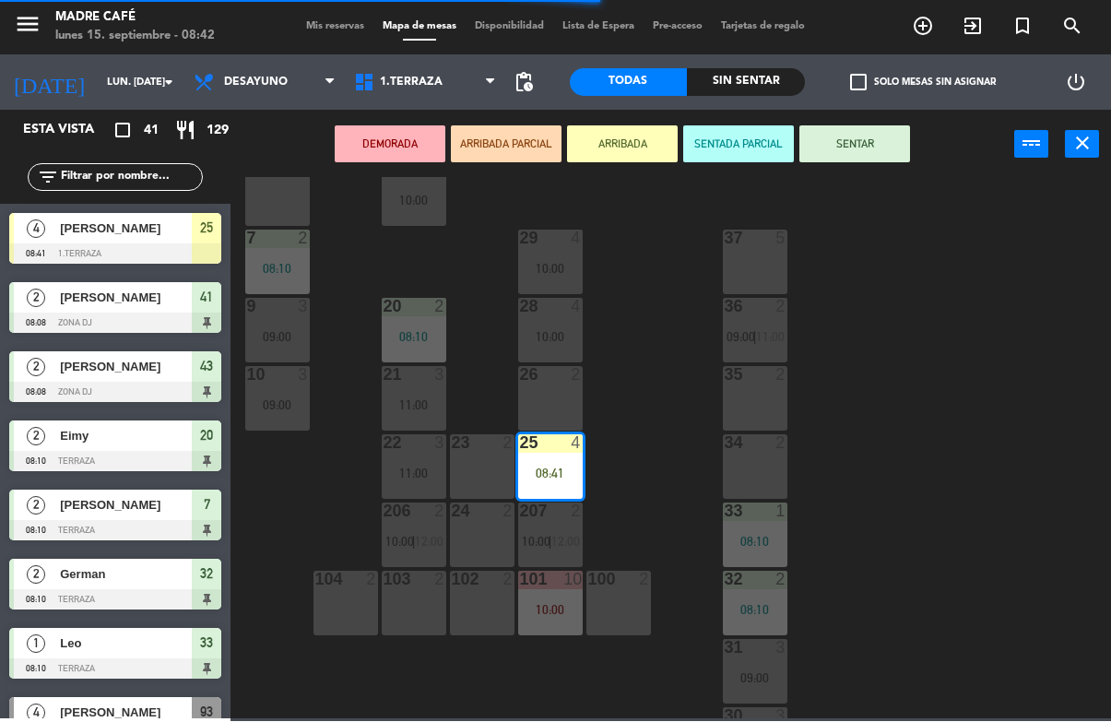
click at [855, 139] on button "SENTAR" at bounding box center [854, 144] width 111 height 37
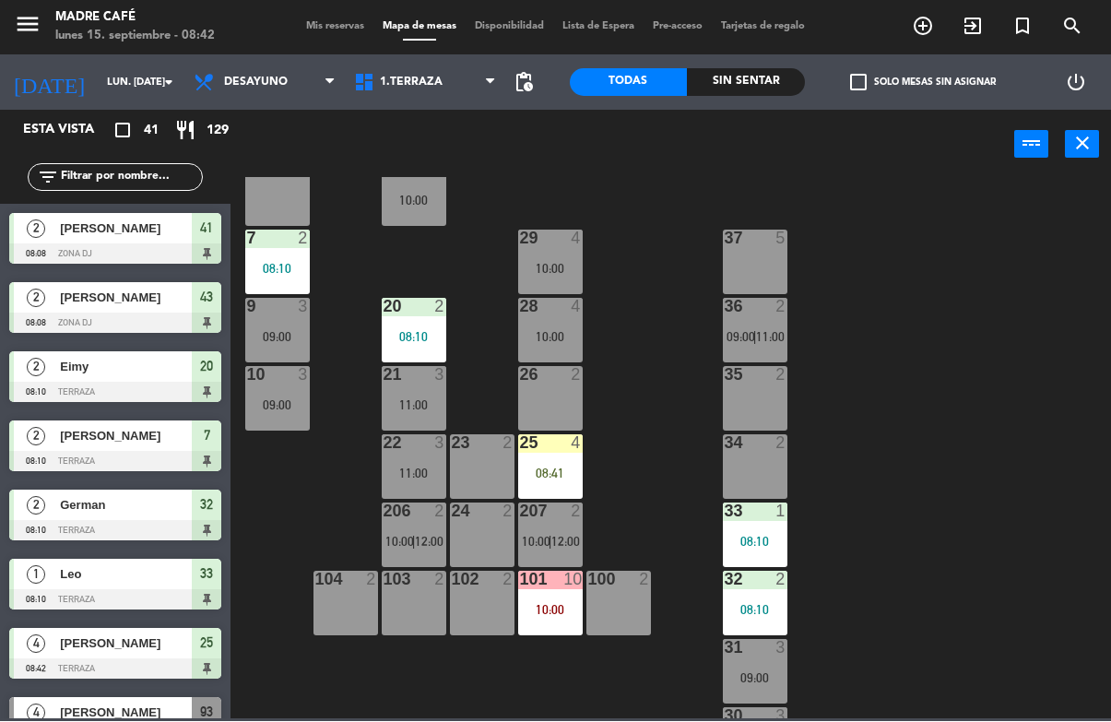
click at [964, 28] on icon "exit_to_app" at bounding box center [973, 27] width 22 height 22
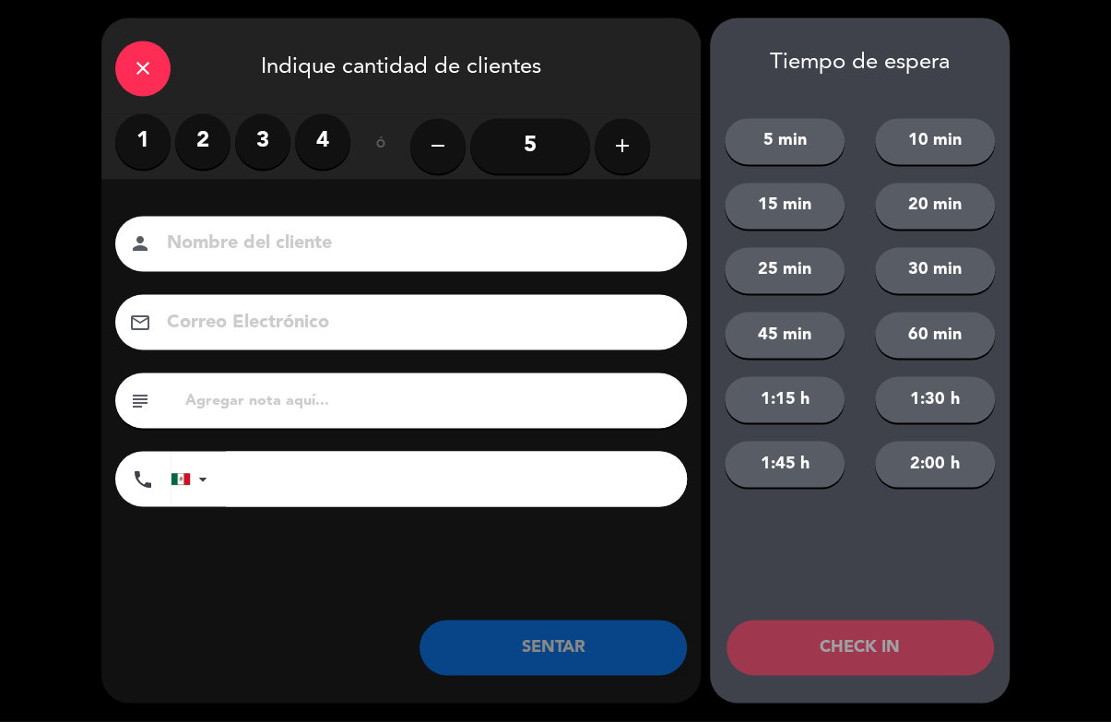
click at [548, 148] on input "5" at bounding box center [530, 146] width 120 height 55
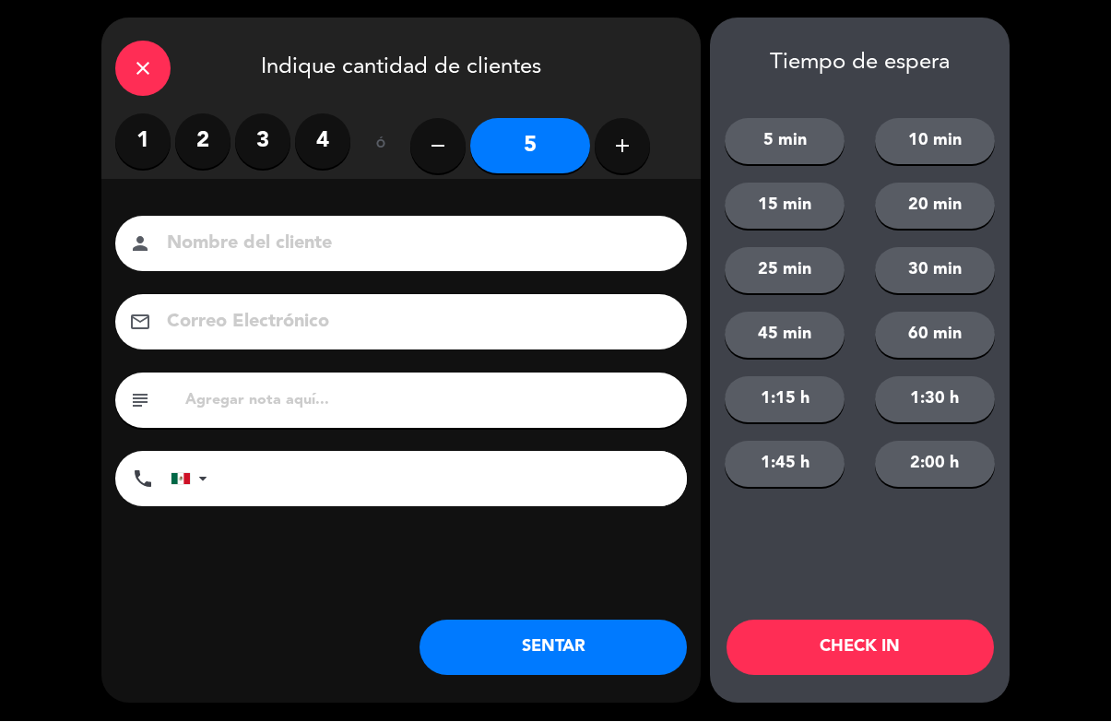
click at [546, 246] on input at bounding box center [414, 245] width 498 height 32
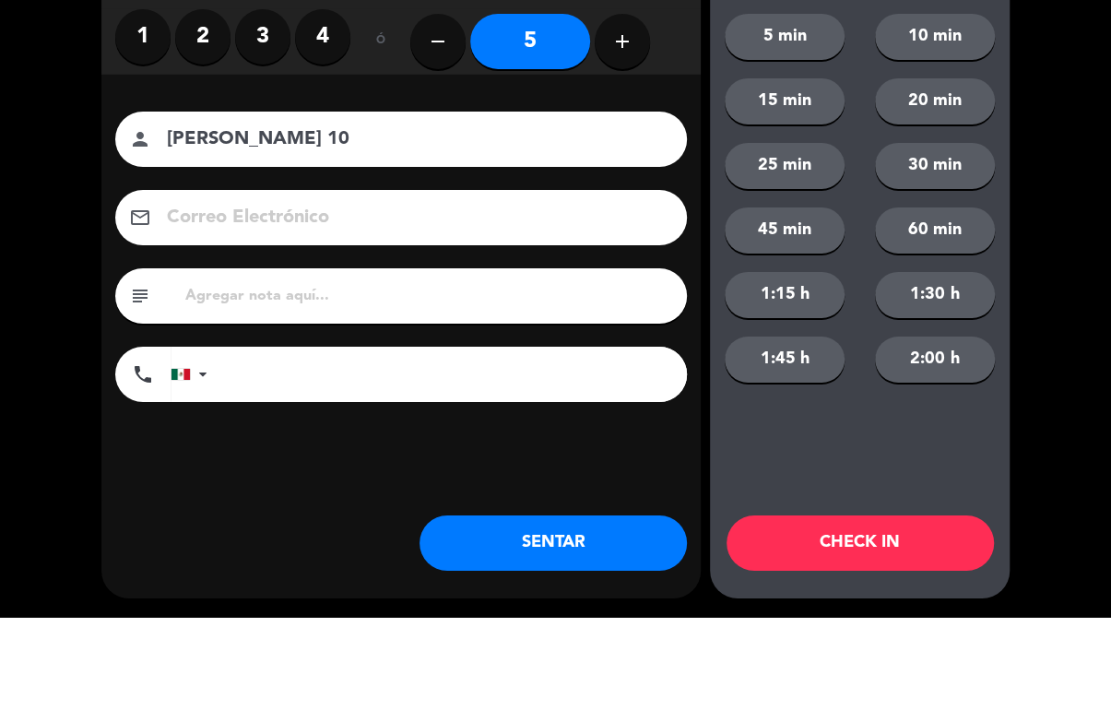
type input "Ana Alfaro 10"
click at [1101, 188] on div "close Indique cantidad de clientes 1 2 3 4 ó remove 5 add Nombre del cliente pe…" at bounding box center [555, 361] width 1111 height 722
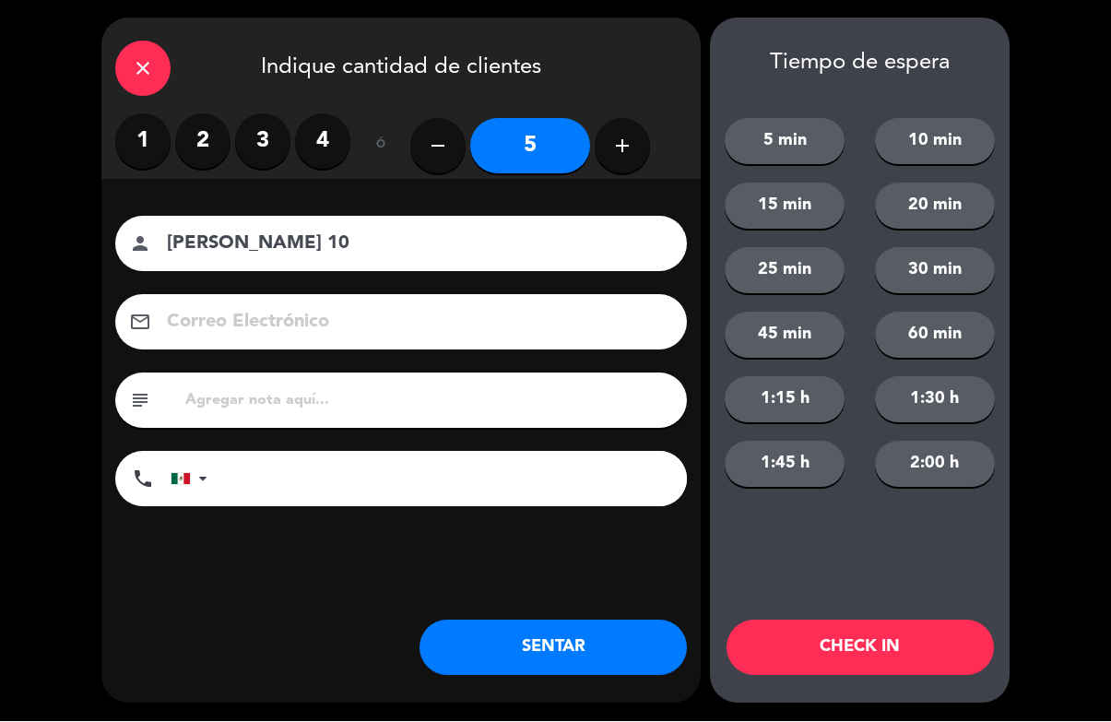
click at [931, 633] on button "CHECK IN" at bounding box center [860, 648] width 267 height 55
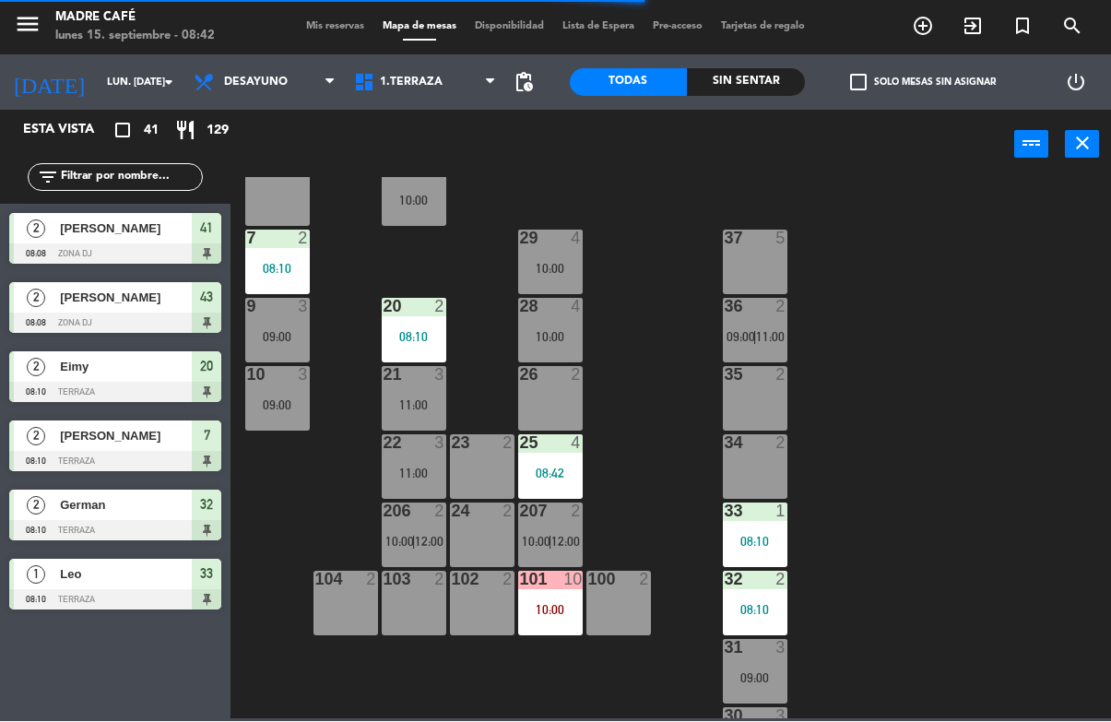
click at [979, 41] on span "exit_to_app" at bounding box center [973, 26] width 50 height 31
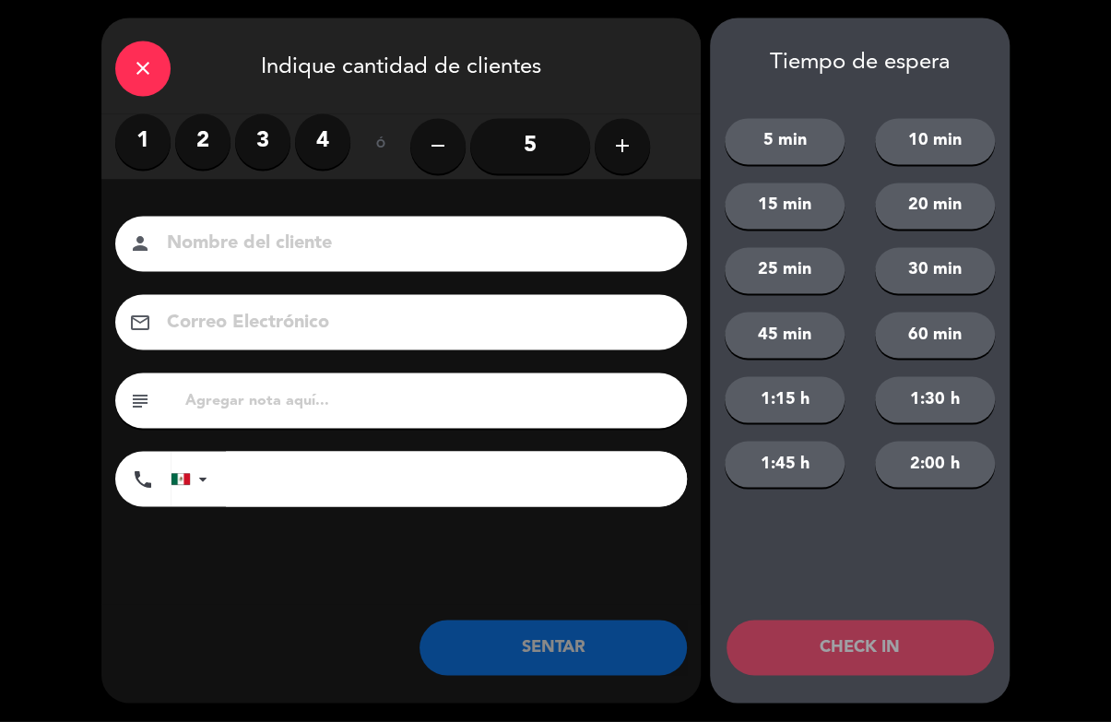
click at [223, 141] on label "2" at bounding box center [202, 141] width 55 height 55
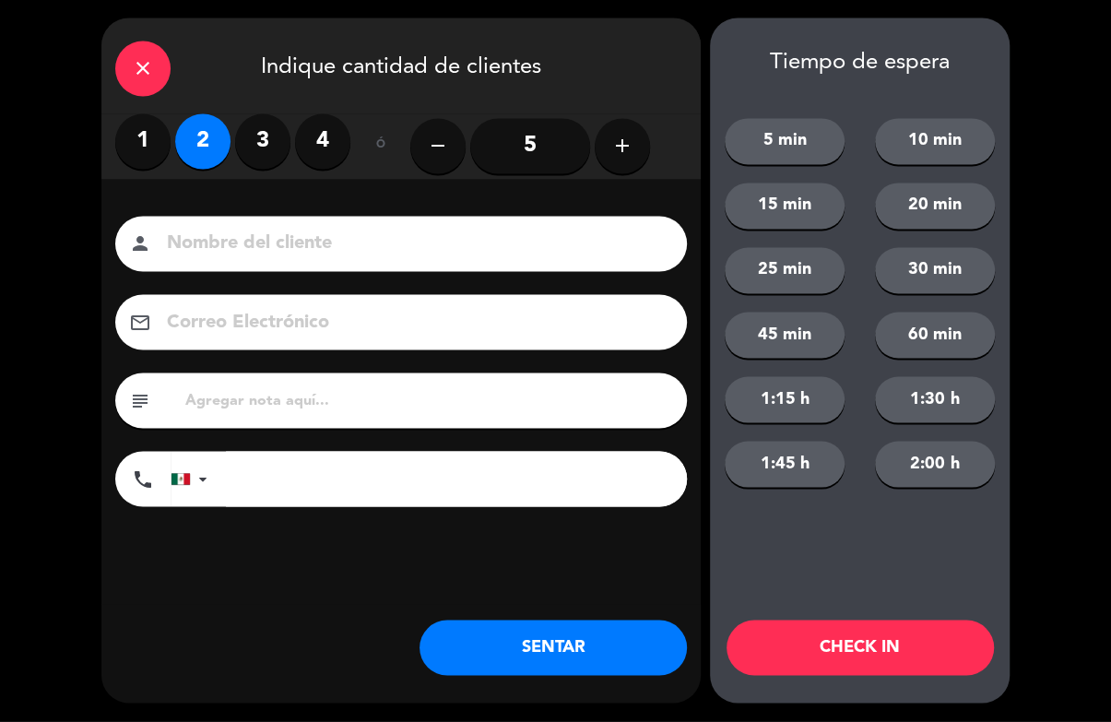
click at [259, 261] on input at bounding box center [414, 245] width 498 height 32
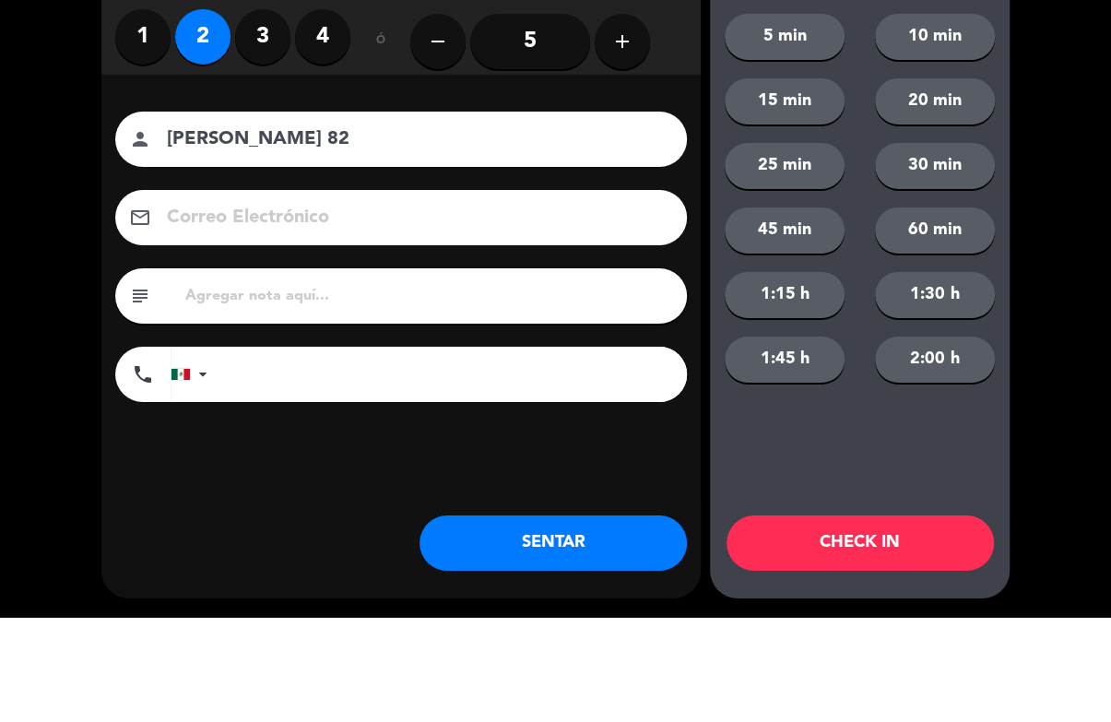
type input "Alejandro 82"
click at [1055, 225] on div "close Indique cantidad de clientes 1 2 3 4 ó remove 5 add Nombre del cliente pe…" at bounding box center [555, 361] width 1111 height 722
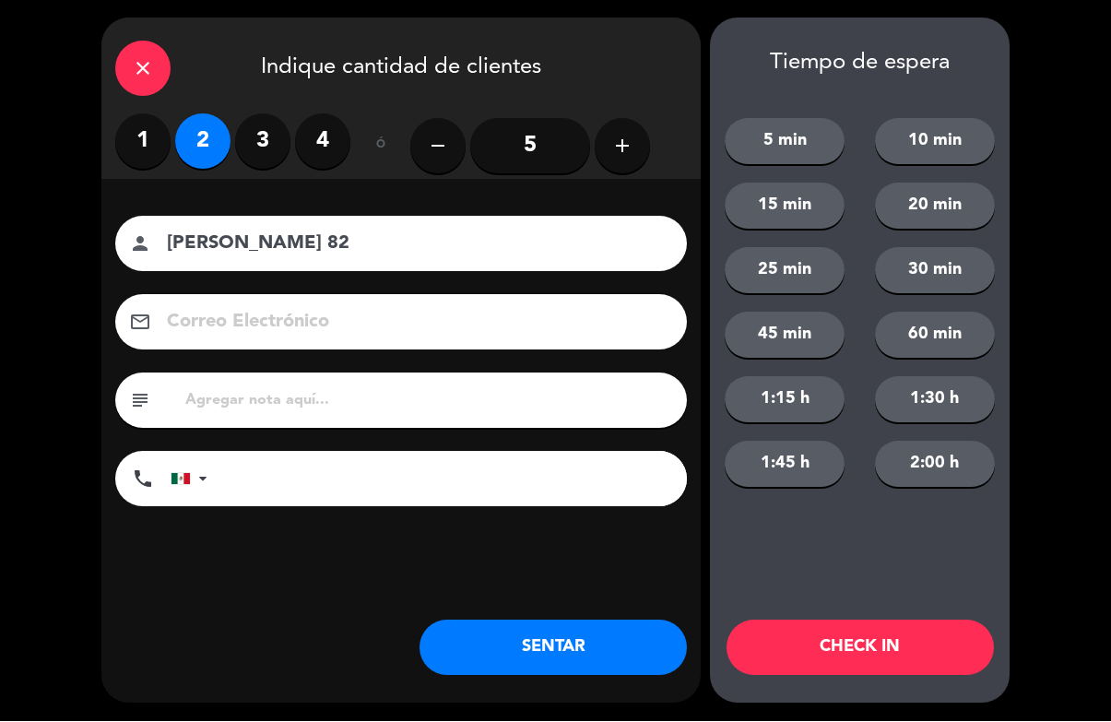
click at [945, 628] on button "CHECK IN" at bounding box center [860, 648] width 267 height 55
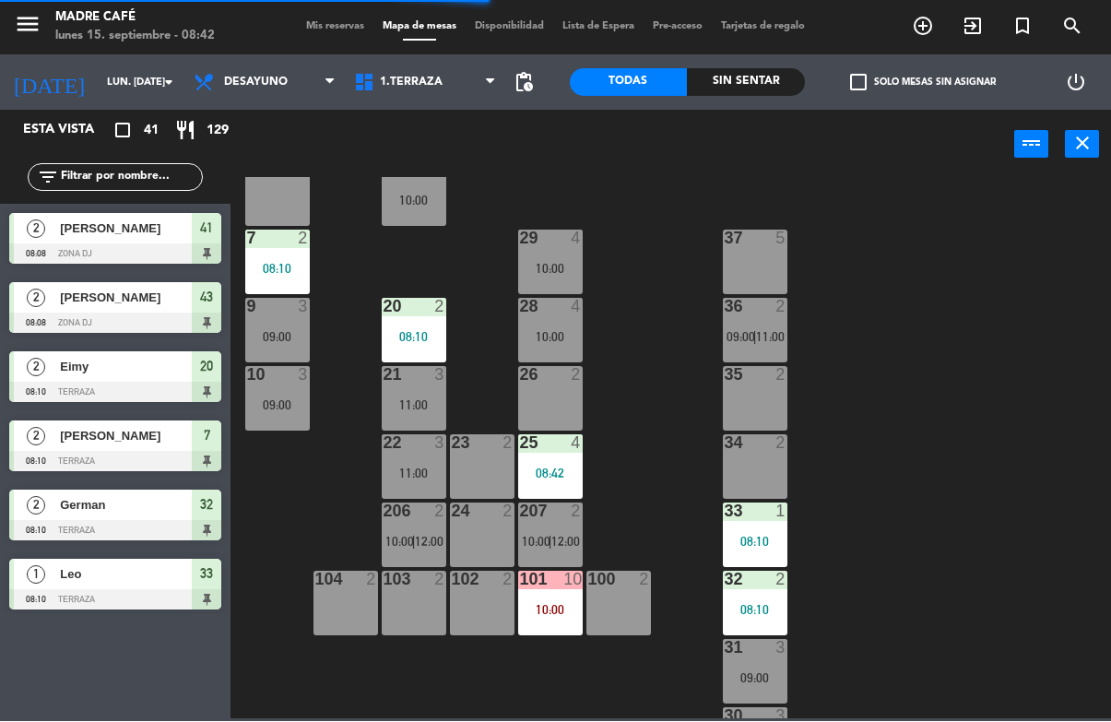
click at [969, 25] on icon "exit_to_app" at bounding box center [973, 27] width 22 height 22
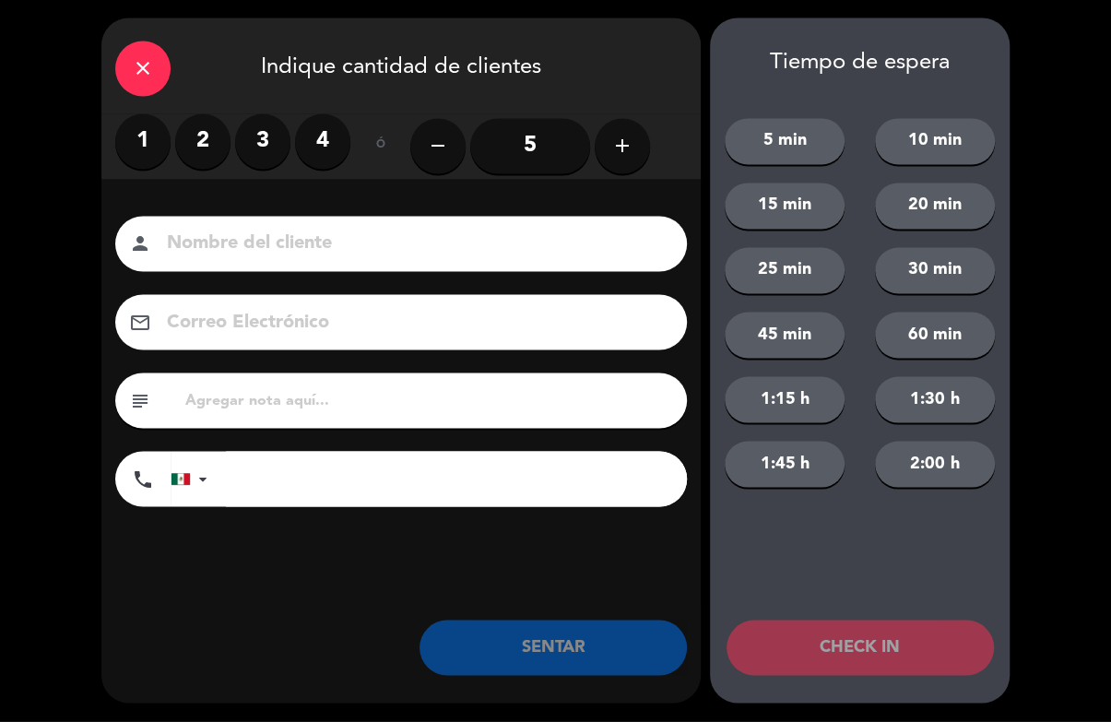
click at [225, 137] on label "2" at bounding box center [202, 141] width 55 height 55
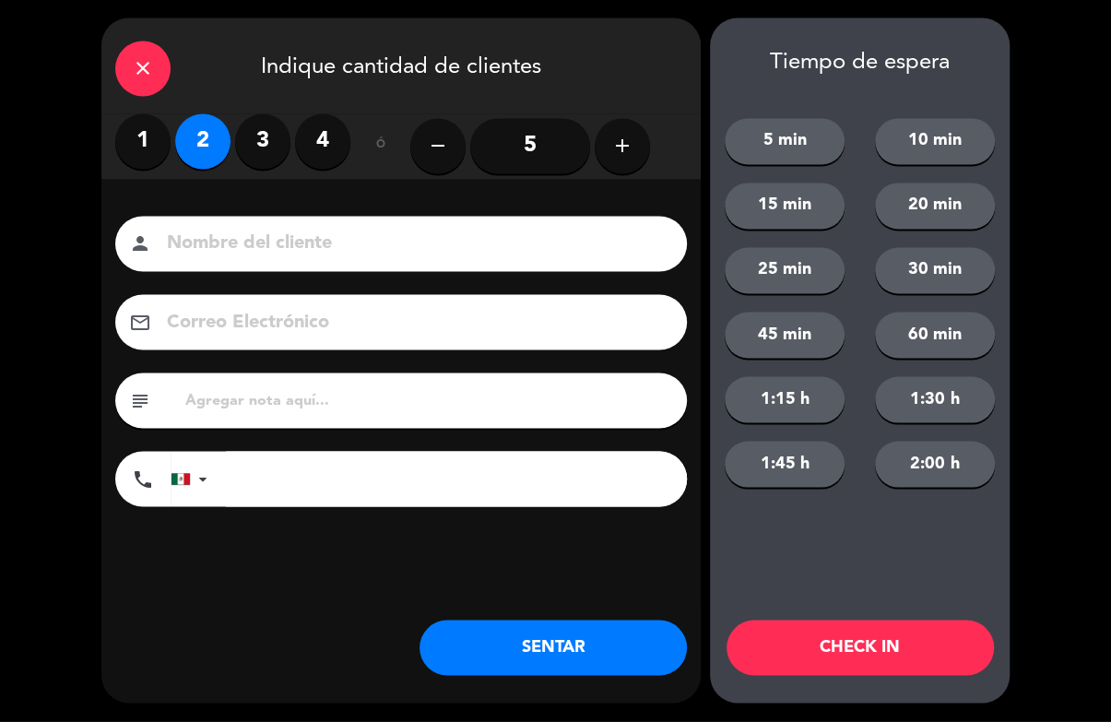
click at [290, 229] on input at bounding box center [414, 245] width 498 height 32
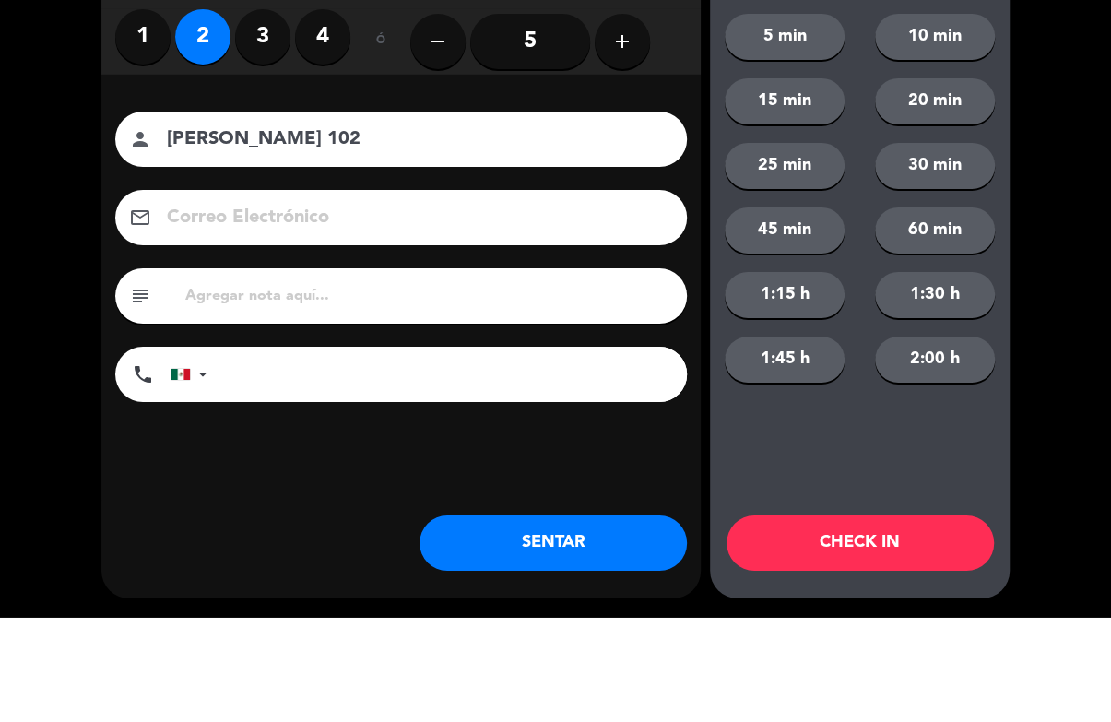
type input "Abel 102"
click at [1099, 246] on div "close Indique cantidad de clientes 1 2 3 4 ó remove 5 add Nombre del cliente pe…" at bounding box center [555, 361] width 1111 height 722
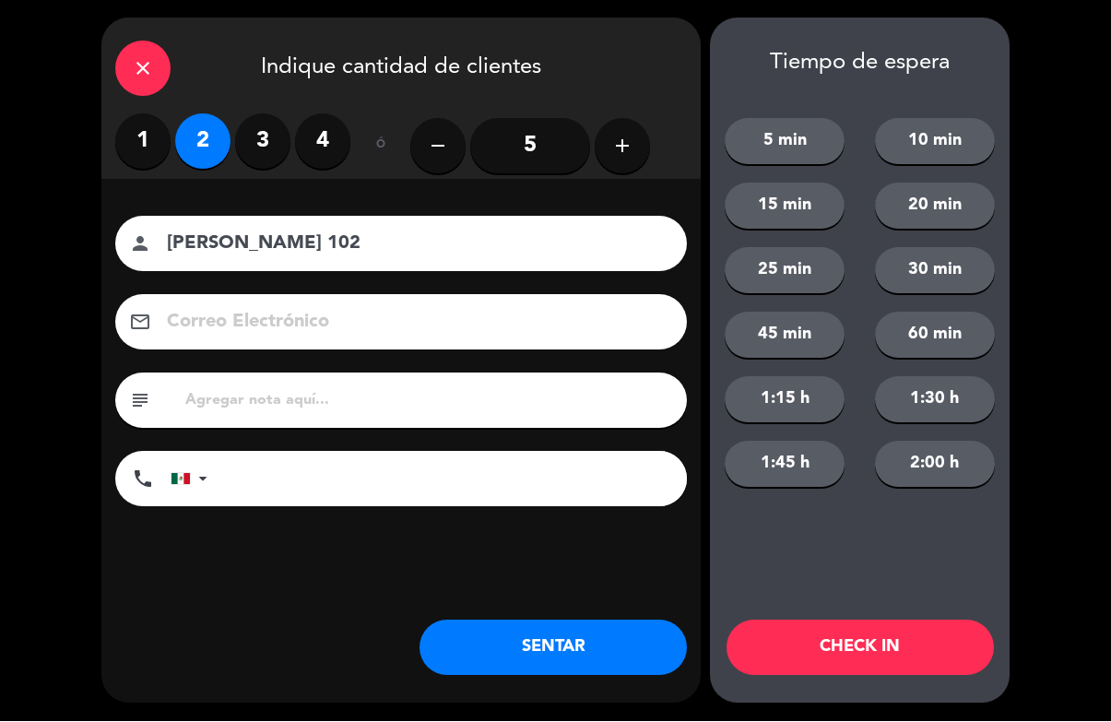
click at [918, 638] on button "CHECK IN" at bounding box center [860, 648] width 267 height 55
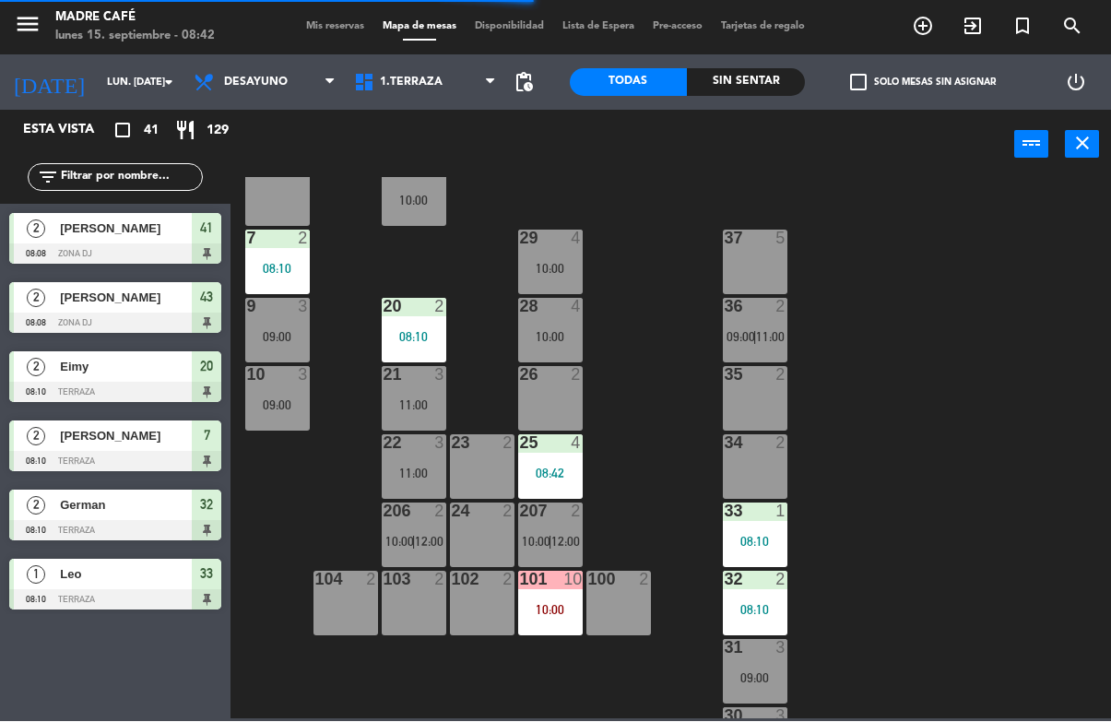
click at [949, 39] on span "exit_to_app" at bounding box center [973, 26] width 50 height 31
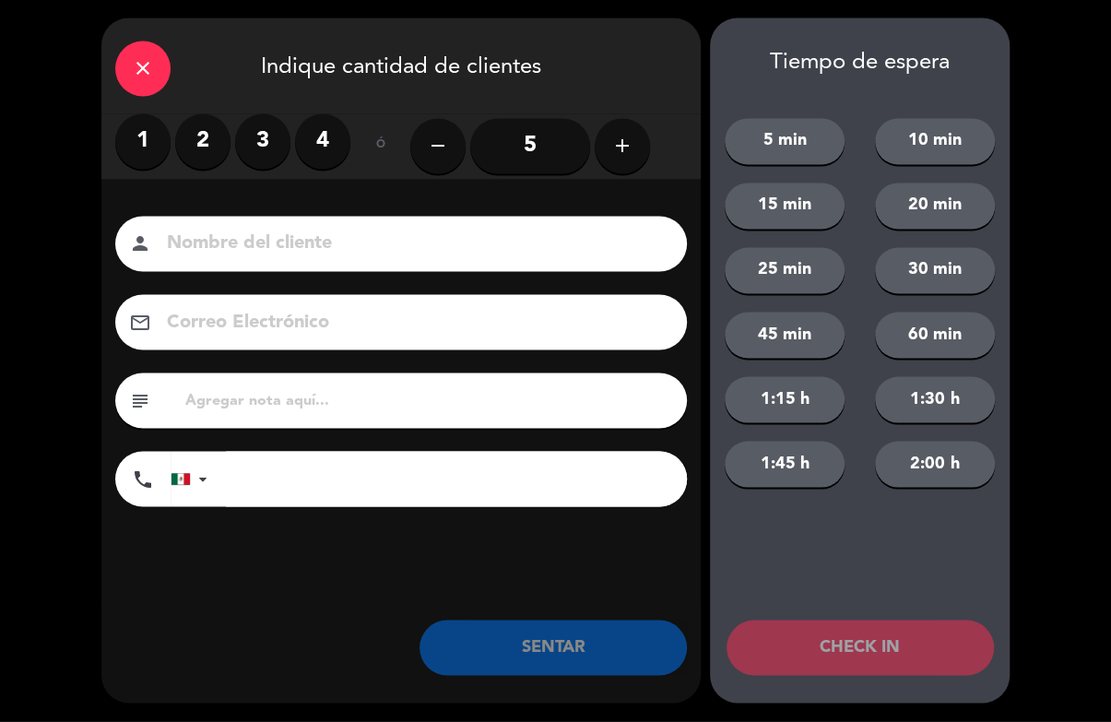
click at [242, 130] on label "3" at bounding box center [262, 141] width 55 height 55
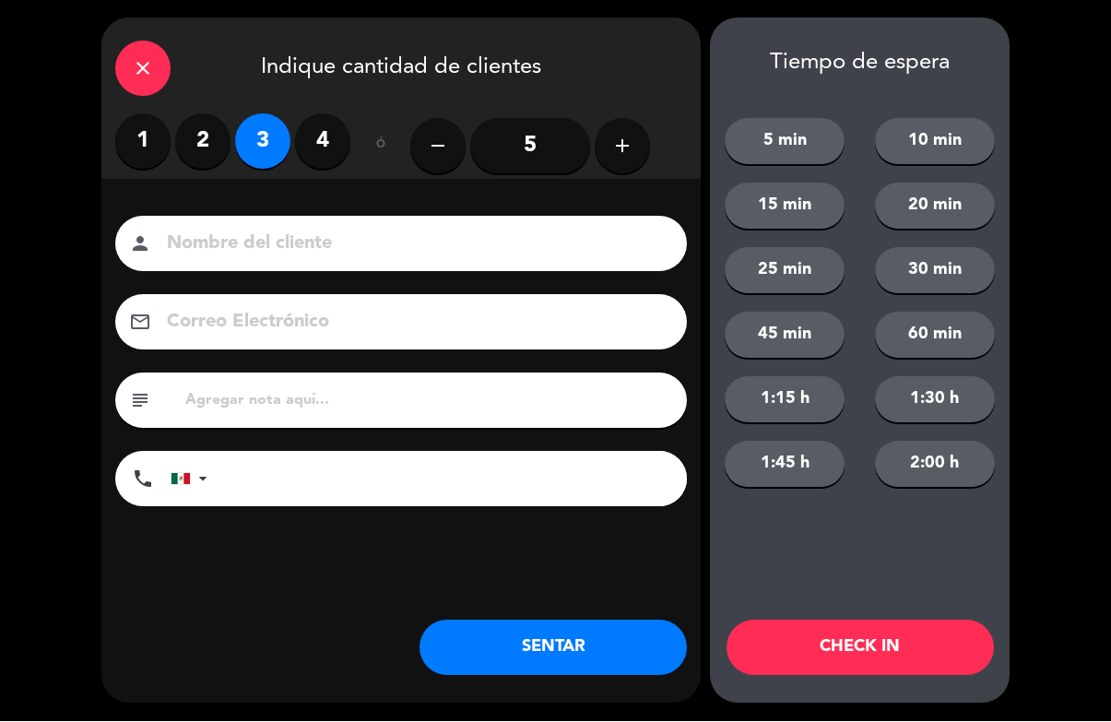
click at [216, 159] on label "2" at bounding box center [202, 141] width 55 height 55
click at [254, 238] on input at bounding box center [414, 245] width 498 height 32
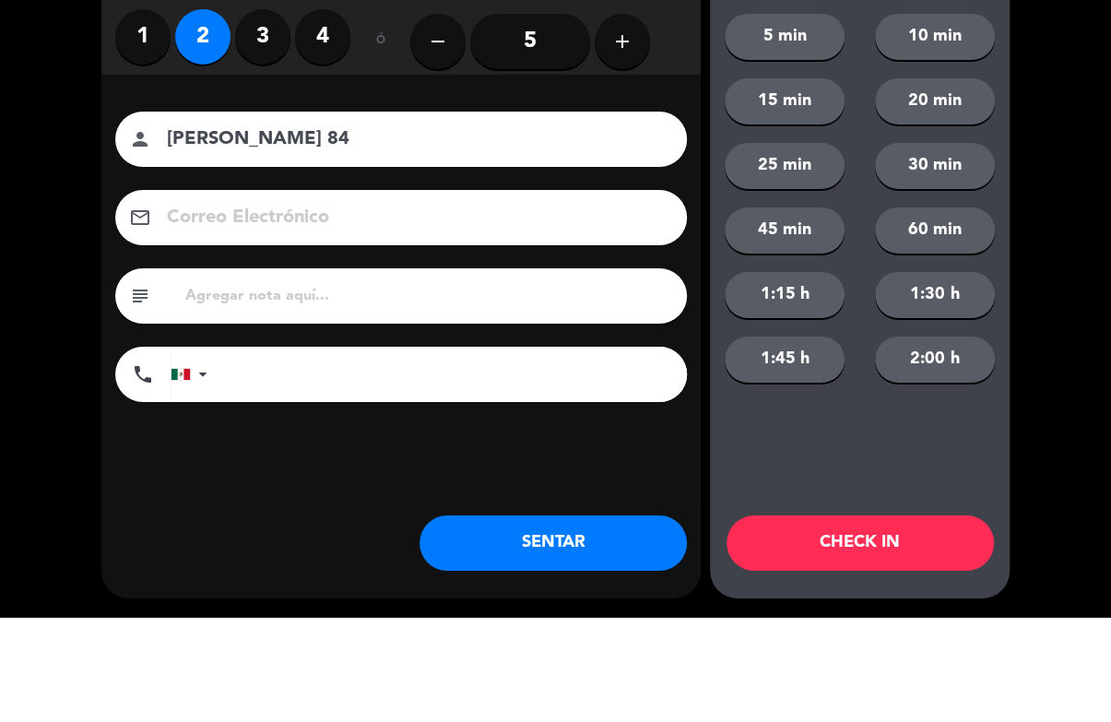
type input "Salas 84"
click at [1070, 242] on div "close Indique cantidad de clientes 1 2 3 4 ó remove 5 add Nombre del cliente pe…" at bounding box center [555, 361] width 1111 height 722
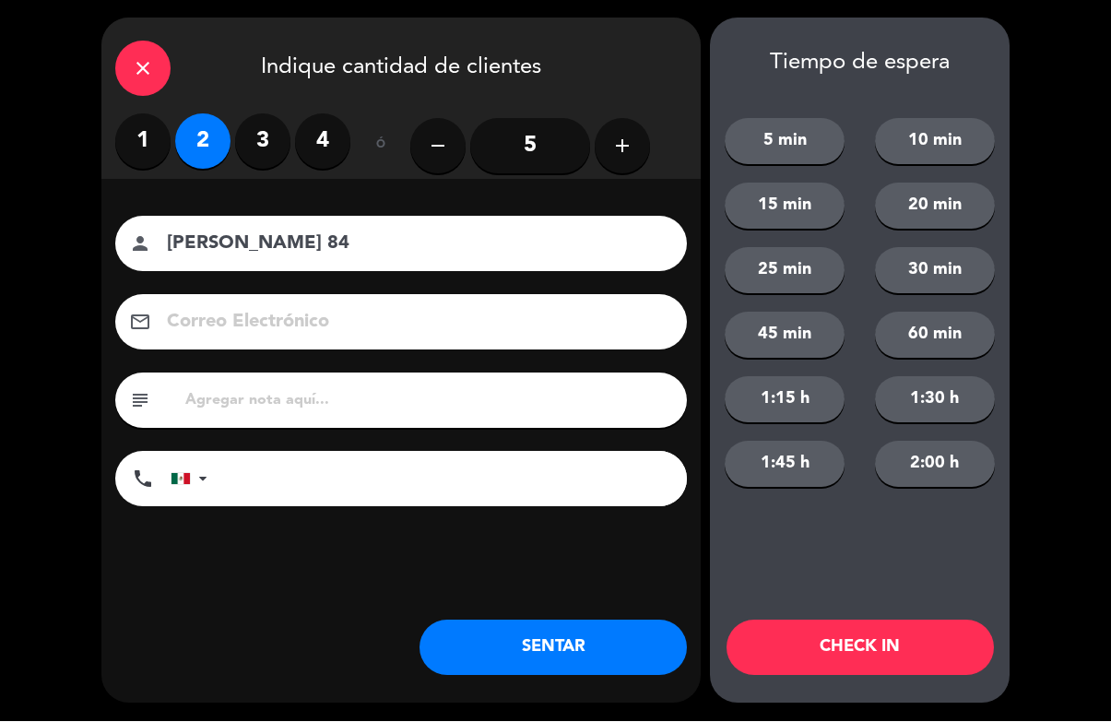
click at [890, 653] on button "CHECK IN" at bounding box center [860, 648] width 267 height 55
